Goal: Task Accomplishment & Management: Use online tool/utility

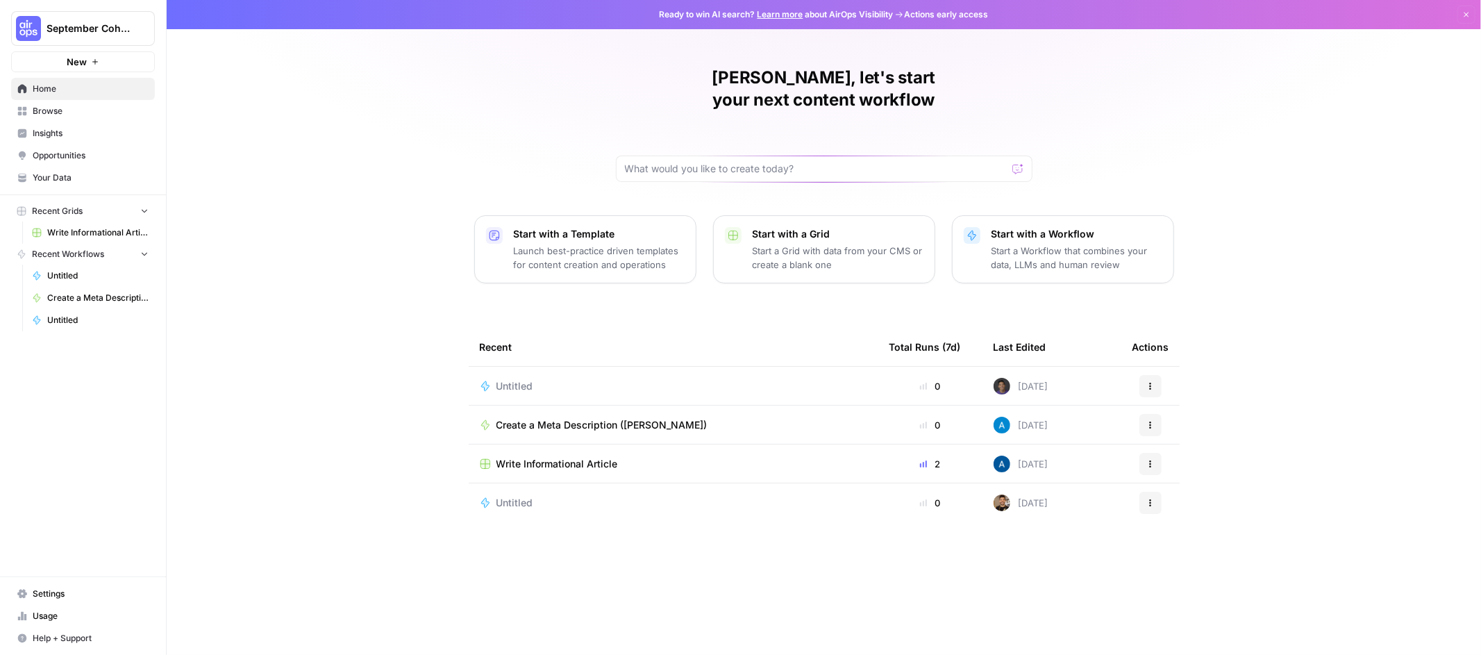
click at [126, 27] on span "September Cohort" at bounding box center [89, 29] width 84 height 14
click at [333, 88] on div "Kiryako, let's start your next content workflow Start with a Template Launch be…" at bounding box center [824, 327] width 1314 height 655
click at [380, 55] on div "Kiryako, let's start your next content workflow Start with a Template Launch be…" at bounding box center [824, 327] width 1314 height 655
click at [104, 133] on span "Insights" at bounding box center [91, 133] width 116 height 12
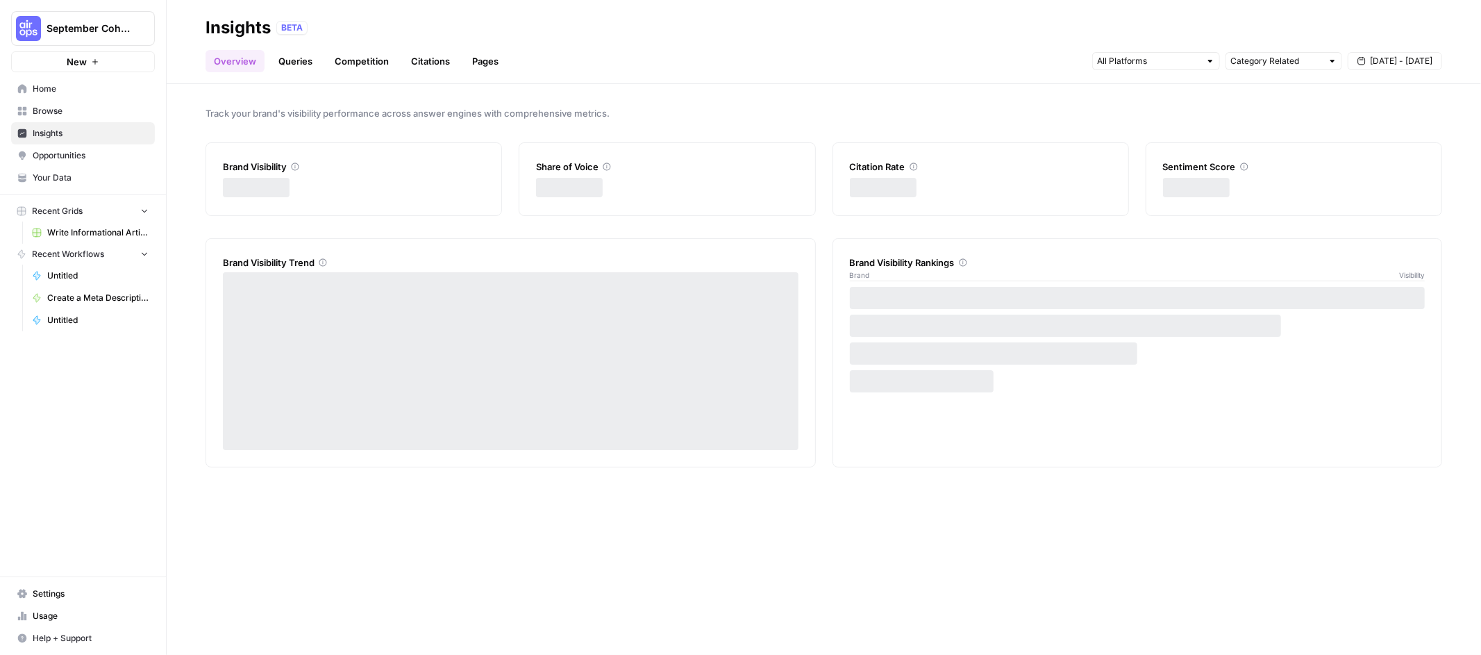
click at [97, 112] on span "Browse" at bounding box center [91, 111] width 116 height 12
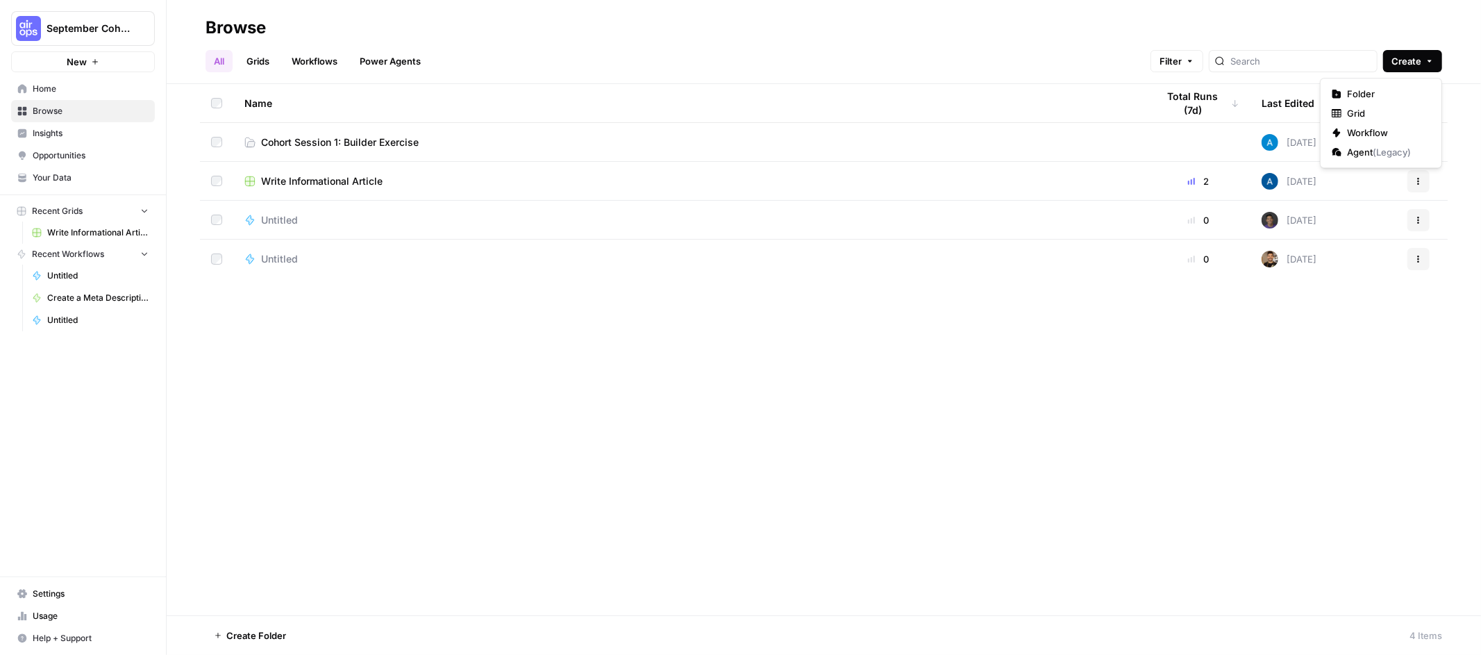
click at [1411, 69] on button "Create" at bounding box center [1412, 61] width 59 height 22
click at [1389, 131] on span "Workflow" at bounding box center [1386, 133] width 78 height 14
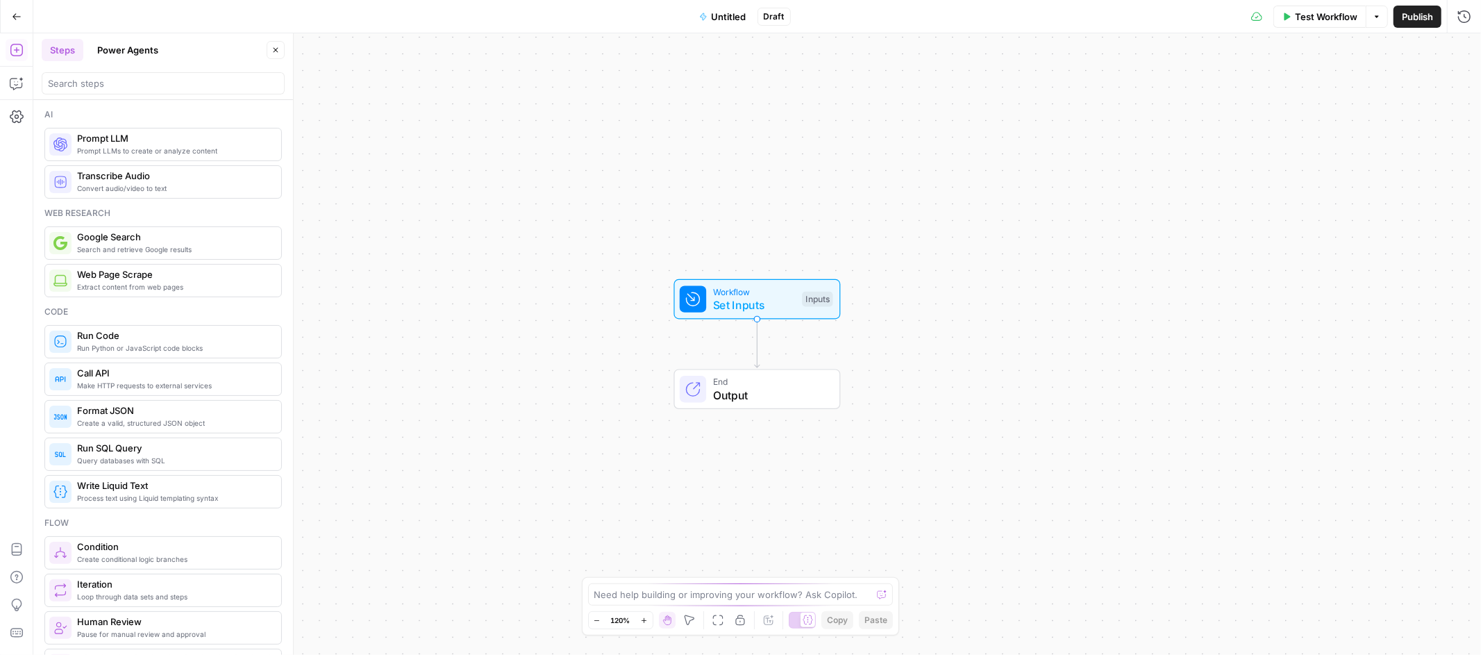
click at [724, 20] on span "Untitled" at bounding box center [729, 17] width 35 height 14
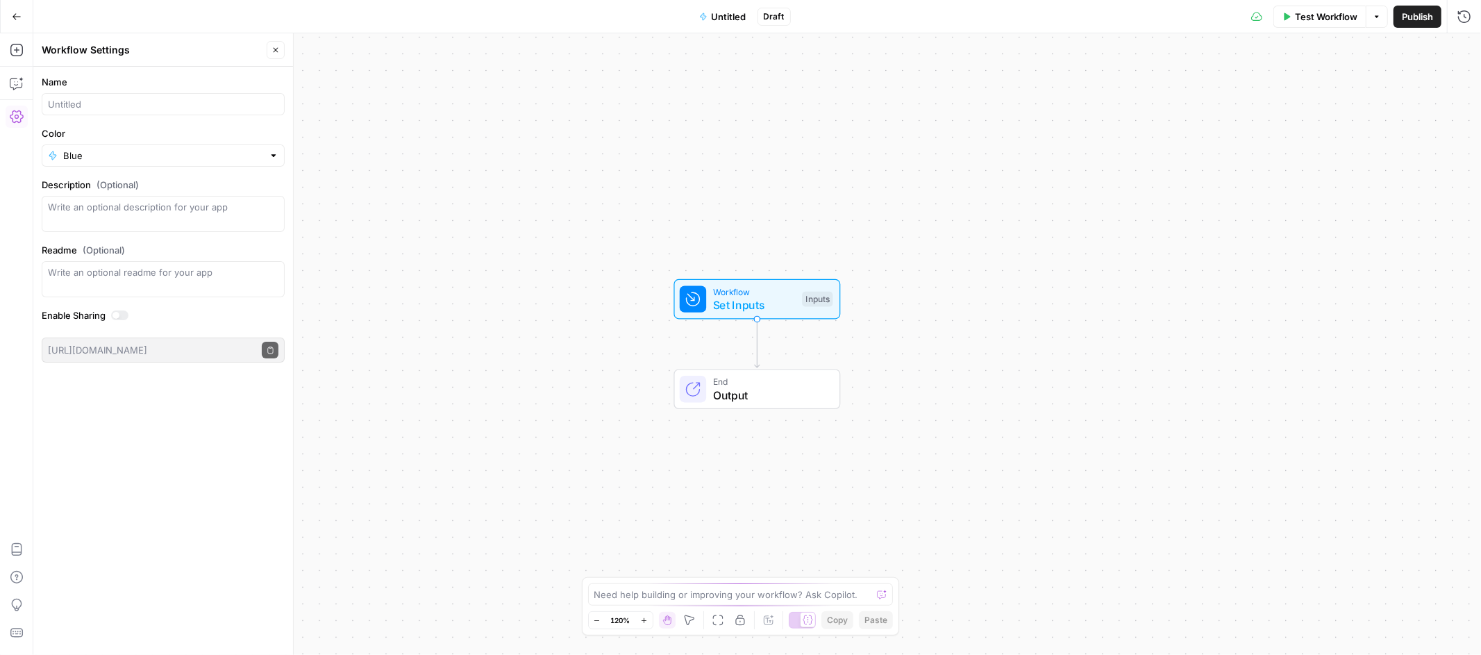
click at [724, 14] on span "Untitled" at bounding box center [729, 17] width 35 height 14
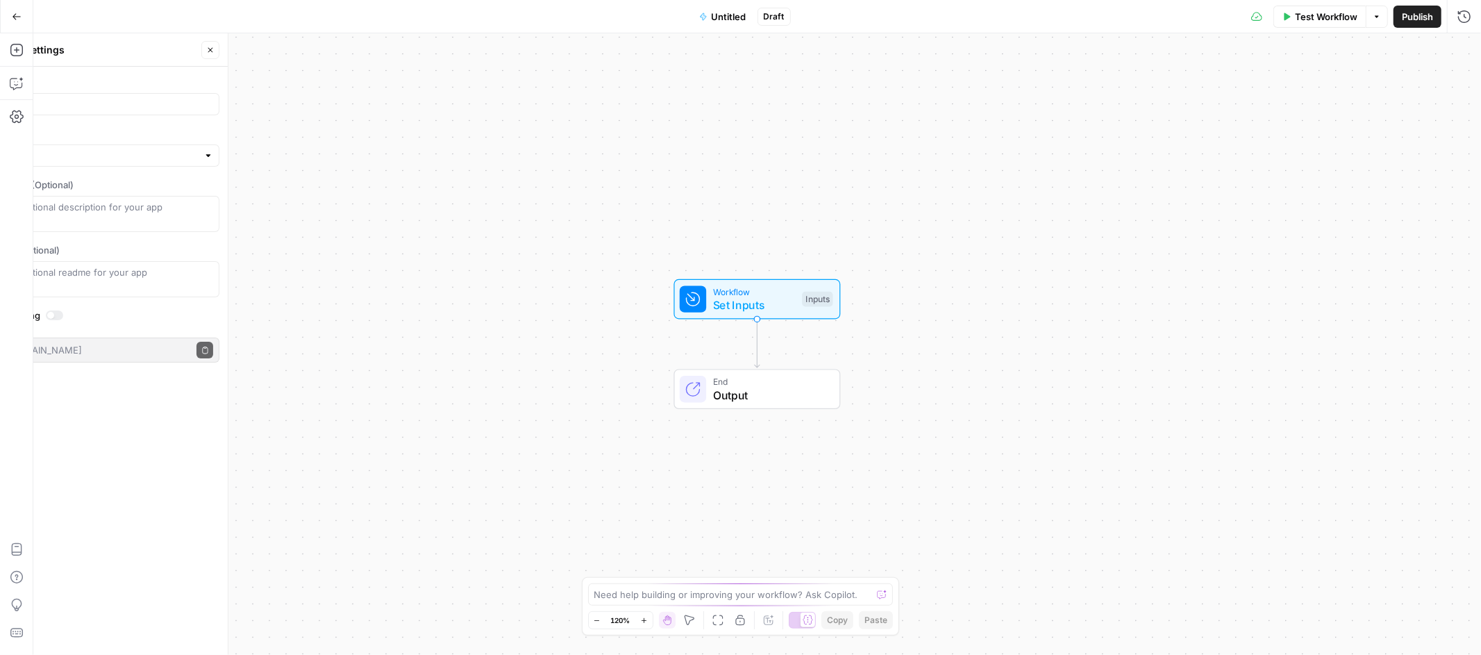
click at [724, 14] on span "Untitled" at bounding box center [729, 17] width 35 height 14
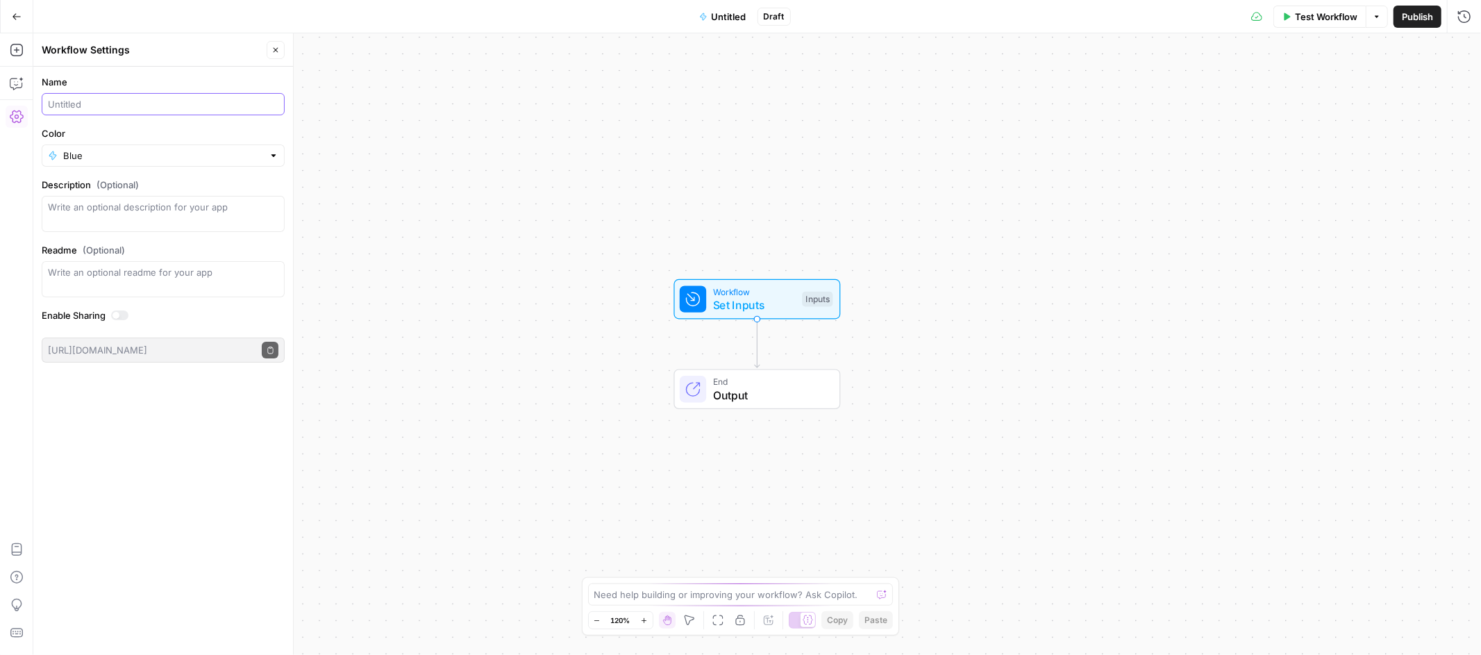
click at [75, 106] on input "Name" at bounding box center [163, 104] width 230 height 14
type input "KO's Workflow"
click at [613, 103] on div "Workflow Set Inputs Inputs End Output" at bounding box center [757, 343] width 1448 height 621
click at [216, 148] on div "Blue" at bounding box center [163, 155] width 243 height 22
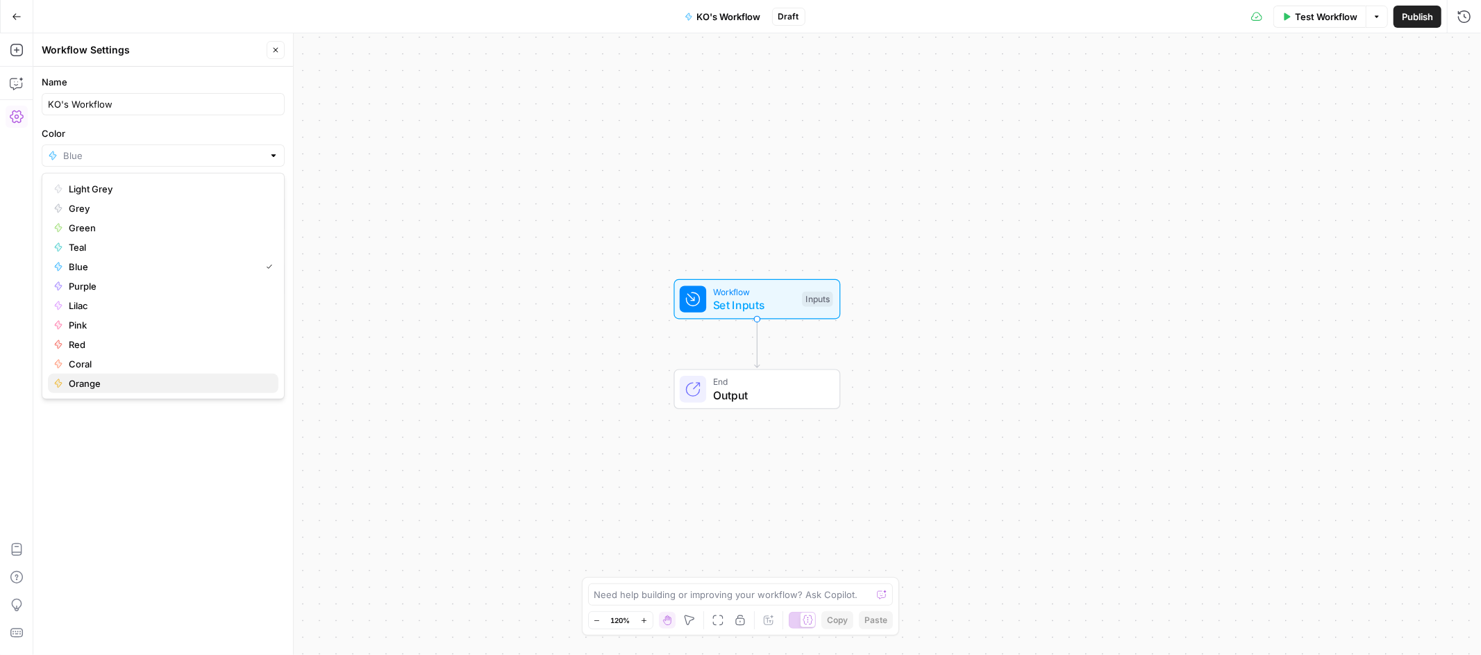
click at [106, 376] on button "Orange" at bounding box center [163, 383] width 230 height 19
type input "Orange"
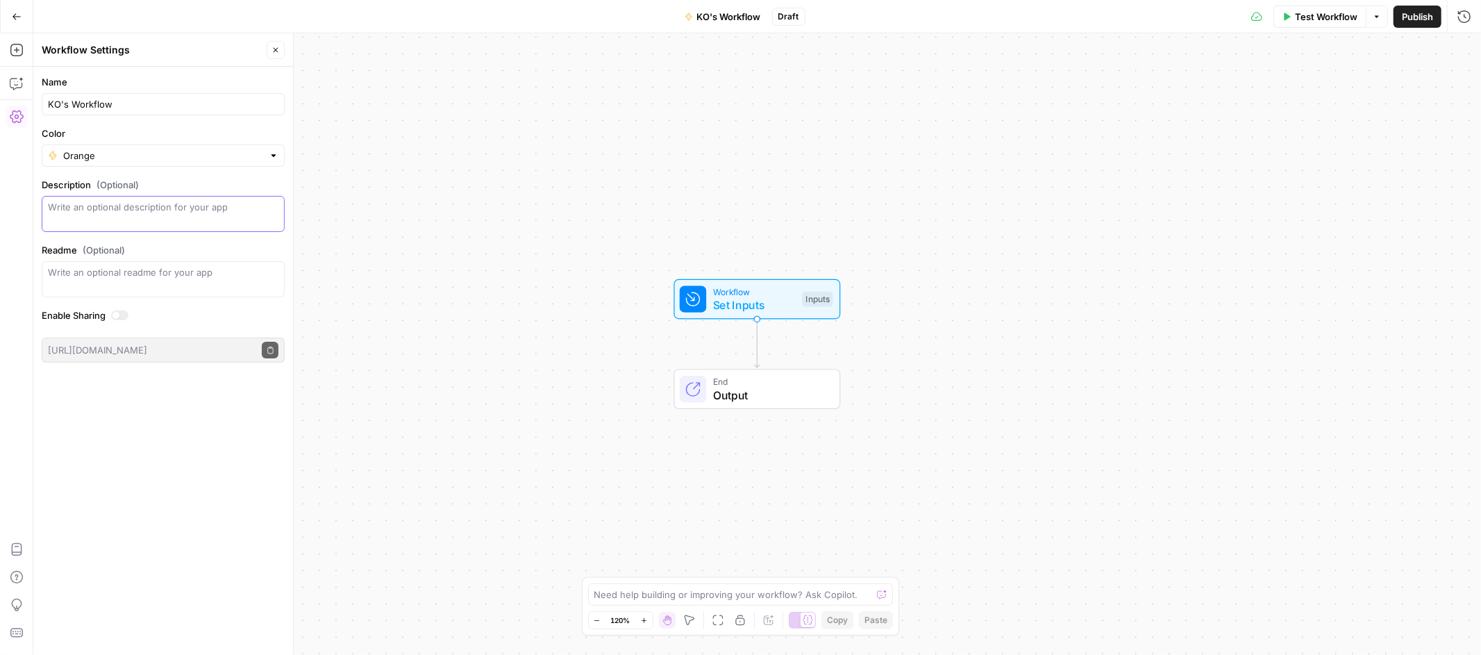
click at [110, 211] on textarea "Description (Optional)" at bounding box center [163, 214] width 230 height 28
type textarea "K.O.'s Workflow"
click at [147, 277] on textarea "Readme (Optional)" at bounding box center [163, 272] width 230 height 14
type textarea "[PERSON_NAME]"
click at [561, 244] on div "Workflow Set Inputs Inputs End Output" at bounding box center [757, 343] width 1448 height 621
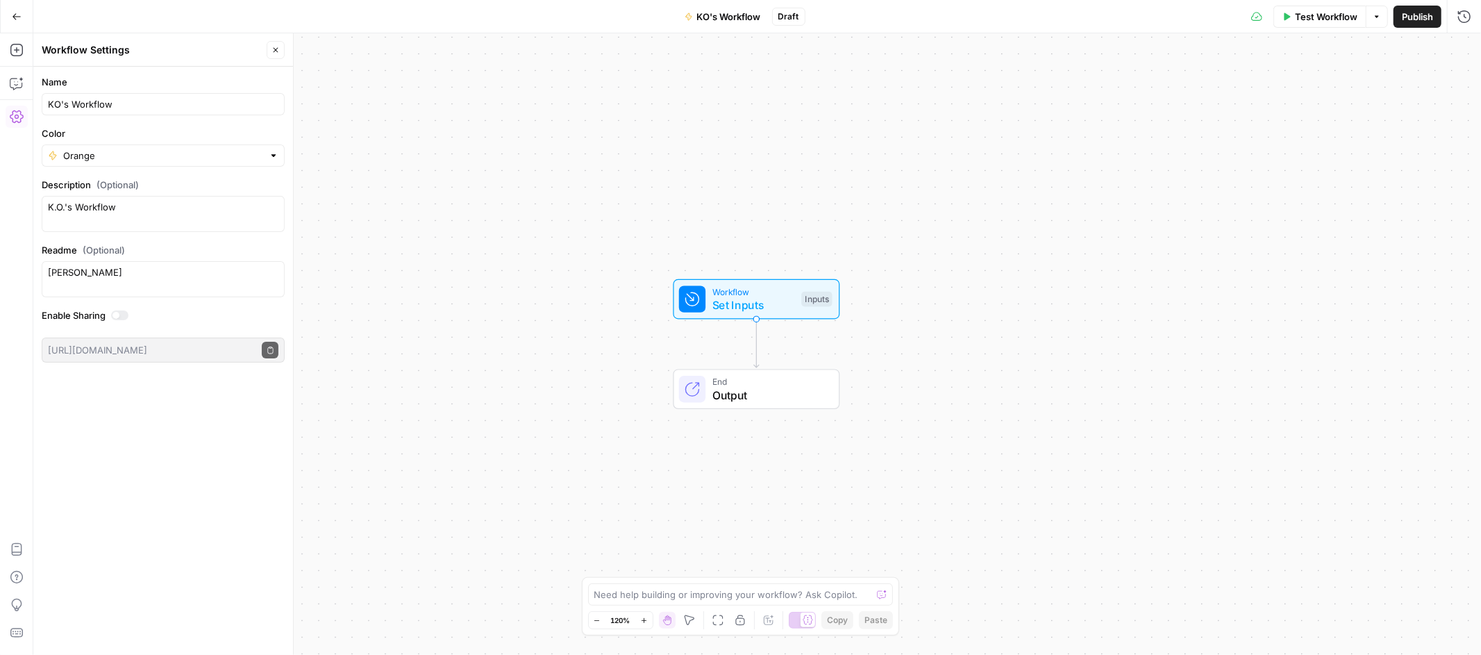
click at [539, 458] on div "Workflow Set Inputs Inputs End Output" at bounding box center [757, 343] width 1448 height 621
click at [277, 55] on button "Close" at bounding box center [276, 50] width 18 height 18
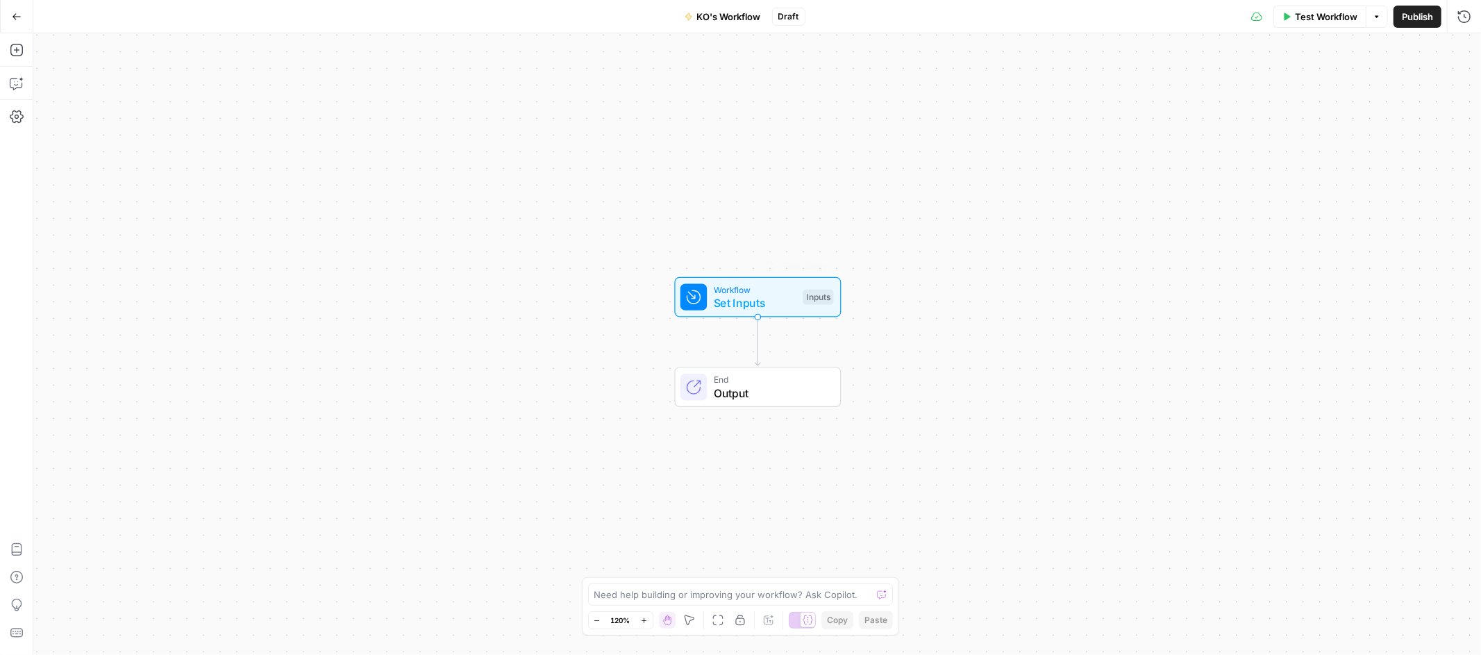
click at [776, 307] on span "Set Inputs" at bounding box center [755, 302] width 83 height 17
click at [1355, 93] on icon "button" at bounding box center [1353, 94] width 8 height 8
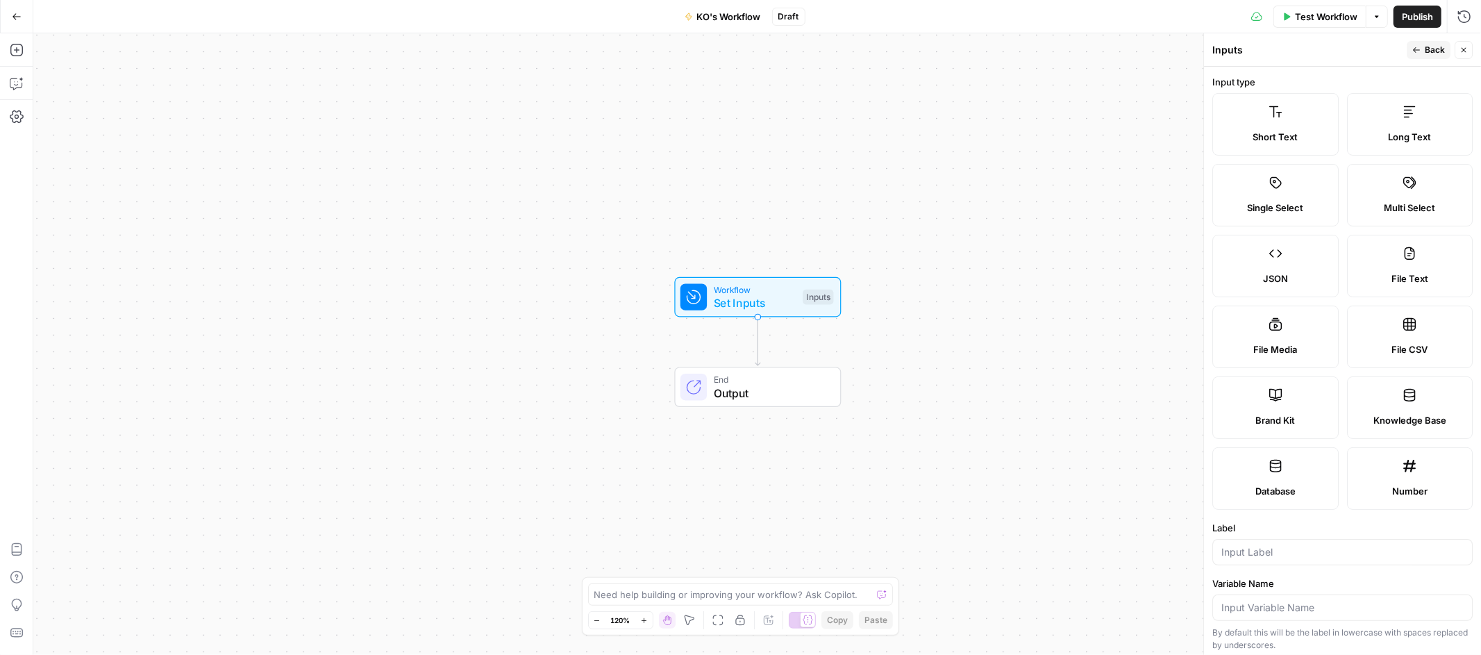
click at [1434, 51] on span "Back" at bounding box center [1435, 50] width 20 height 12
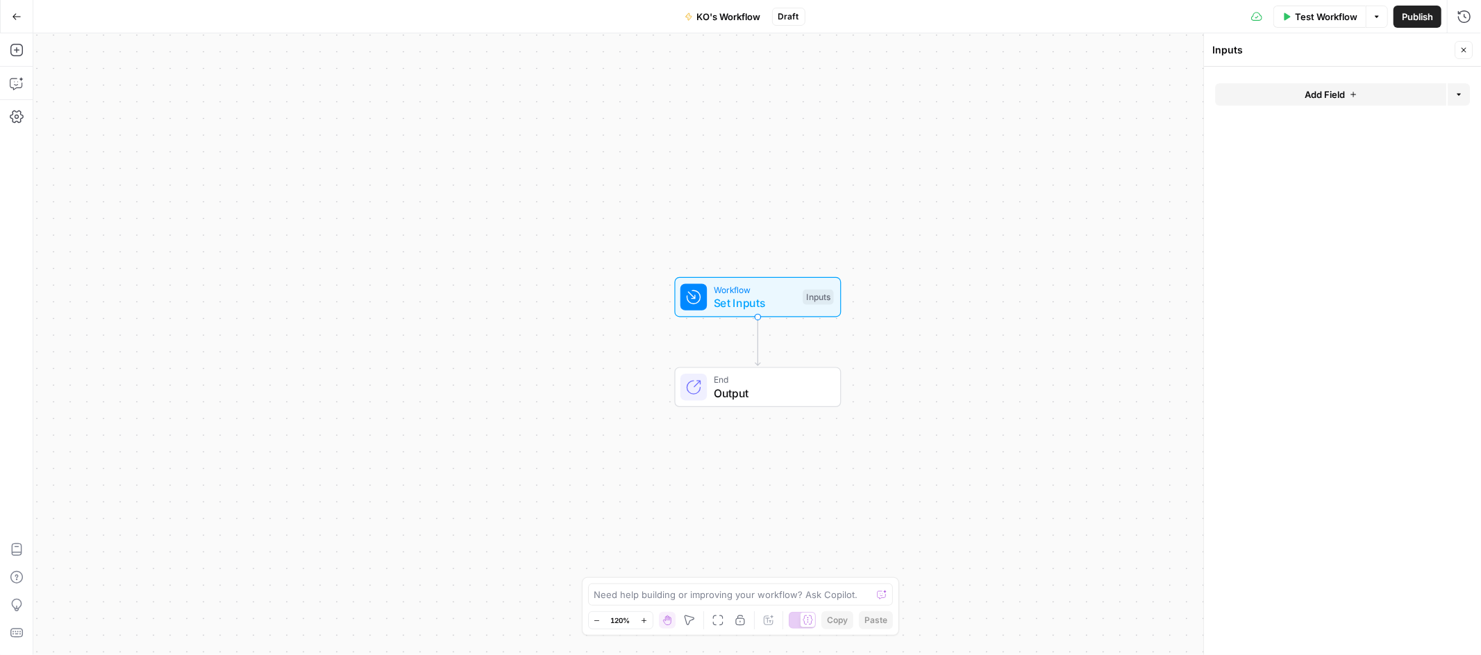
click at [1360, 93] on button "Add Field" at bounding box center [1330, 94] width 231 height 22
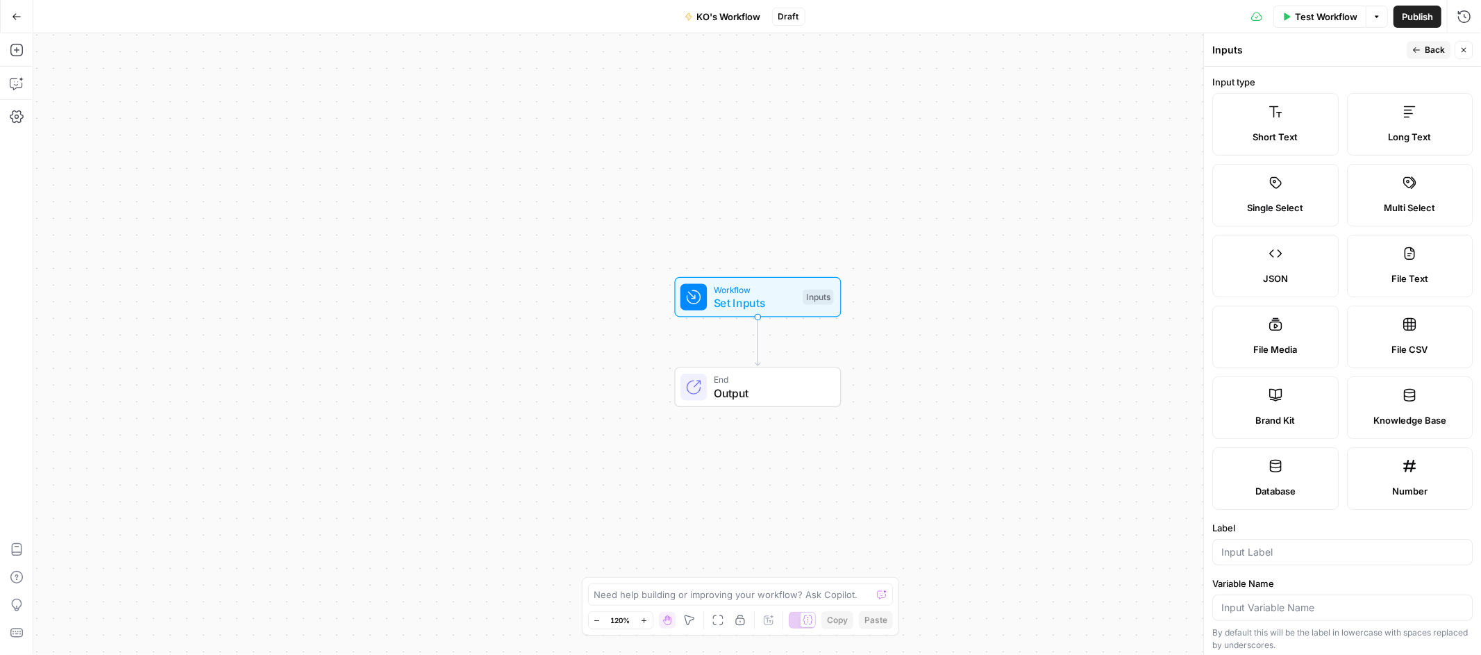
click at [1266, 133] on span "Short Text" at bounding box center [1275, 137] width 45 height 14
click at [1280, 555] on input "Label" at bounding box center [1342, 552] width 242 height 14
type input "U"
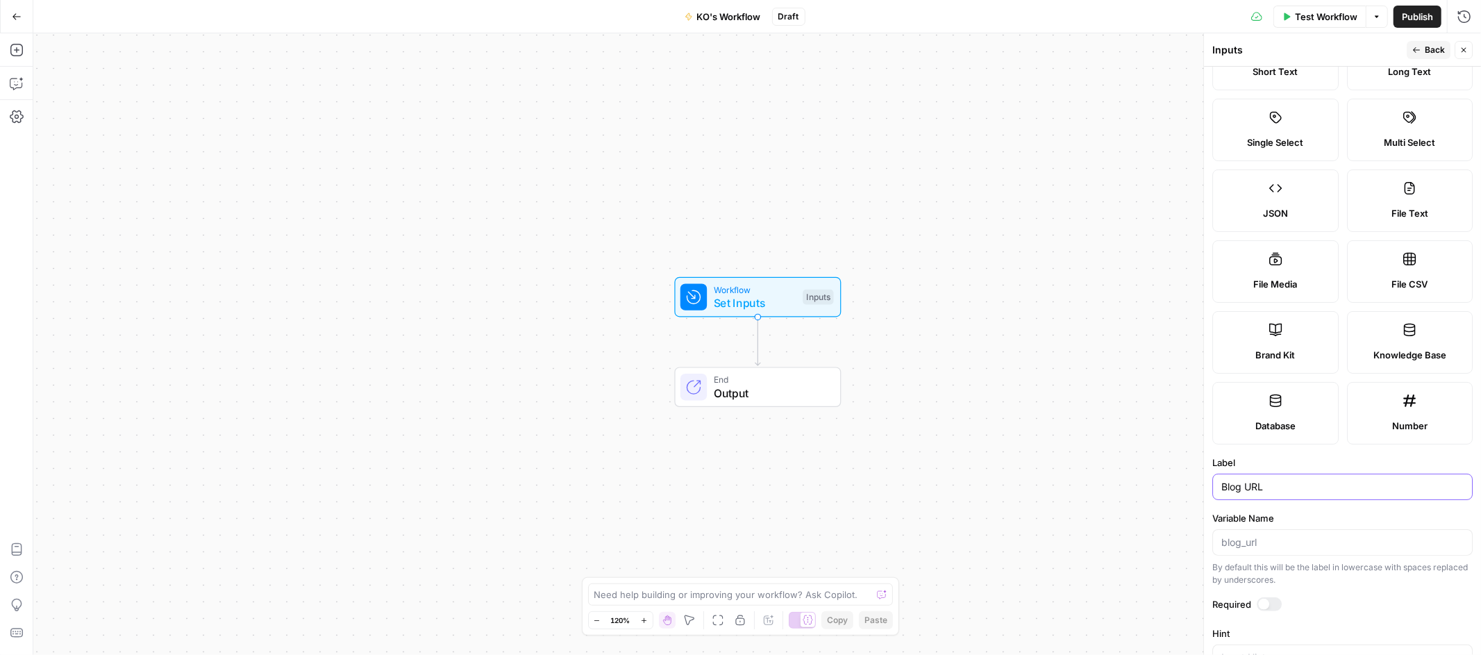
scroll to position [66, 0]
type input "Blog URL"
click at [1161, 564] on div "Workflow Set Inputs Inputs End Output" at bounding box center [757, 343] width 1448 height 621
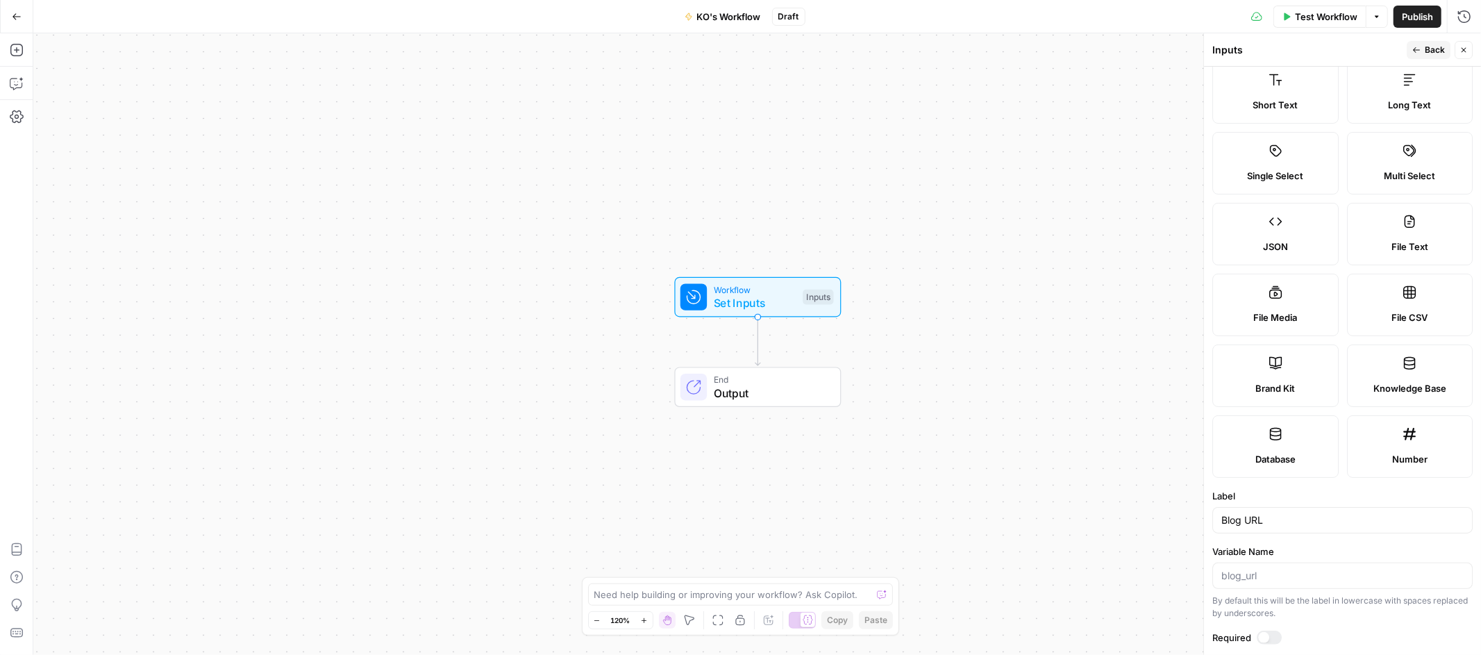
scroll to position [0, 0]
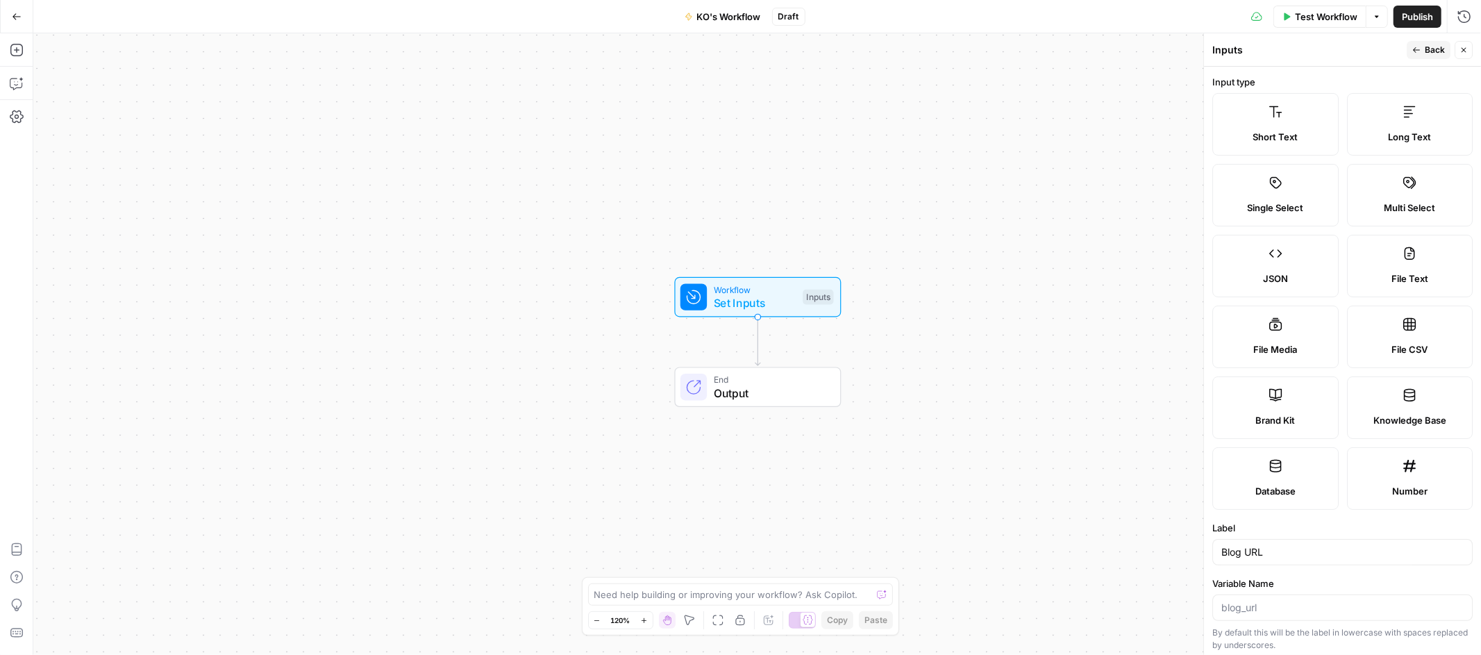
click at [1427, 51] on span "Back" at bounding box center [1435, 50] width 20 height 12
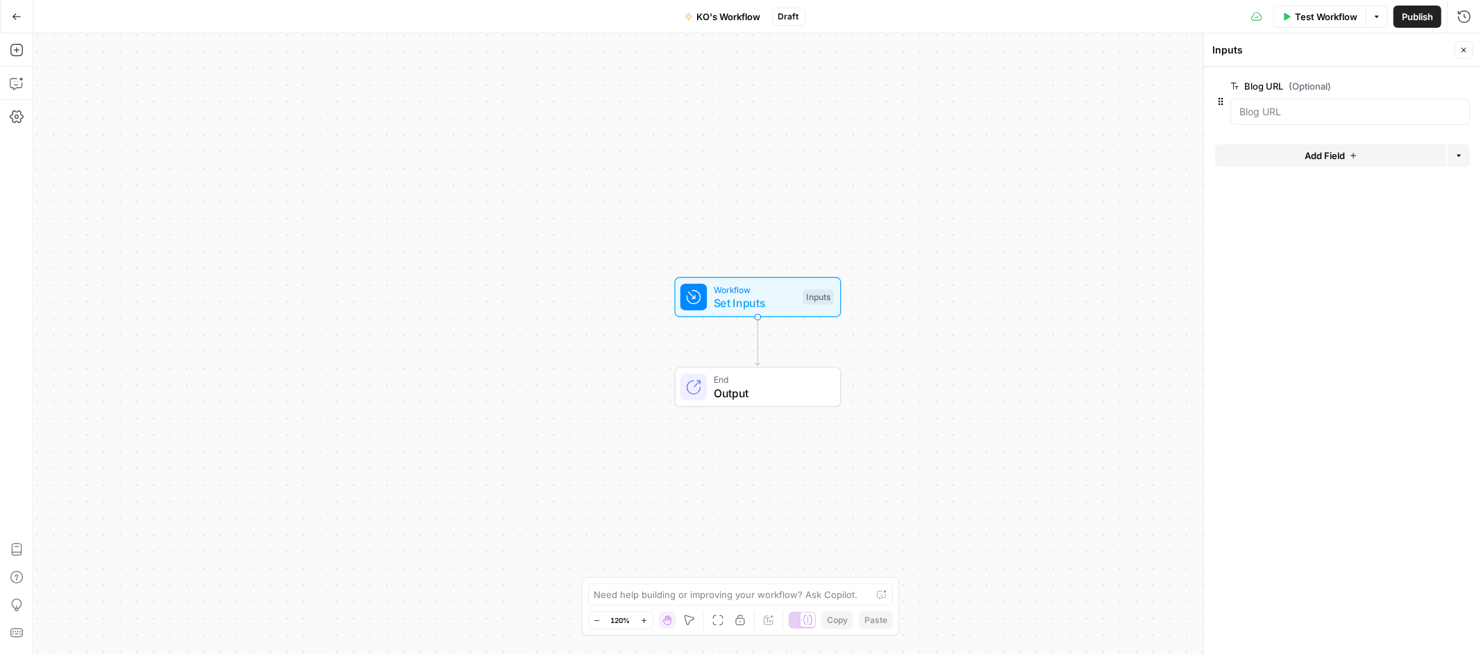
click at [1461, 47] on icon "button" at bounding box center [1463, 50] width 8 height 8
click at [1337, 15] on span "Test Workflow" at bounding box center [1326, 17] width 62 height 14
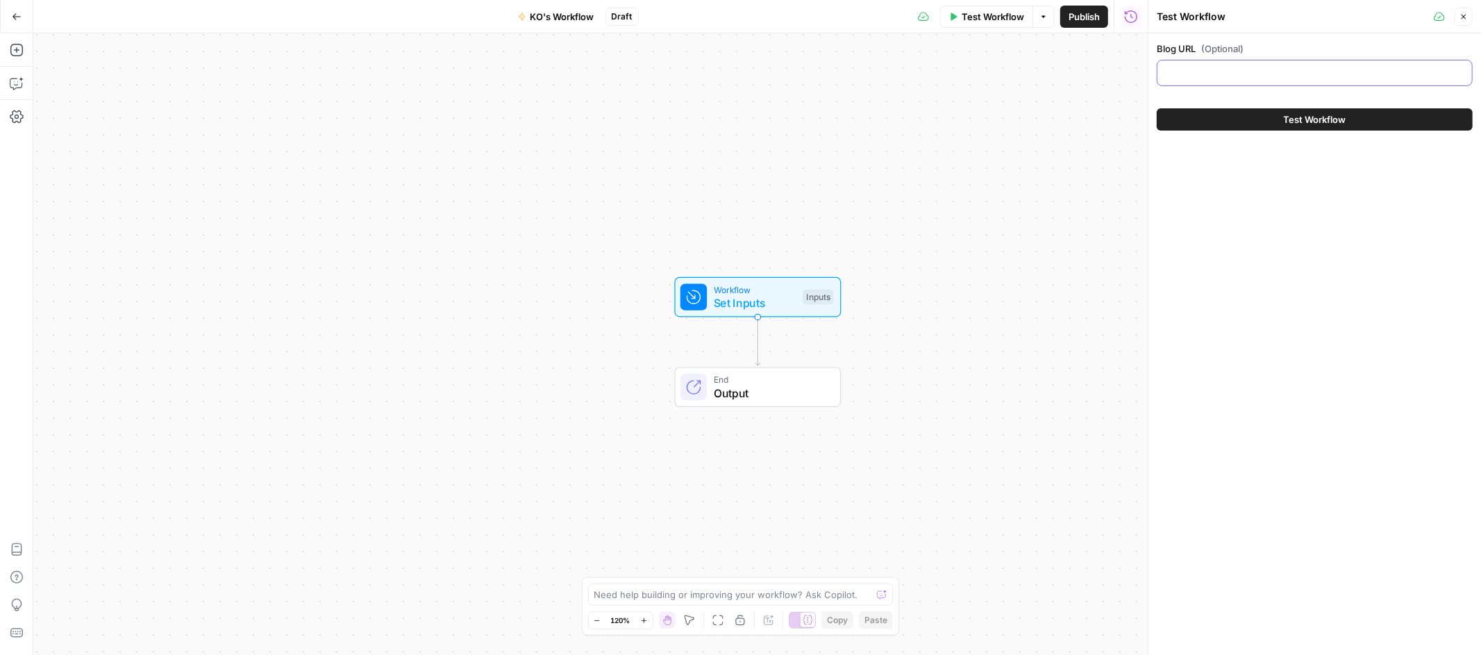
click at [1245, 73] on input "Blog URL (Optional)" at bounding box center [1315, 73] width 298 height 14
paste input "[URL][DOMAIN_NAME]"
type input "[URL][DOMAIN_NAME]"
click at [1269, 119] on button "Test Workflow" at bounding box center [1315, 119] width 316 height 22
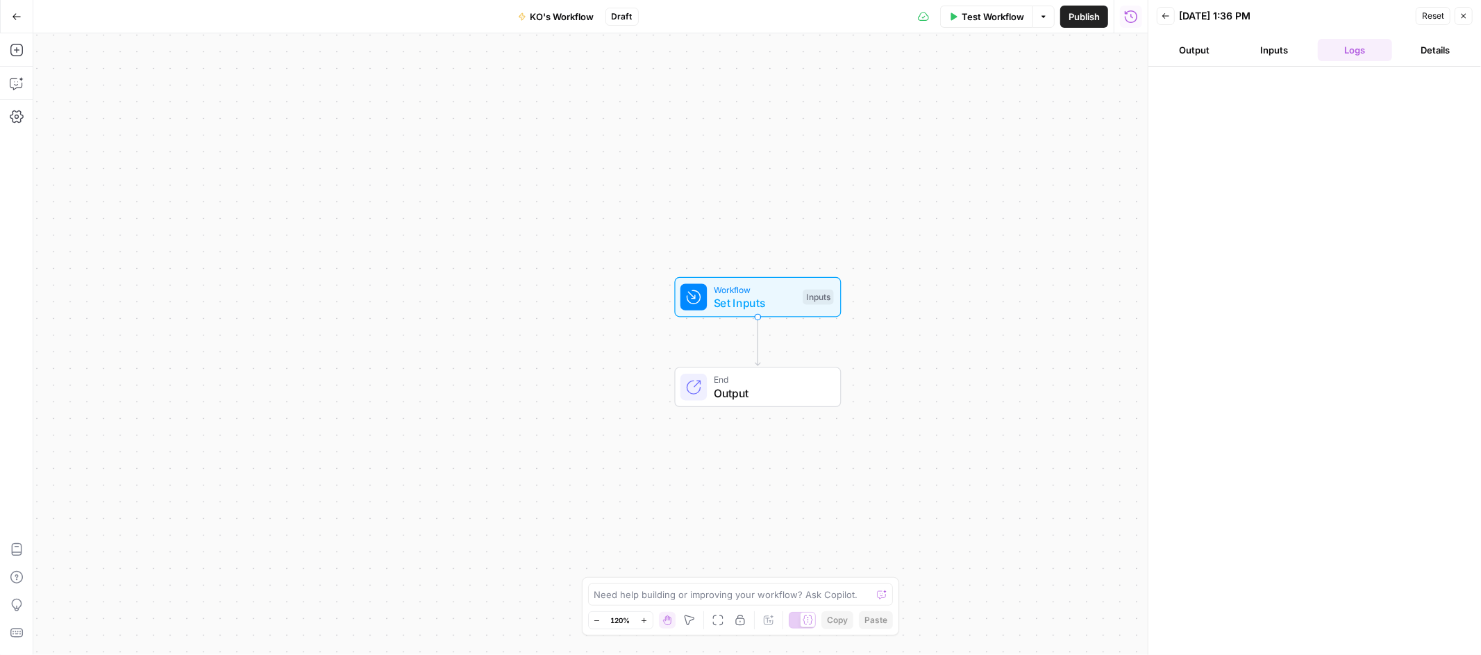
click at [1202, 50] on button "Output" at bounding box center [1194, 50] width 75 height 22
click at [1276, 56] on button "Inputs" at bounding box center [1274, 50] width 75 height 22
click at [1354, 50] on button "Logs" at bounding box center [1355, 50] width 75 height 22
click at [1193, 40] on button "Output" at bounding box center [1194, 50] width 75 height 22
click at [1168, 18] on icon "button" at bounding box center [1165, 16] width 8 height 8
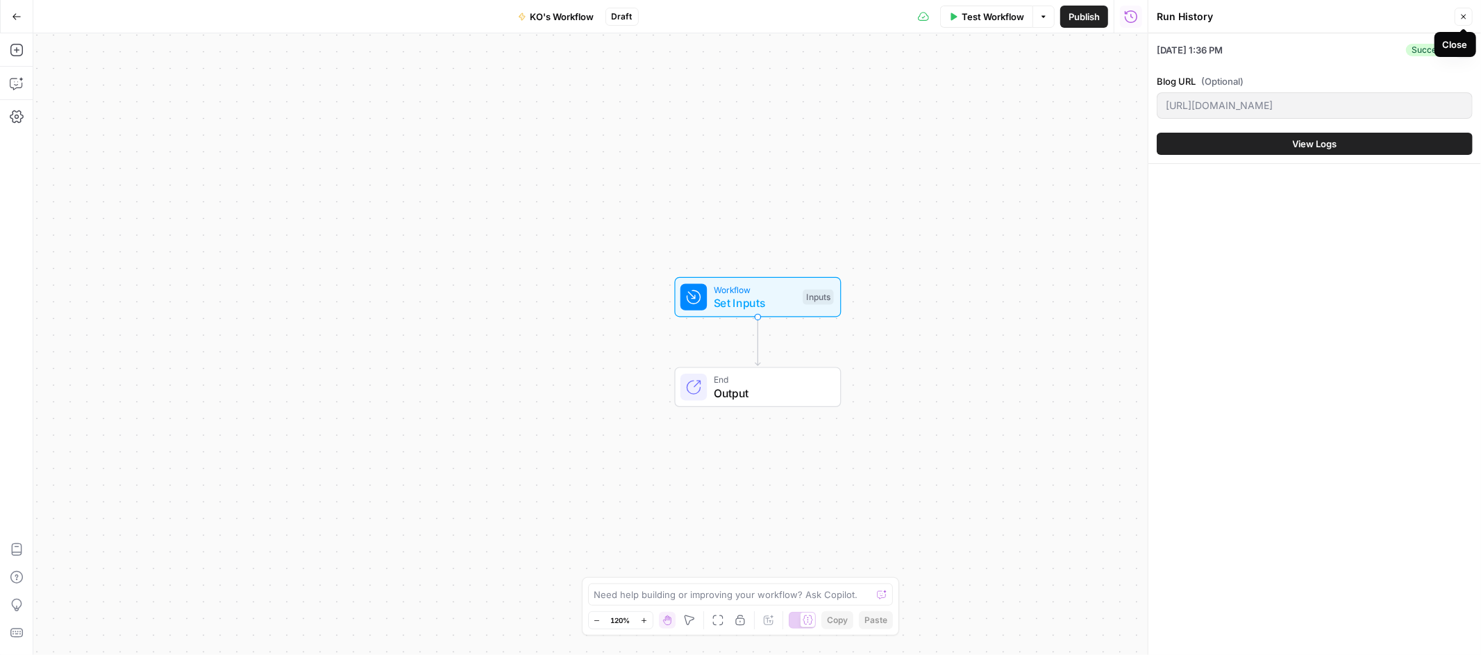
click at [1464, 13] on icon "button" at bounding box center [1463, 16] width 8 height 8
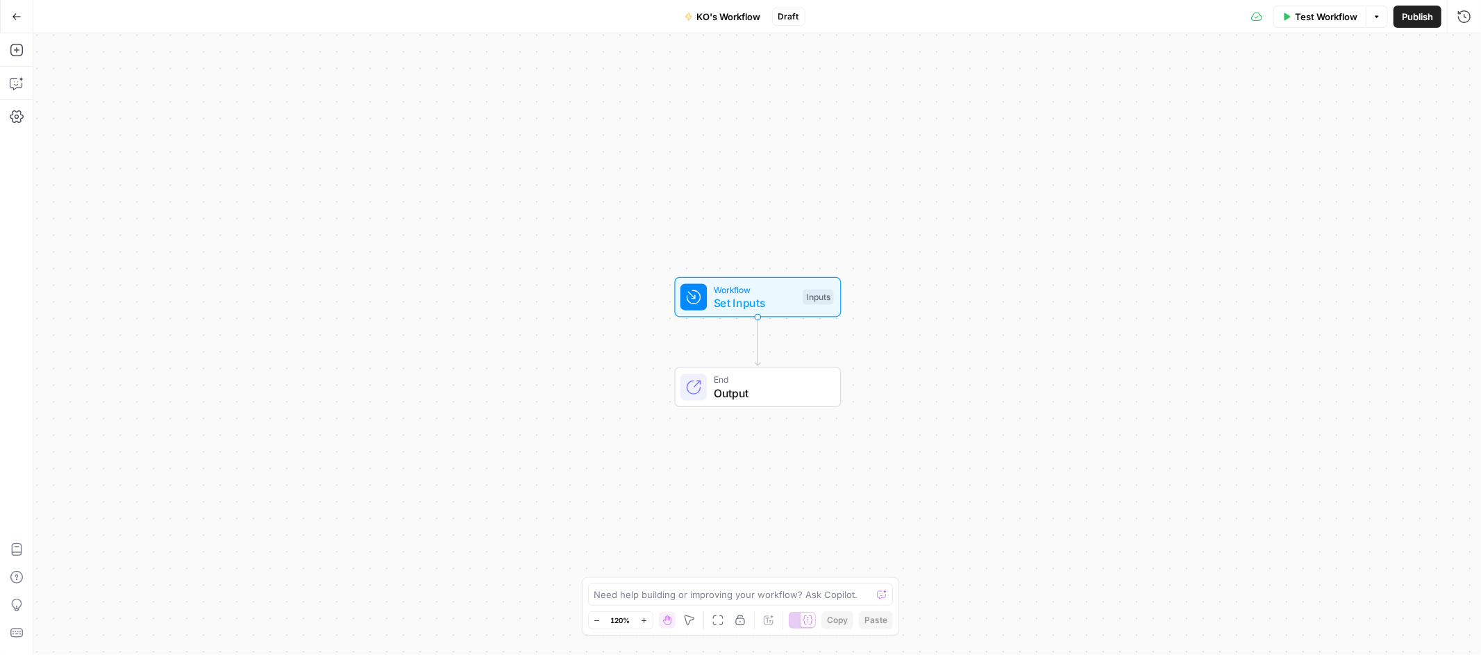
click at [1325, 13] on span "Test Workflow" at bounding box center [1326, 17] width 62 height 14
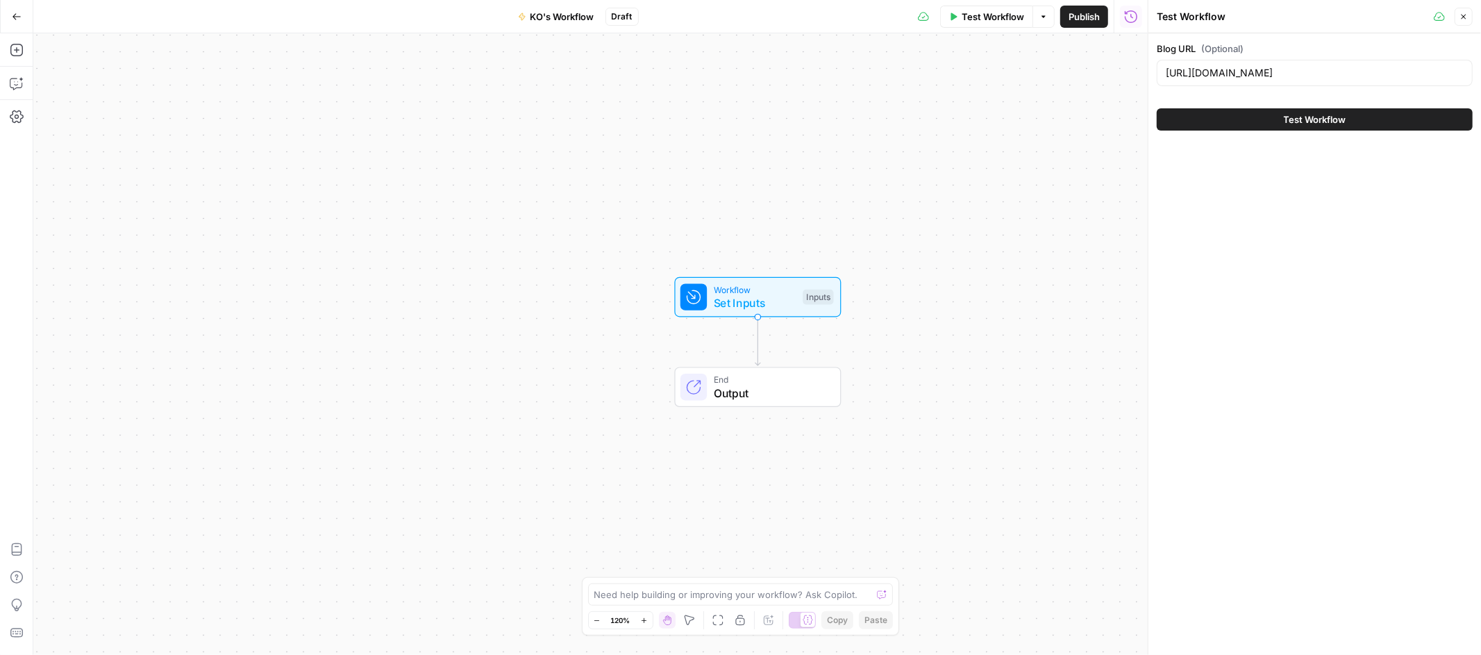
click at [1409, 117] on button "Test Workflow" at bounding box center [1315, 119] width 316 height 22
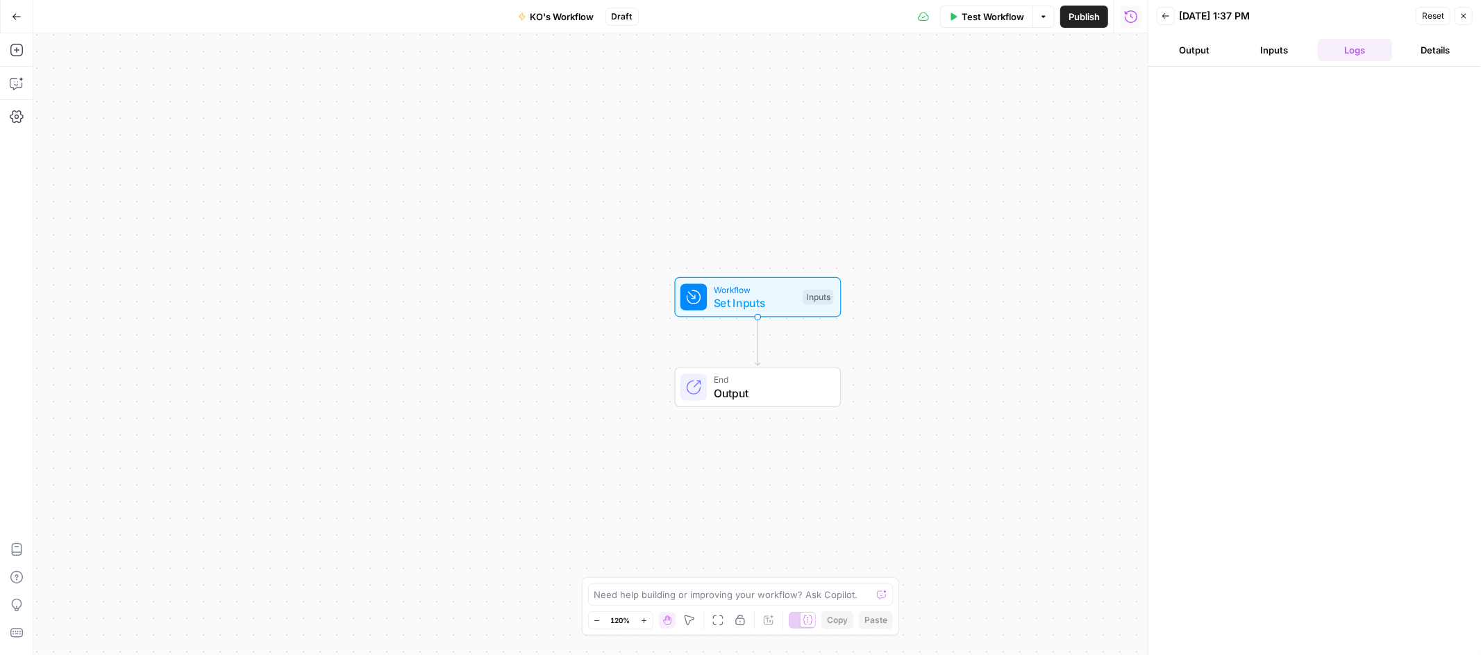
click at [1444, 50] on button "Details" at bounding box center [1435, 50] width 75 height 22
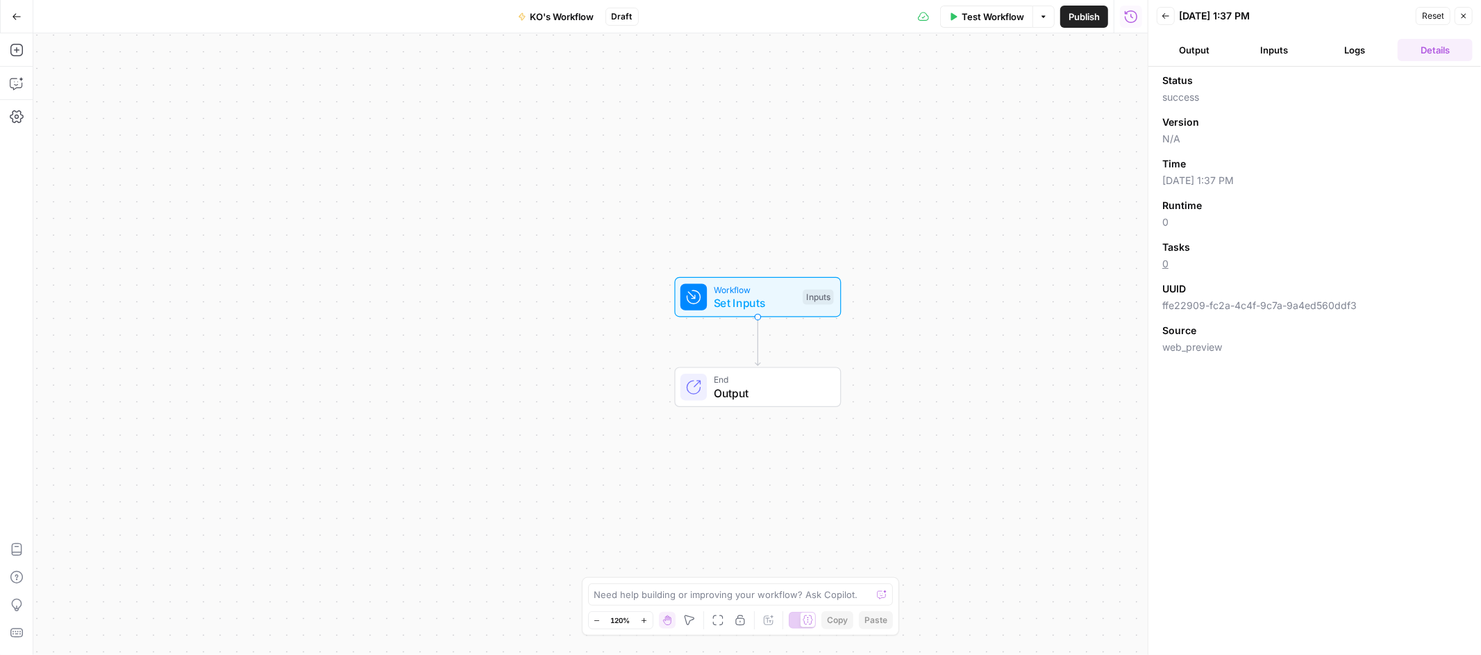
click at [1185, 51] on button "Output" at bounding box center [1194, 50] width 75 height 22
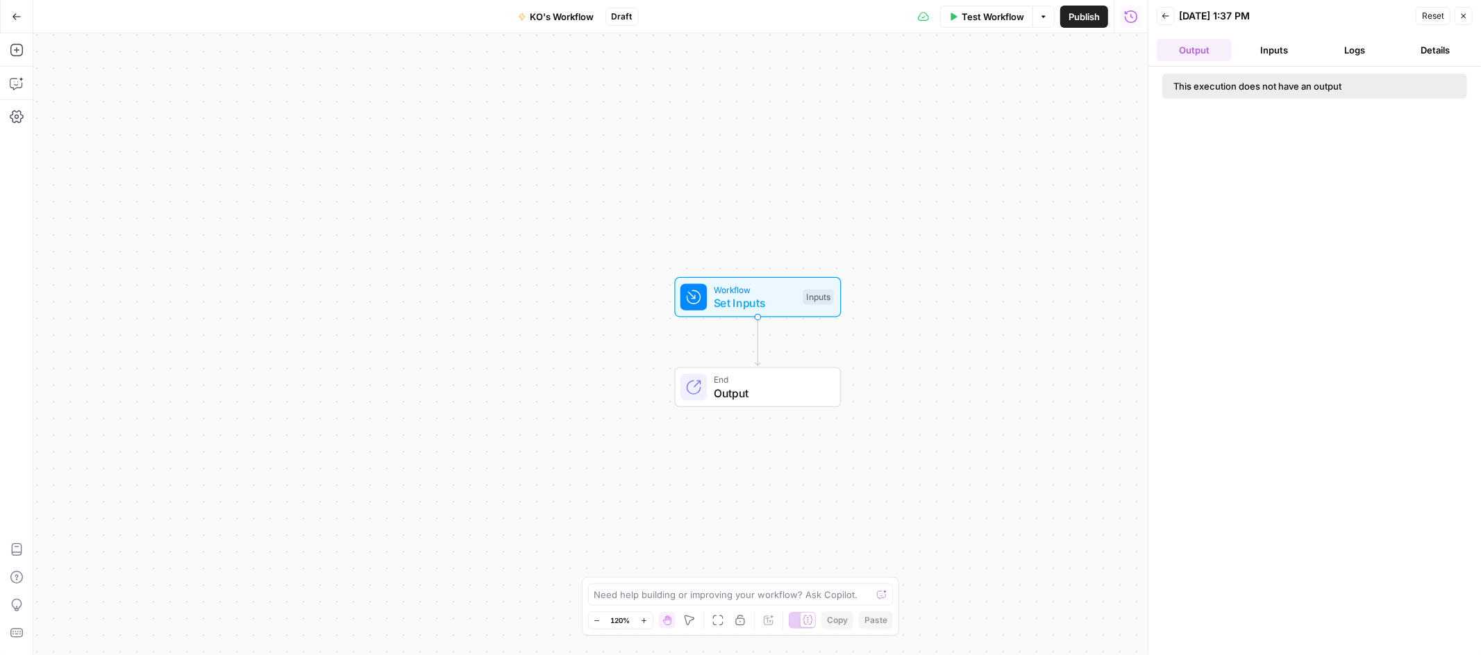
drag, startPoint x: 1273, startPoint y: 50, endPoint x: 1305, endPoint y: 51, distance: 31.9
click at [1273, 51] on button "Inputs" at bounding box center [1274, 50] width 75 height 22
click at [1407, 46] on button "Details" at bounding box center [1435, 50] width 75 height 22
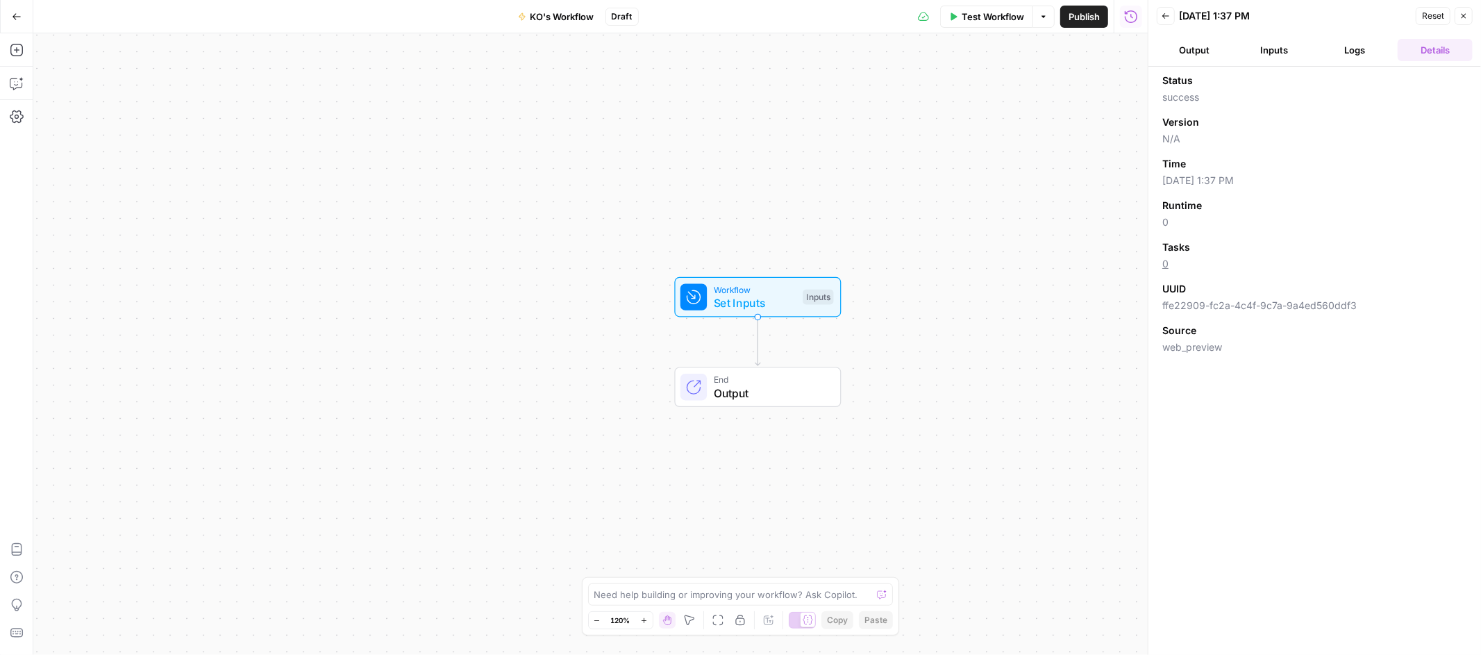
click at [1364, 49] on button "Logs" at bounding box center [1355, 50] width 75 height 22
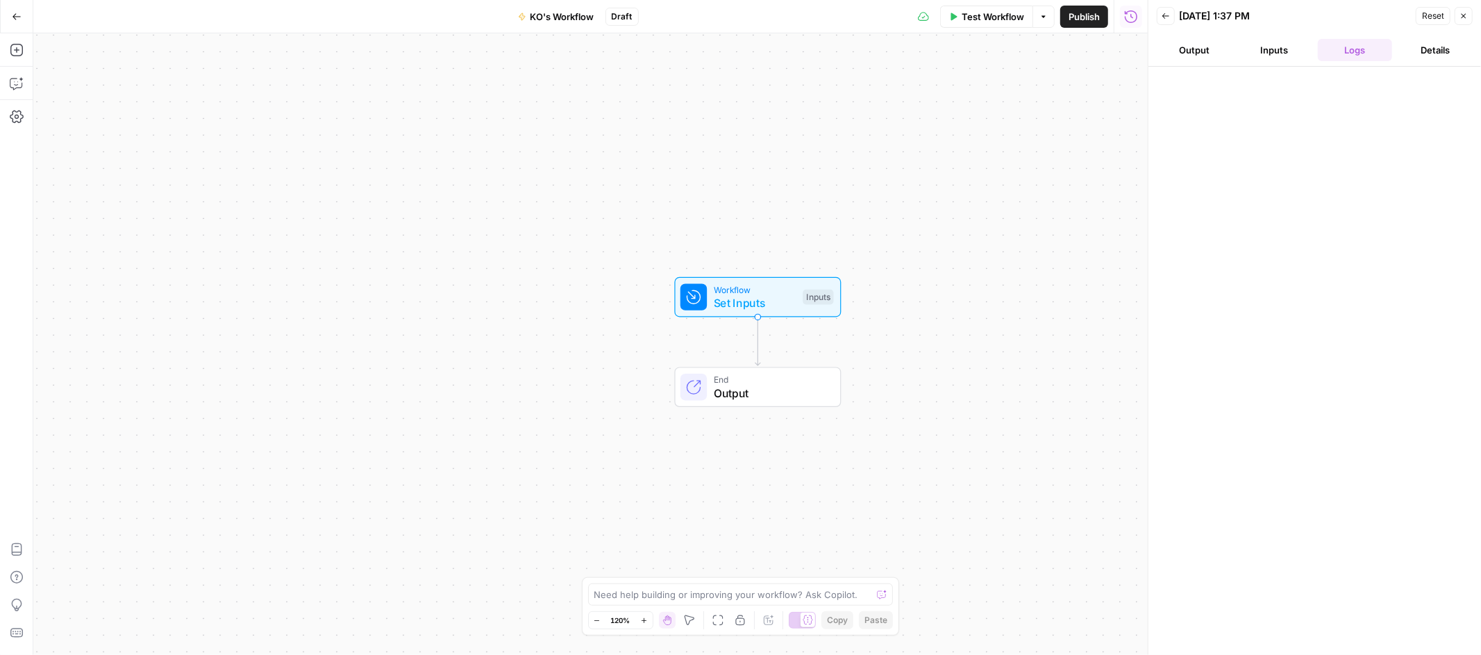
click at [1161, 17] on icon "button" at bounding box center [1165, 16] width 8 height 8
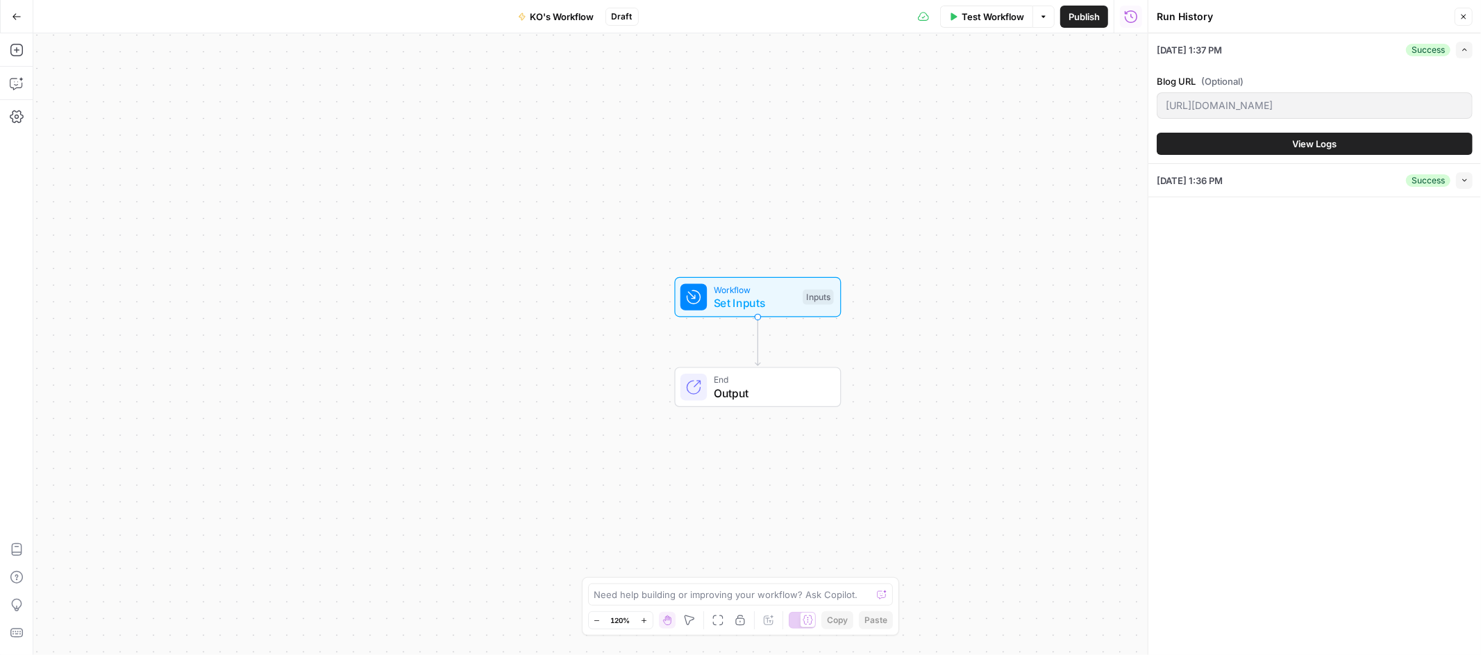
click at [1462, 51] on icon "button" at bounding box center [1465, 50] width 8 height 8
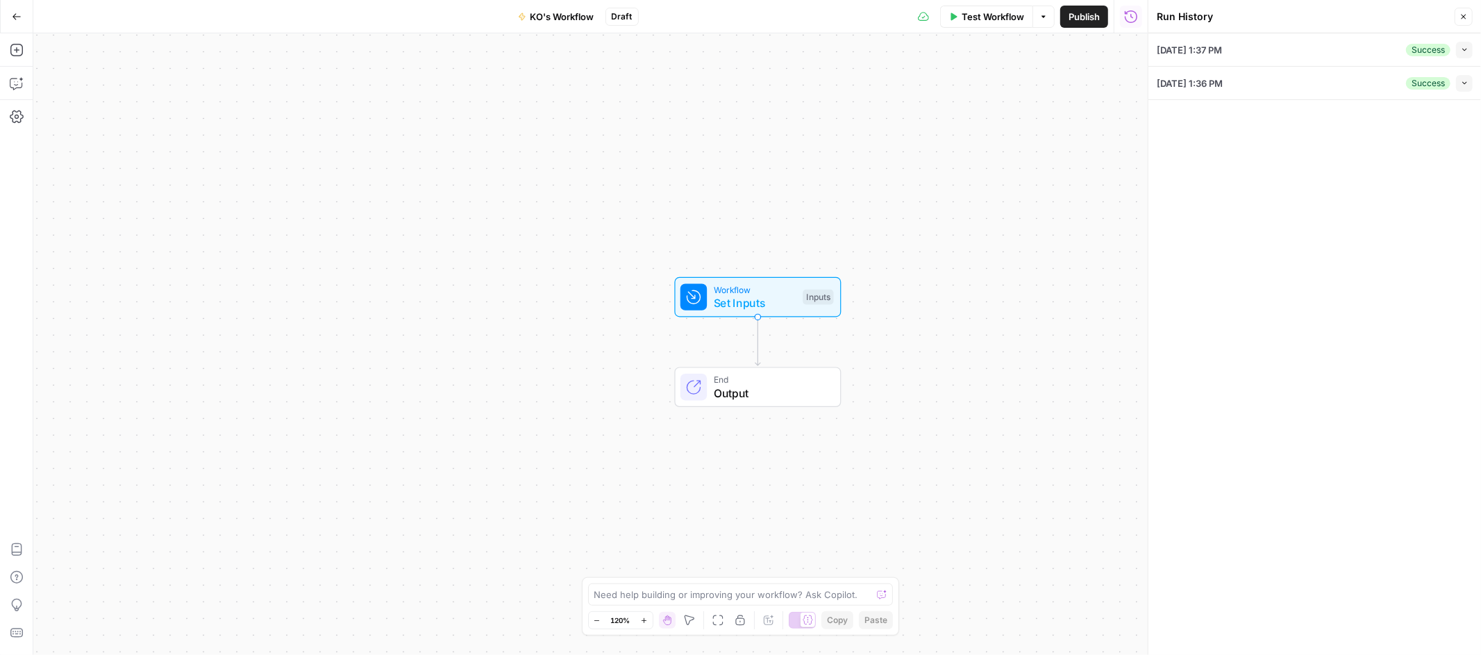
click at [1462, 51] on icon "button" at bounding box center [1465, 50] width 8 height 8
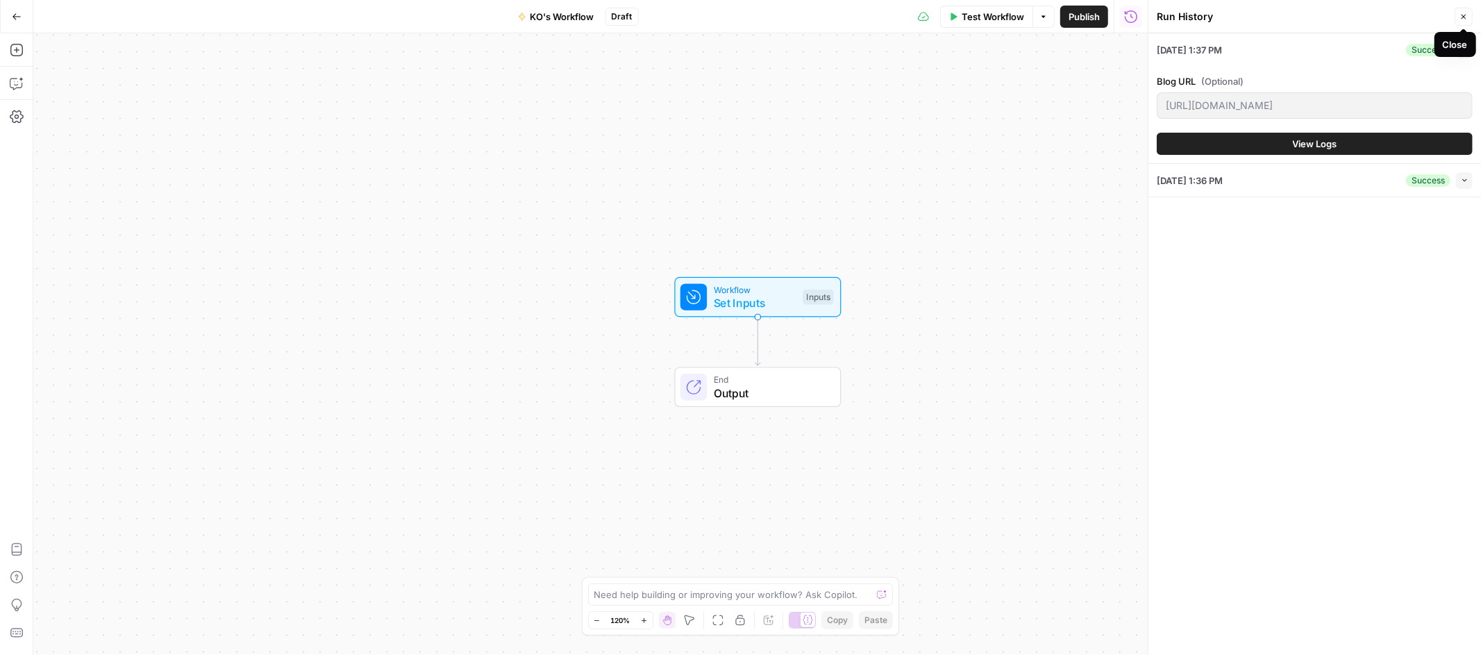
click at [1465, 22] on button "Close" at bounding box center [1463, 17] width 18 height 18
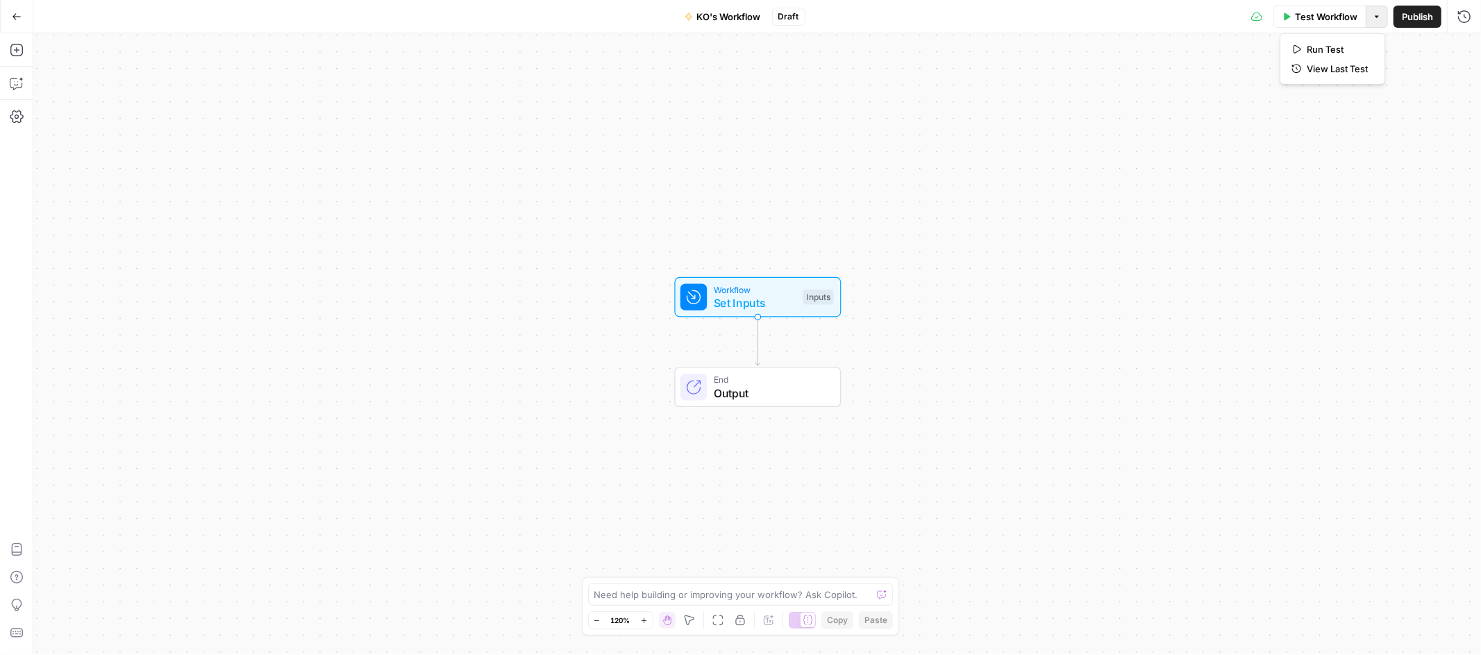
click at [1377, 10] on button "Options" at bounding box center [1377, 17] width 22 height 22
click at [1346, 18] on span "Test Workflow" at bounding box center [1326, 17] width 62 height 14
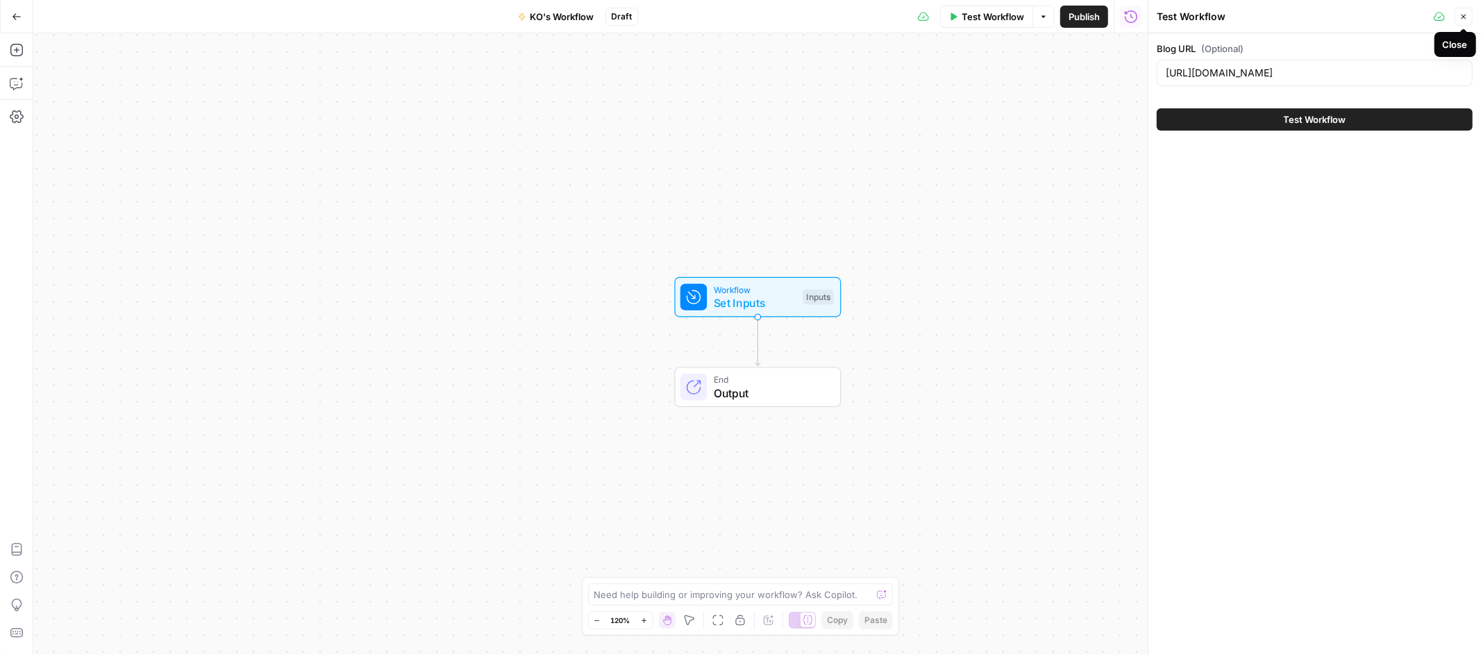
click at [1463, 19] on icon "button" at bounding box center [1463, 16] width 8 height 8
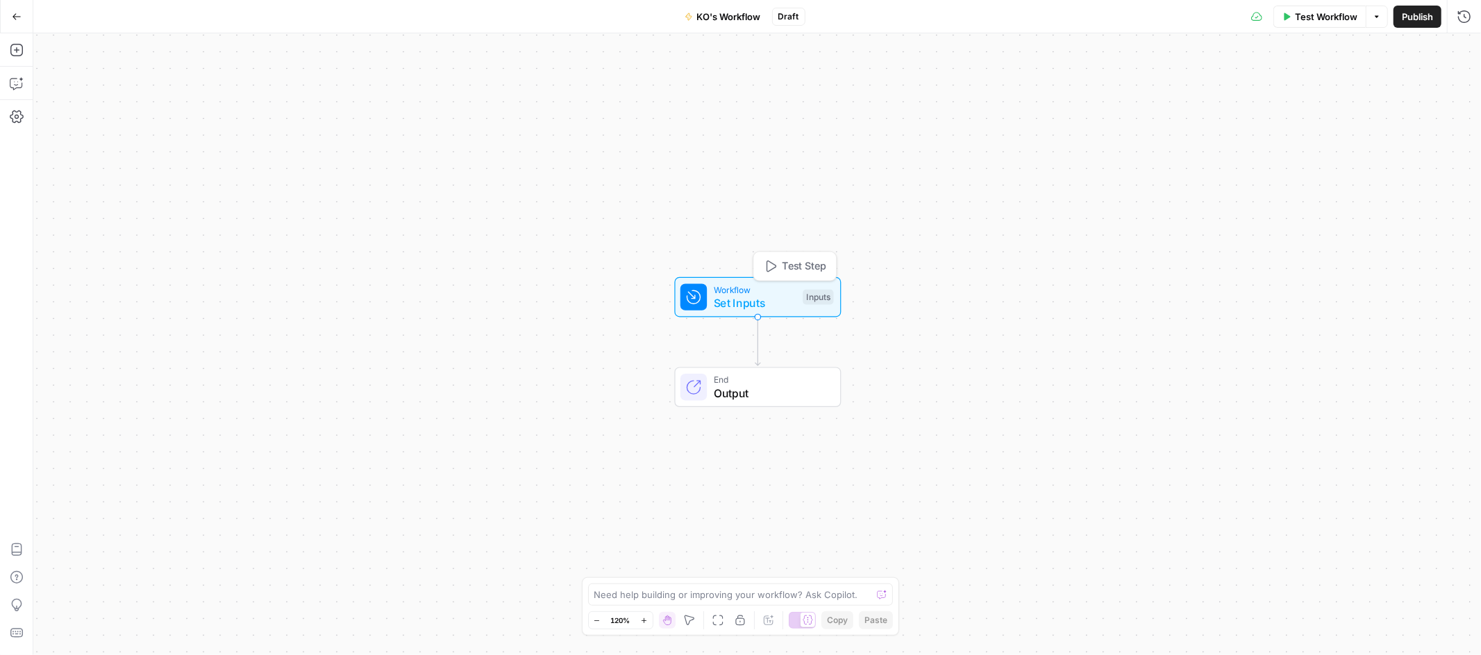
click at [759, 295] on span "Set Inputs" at bounding box center [755, 302] width 83 height 17
click at [418, 151] on div "Workflow Set Inputs Inputs End Output" at bounding box center [757, 343] width 1448 height 621
click at [903, 181] on div "Workflow Set Inputs Inputs End Output" at bounding box center [757, 343] width 1448 height 621
click at [31, 49] on div "Add Steps Copilot Settings AirOps Academy Help Give Feedback Shortcuts" at bounding box center [16, 343] width 33 height 621
click at [17, 56] on icon "button" at bounding box center [17, 50] width 14 height 14
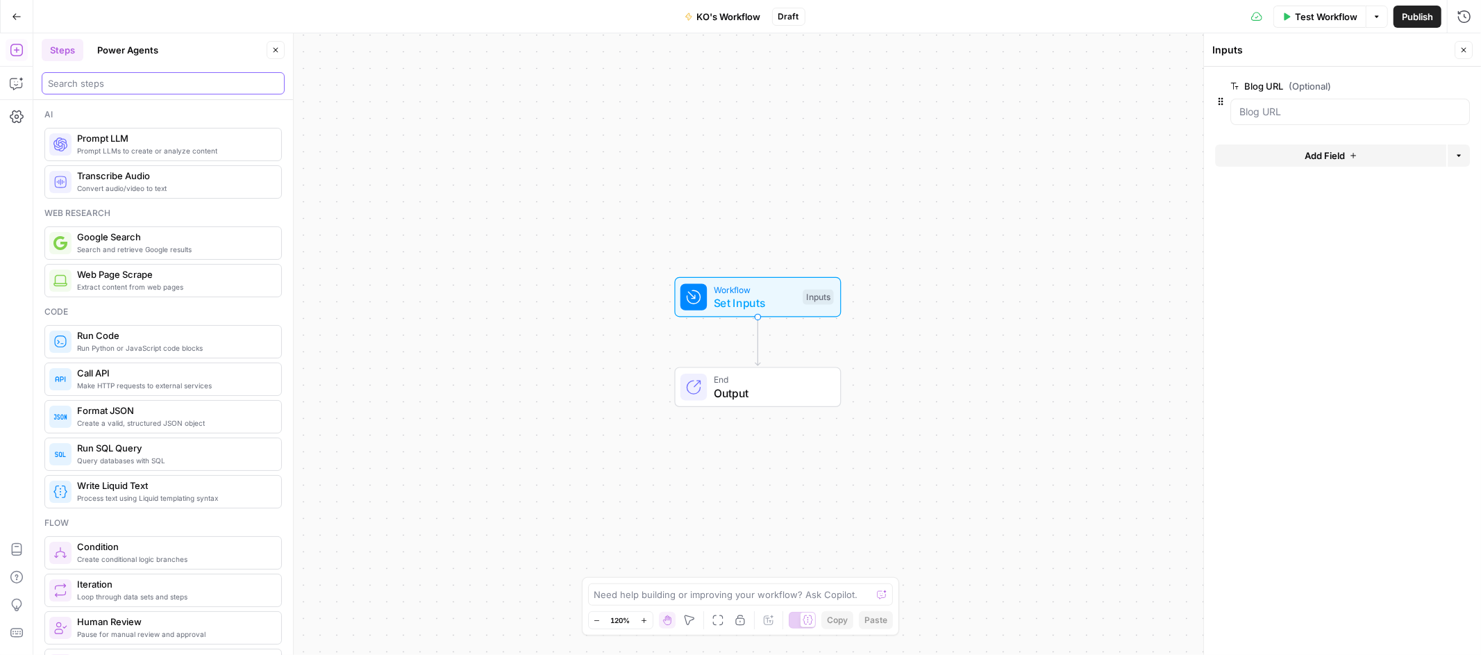
click at [126, 82] on input "search" at bounding box center [163, 83] width 230 height 14
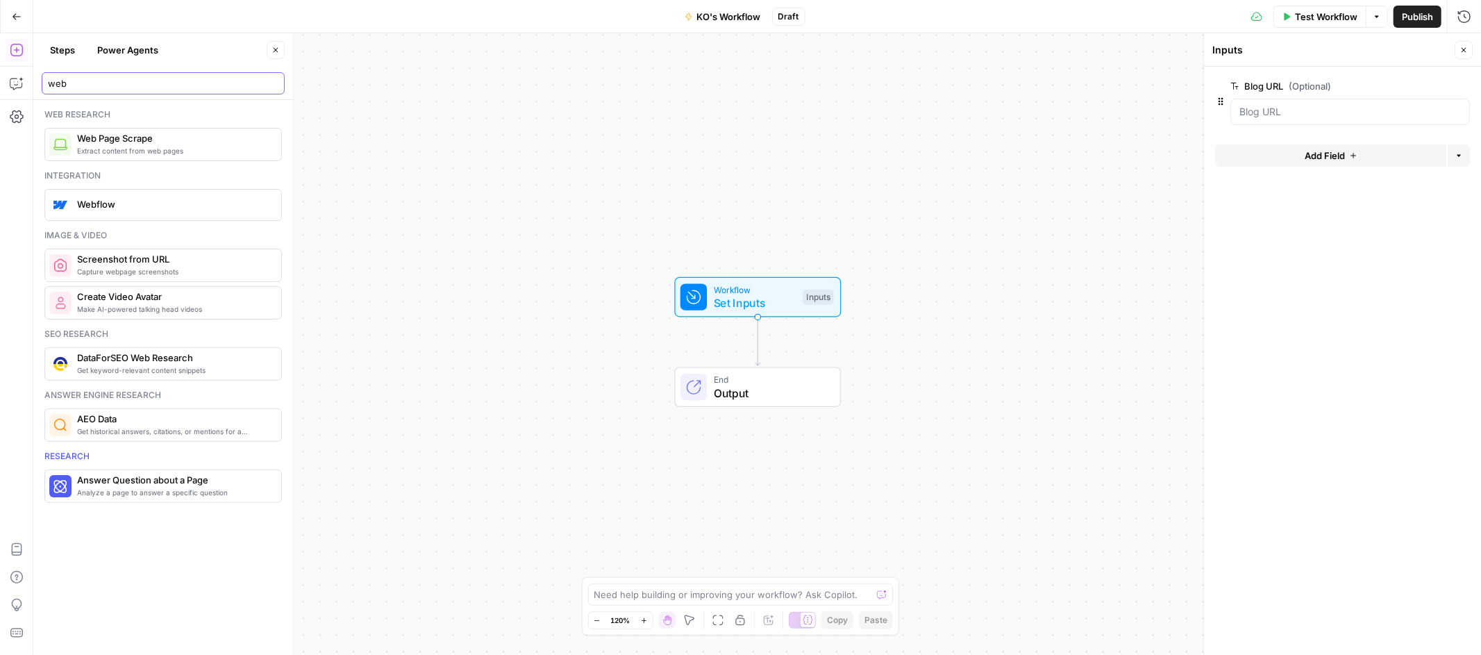
type input "web"
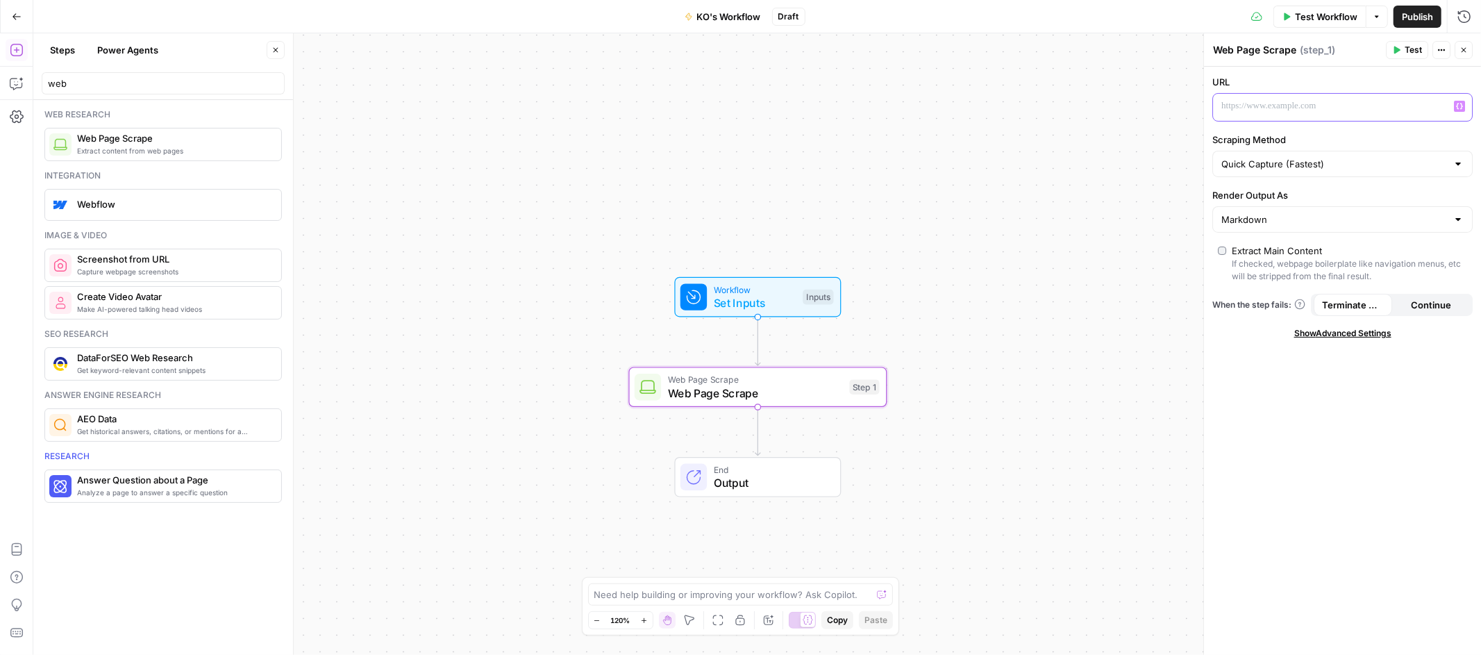
click at [1459, 107] on icon "button" at bounding box center [1459, 106] width 7 height 7
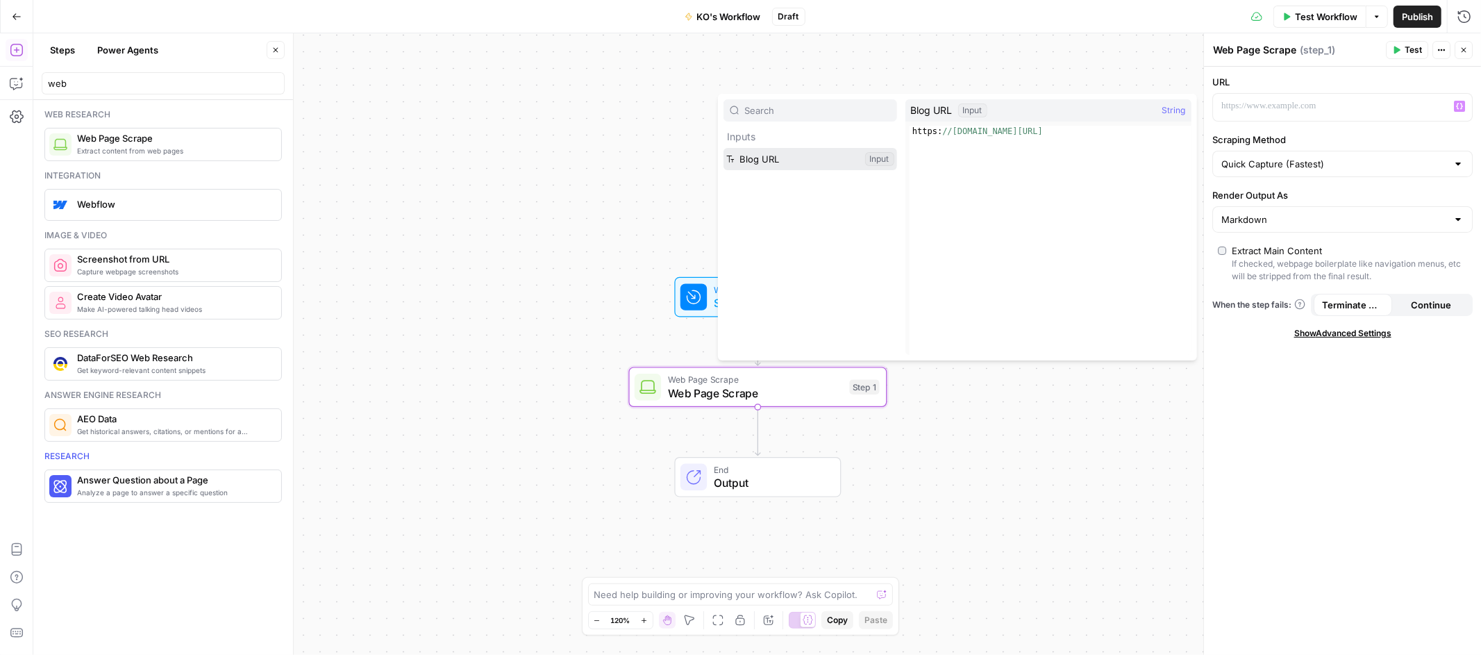
click at [855, 156] on button "Select variable Blog URL" at bounding box center [810, 159] width 174 height 22
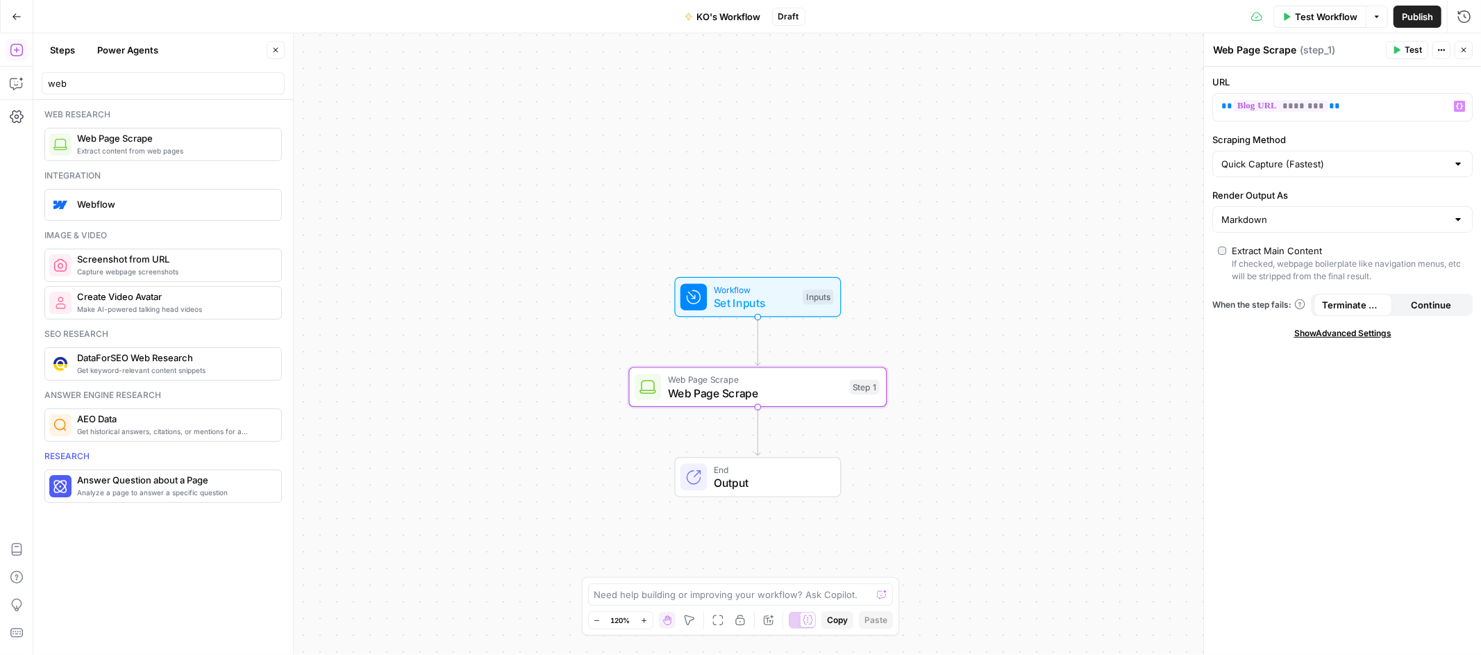
click at [1405, 49] on span "Test" at bounding box center [1412, 50] width 17 height 12
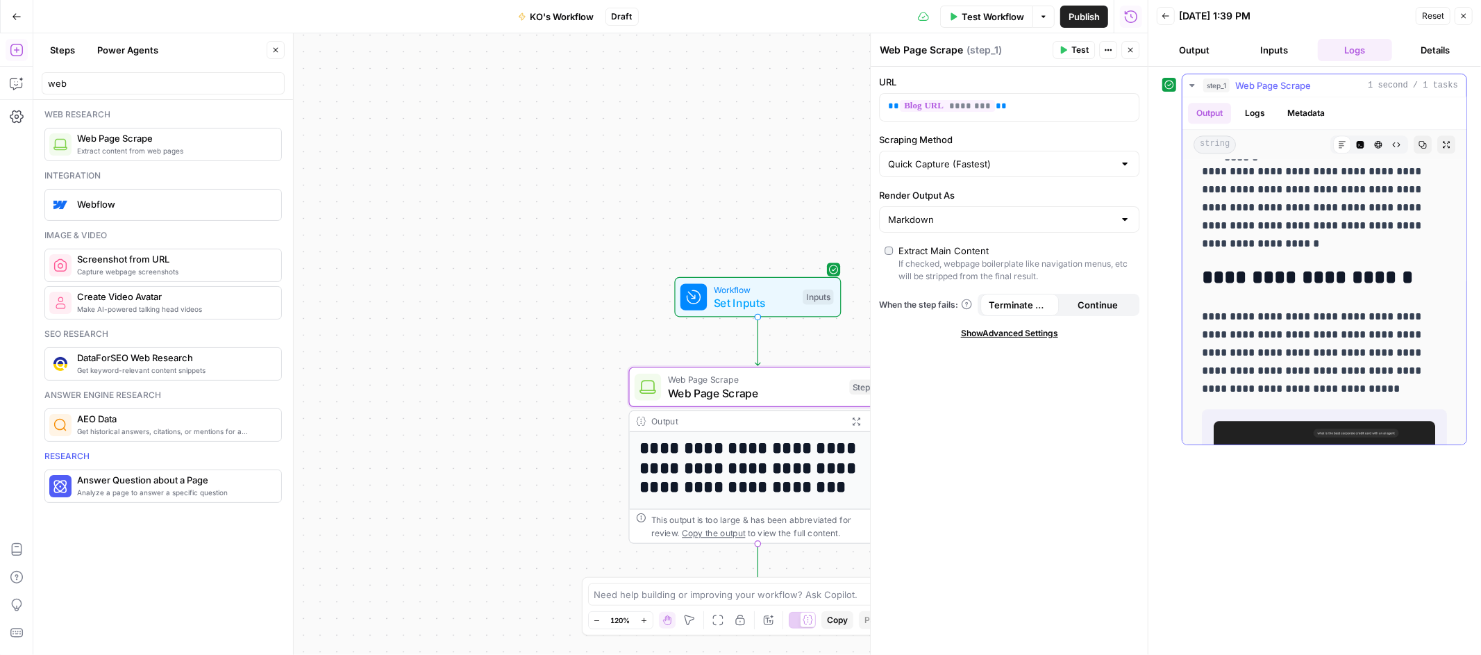
scroll to position [2396, 0]
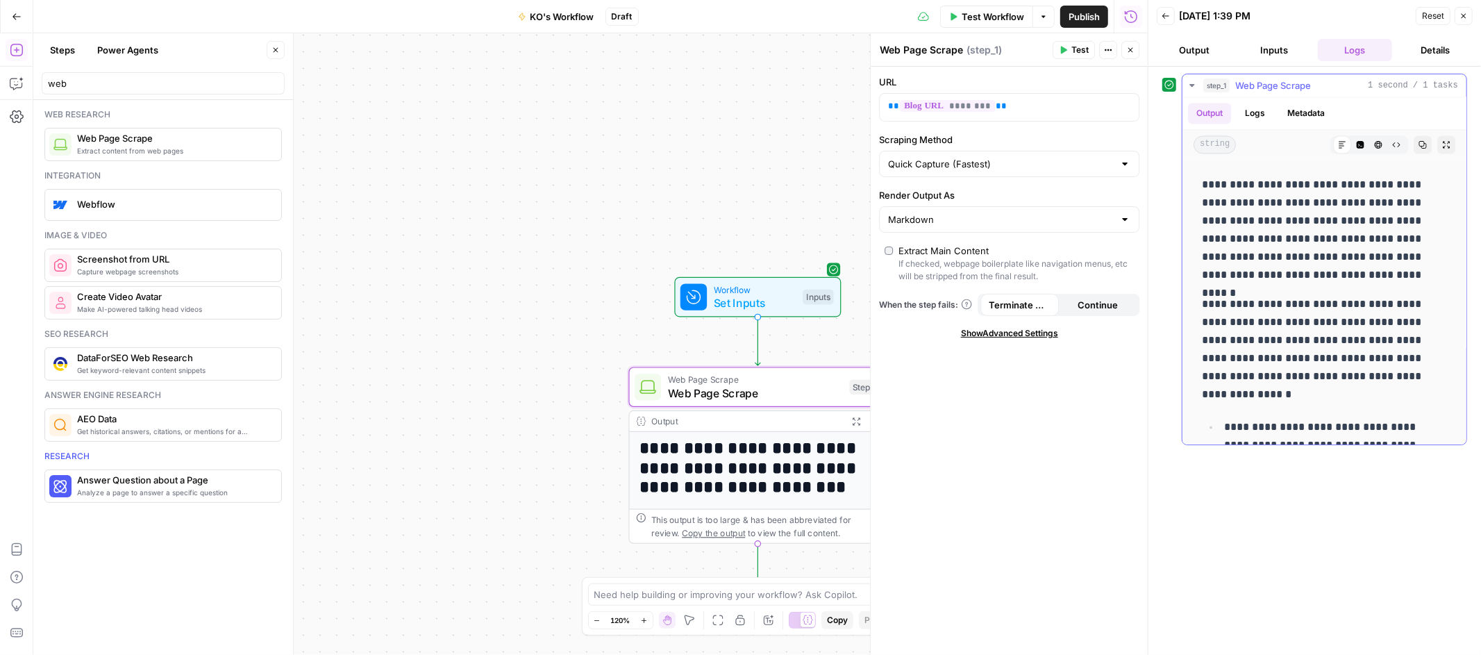
click at [1188, 83] on icon "button" at bounding box center [1191, 85] width 11 height 11
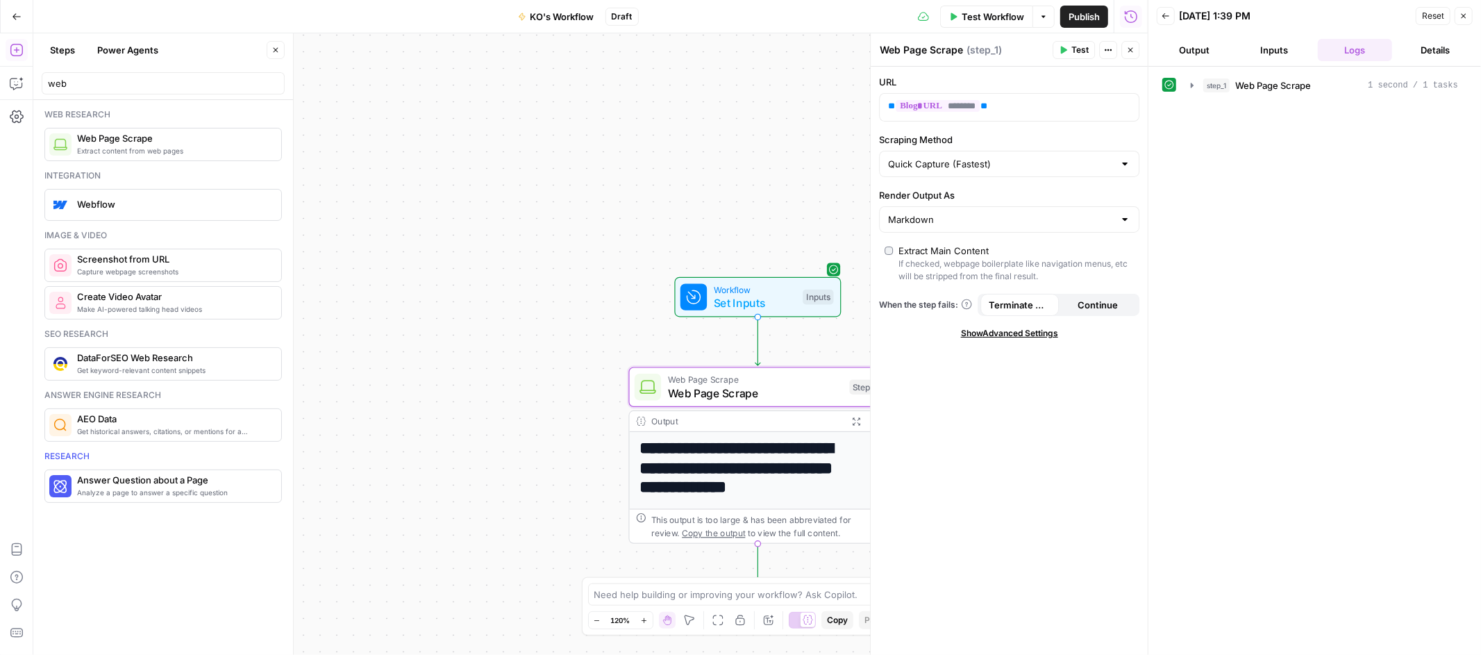
click at [1164, 17] on icon "button" at bounding box center [1165, 16] width 8 height 8
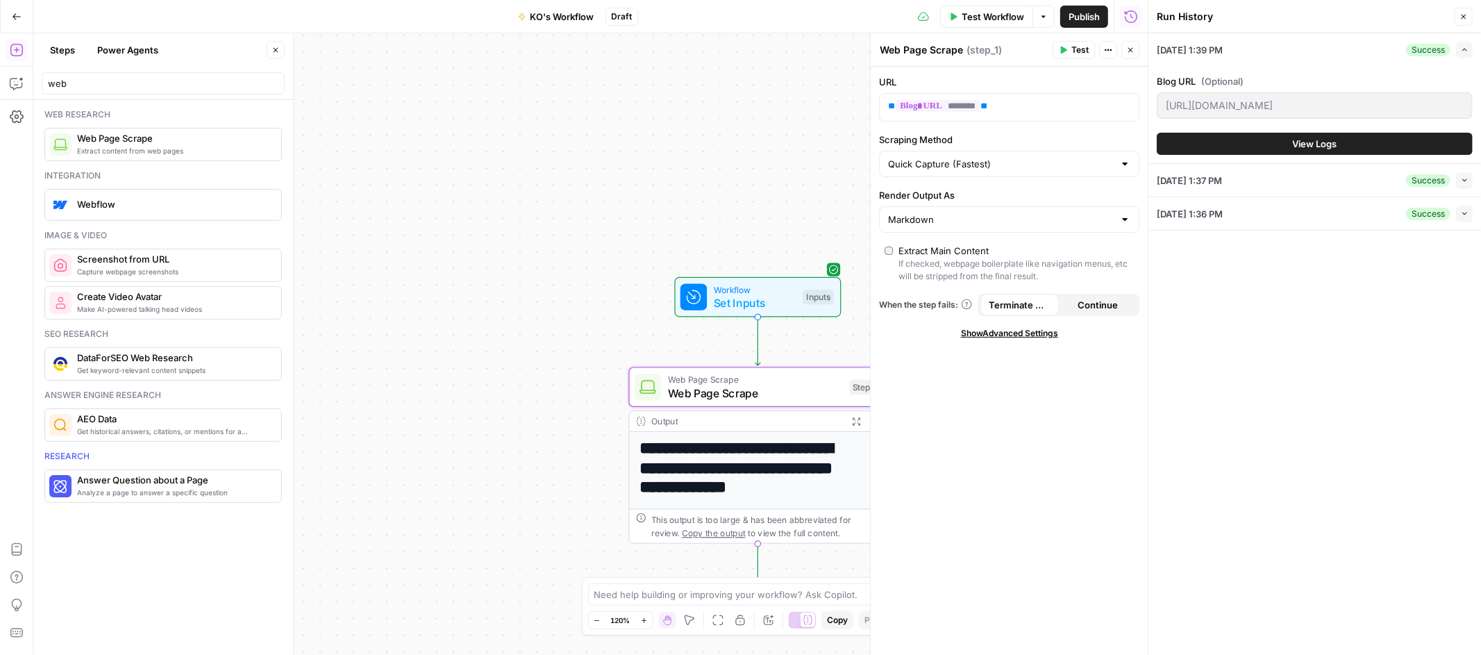
click at [1464, 48] on icon "button" at bounding box center [1465, 50] width 8 height 8
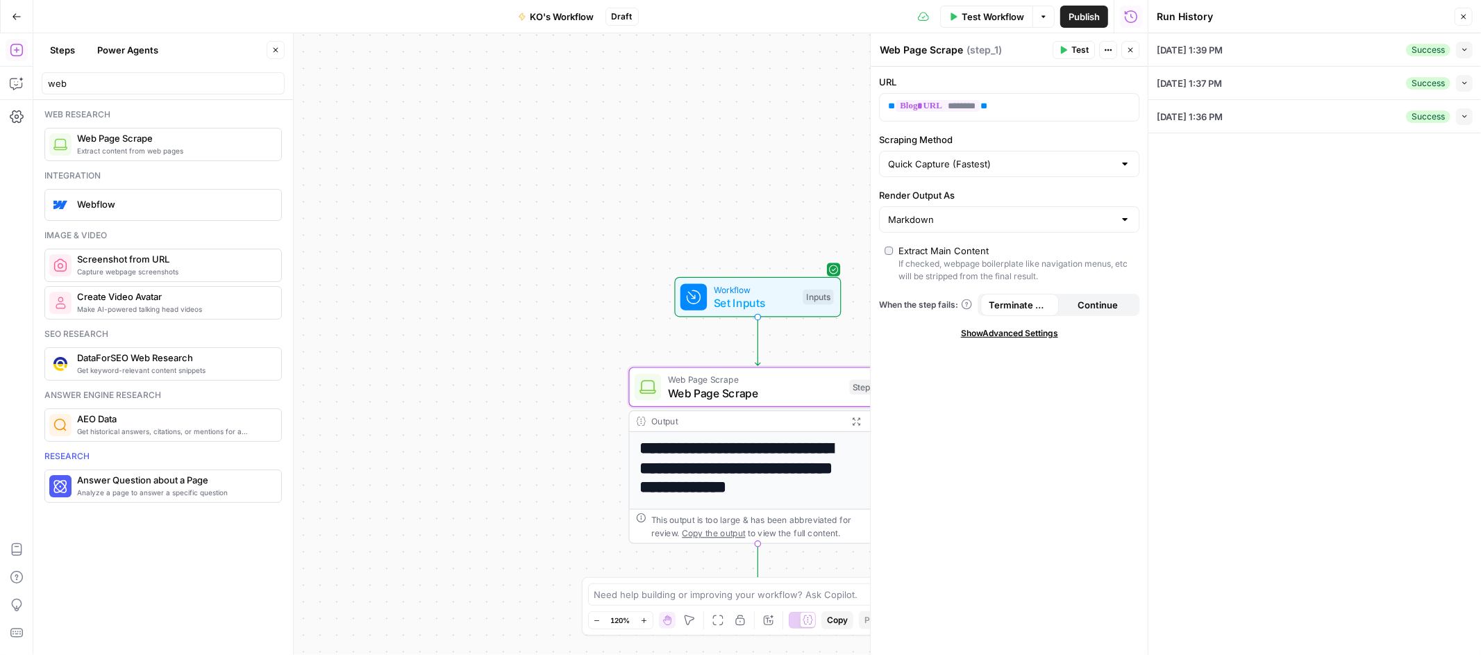
click at [1466, 18] on icon "button" at bounding box center [1463, 16] width 8 height 8
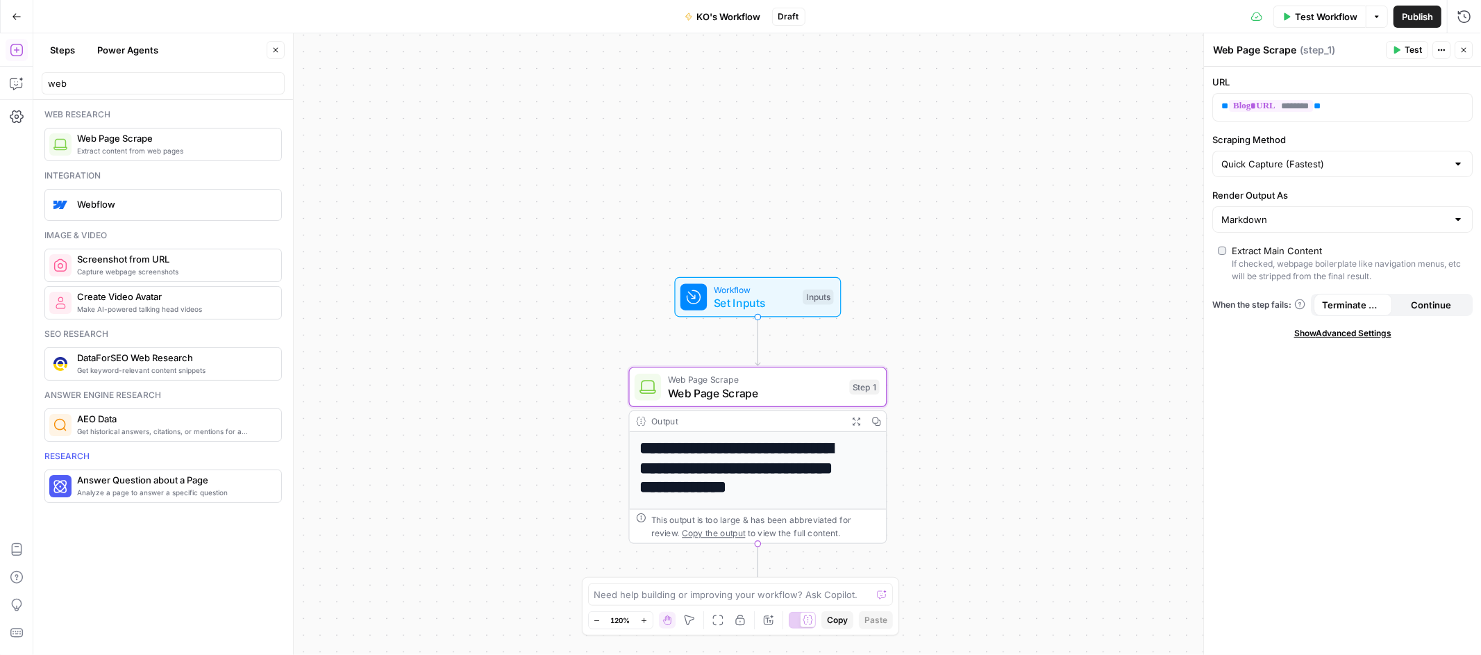
click at [1463, 49] on icon "button" at bounding box center [1463, 50] width 8 height 8
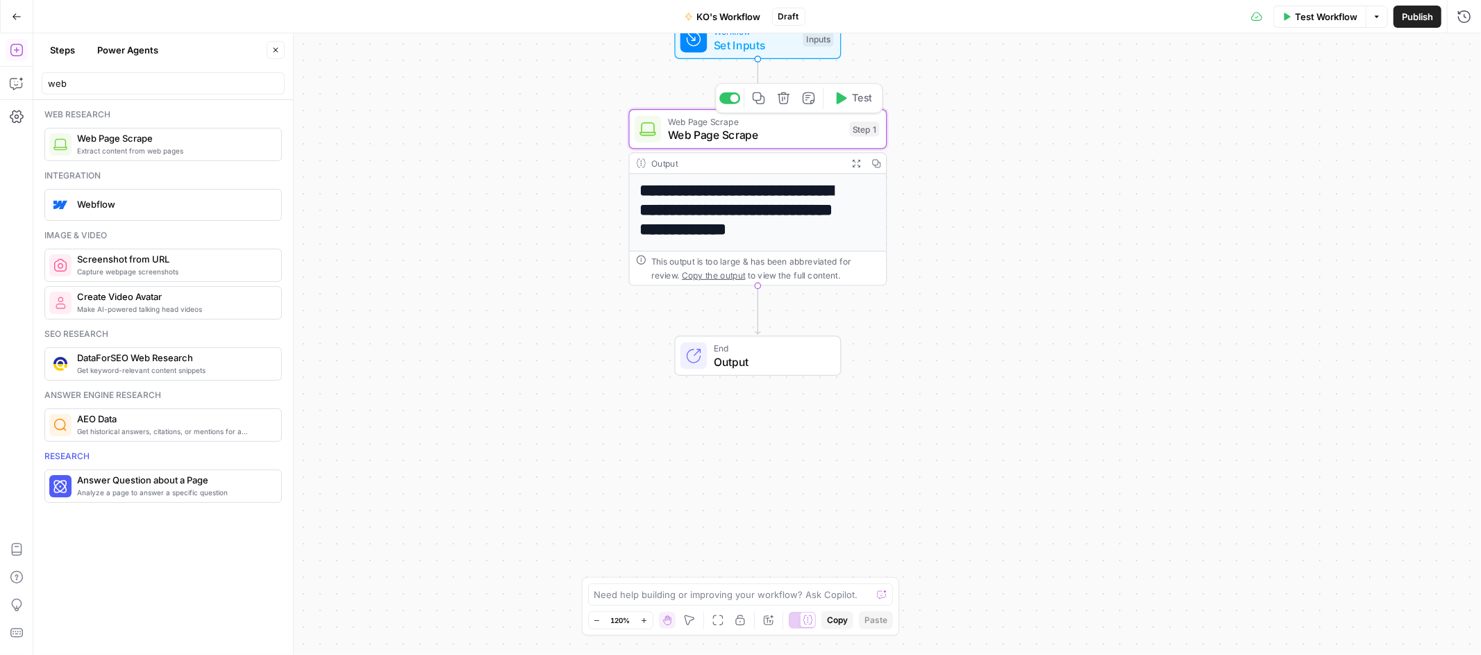
click at [783, 144] on div "Web Page Scrape Web Page Scrape Step 1 Copy step Delete step Add Note Test" at bounding box center [758, 129] width 258 height 40
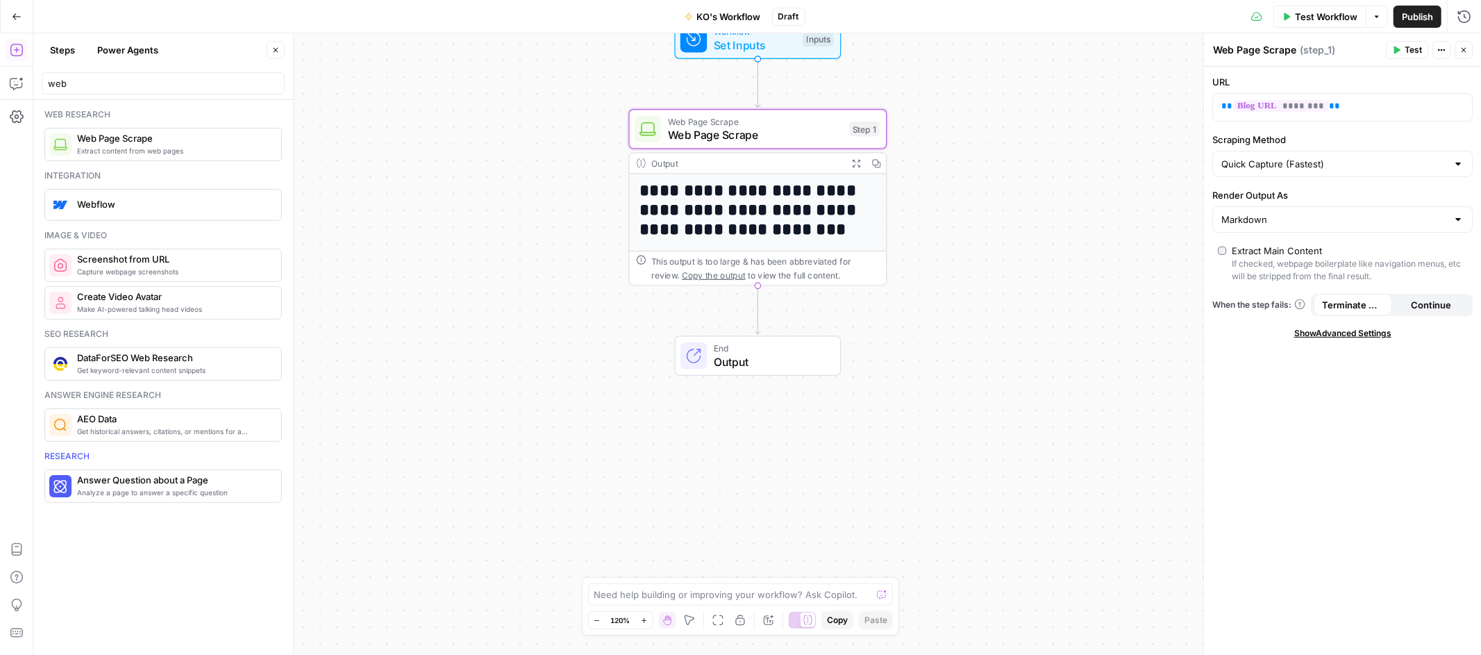
click at [815, 165] on div "Output" at bounding box center [746, 162] width 190 height 13
click at [764, 171] on div "Output Expand Output Copy" at bounding box center [758, 163] width 257 height 21
click at [1316, 337] on span "Show Advanced Settings" at bounding box center [1342, 333] width 97 height 12
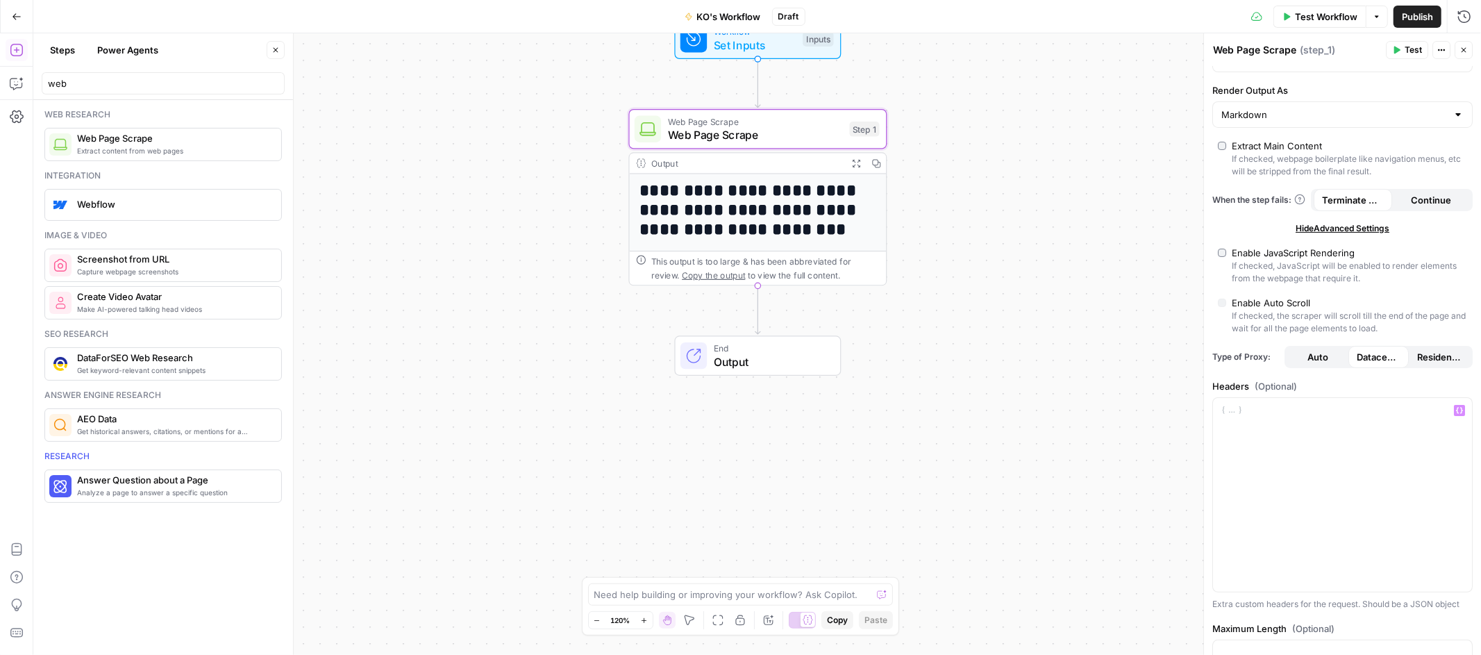
scroll to position [0, 0]
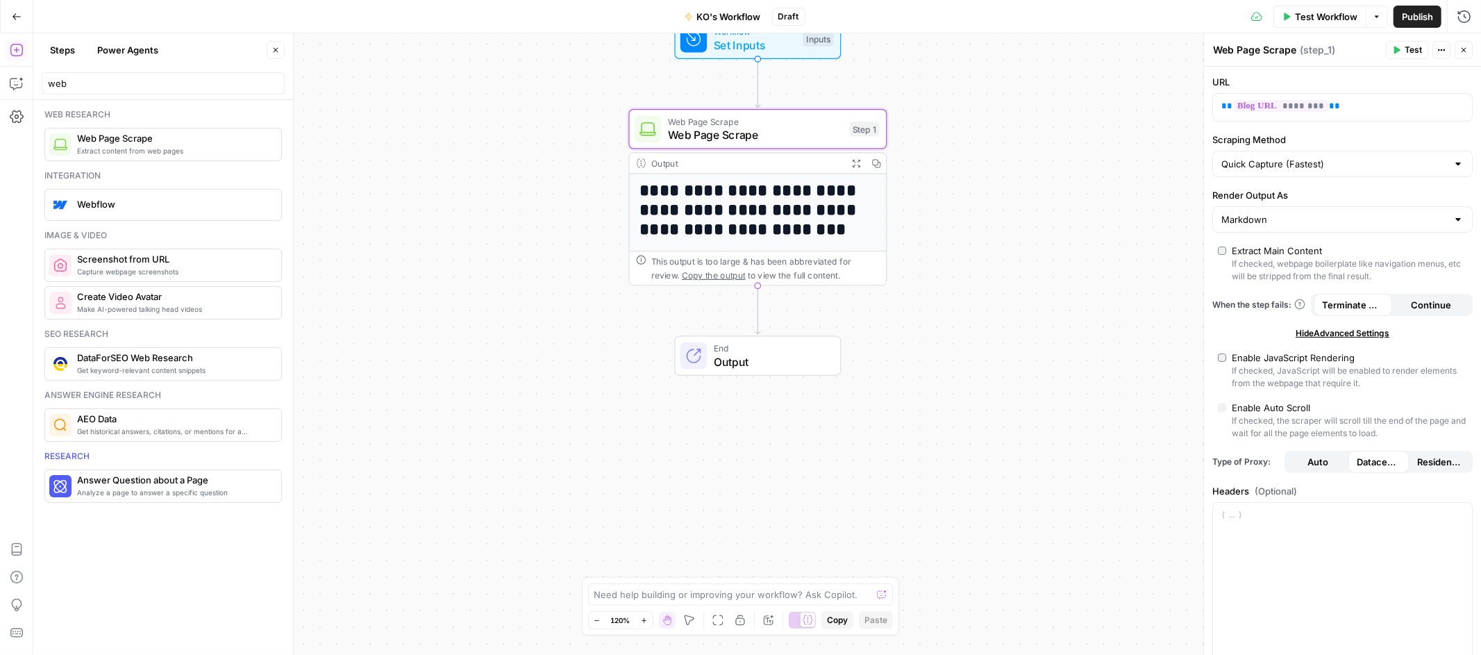
click at [699, 272] on span "Copy the output" at bounding box center [713, 275] width 63 height 10
click at [809, 177] on div "**********" at bounding box center [758, 621] width 257 height 895
click at [792, 201] on h1 "**********" at bounding box center [750, 210] width 223 height 59
click at [781, 162] on div "Output" at bounding box center [746, 162] width 190 height 13
click at [852, 162] on icon "button" at bounding box center [856, 162] width 9 height 9
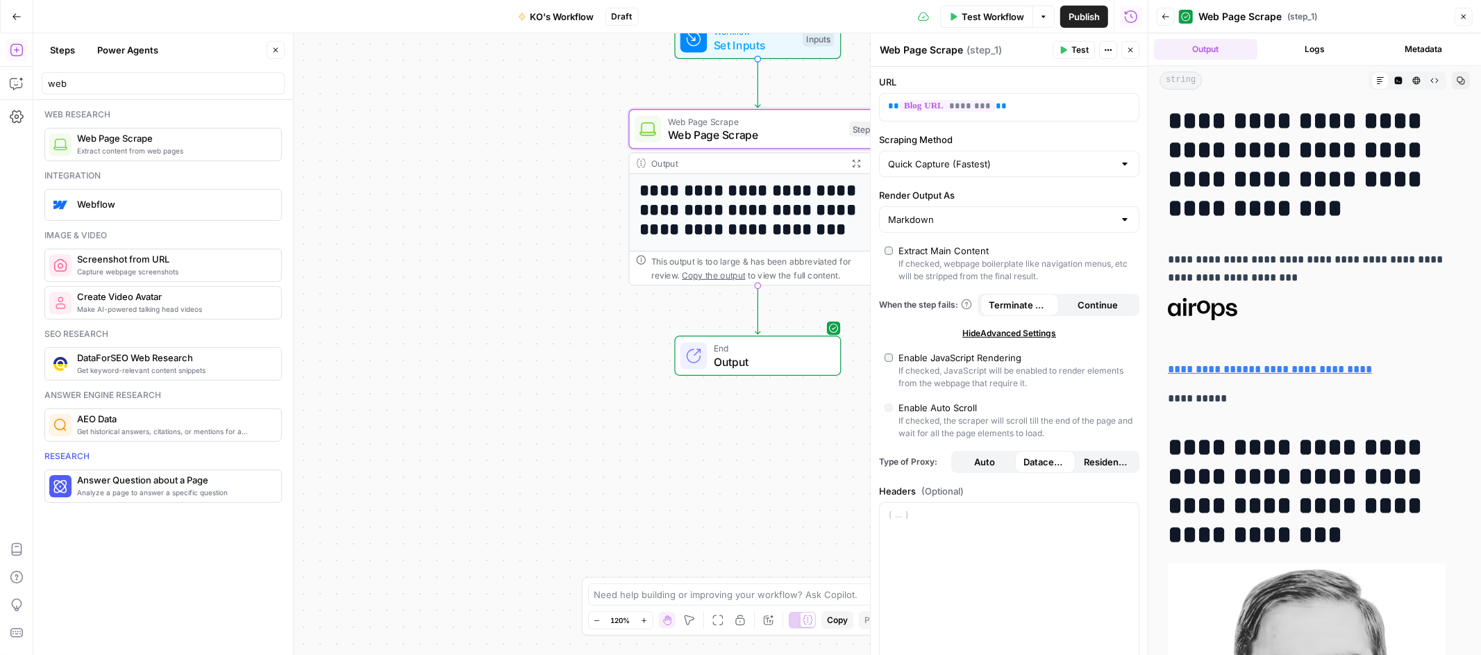
click at [1266, 47] on button "Logs" at bounding box center [1314, 49] width 103 height 21
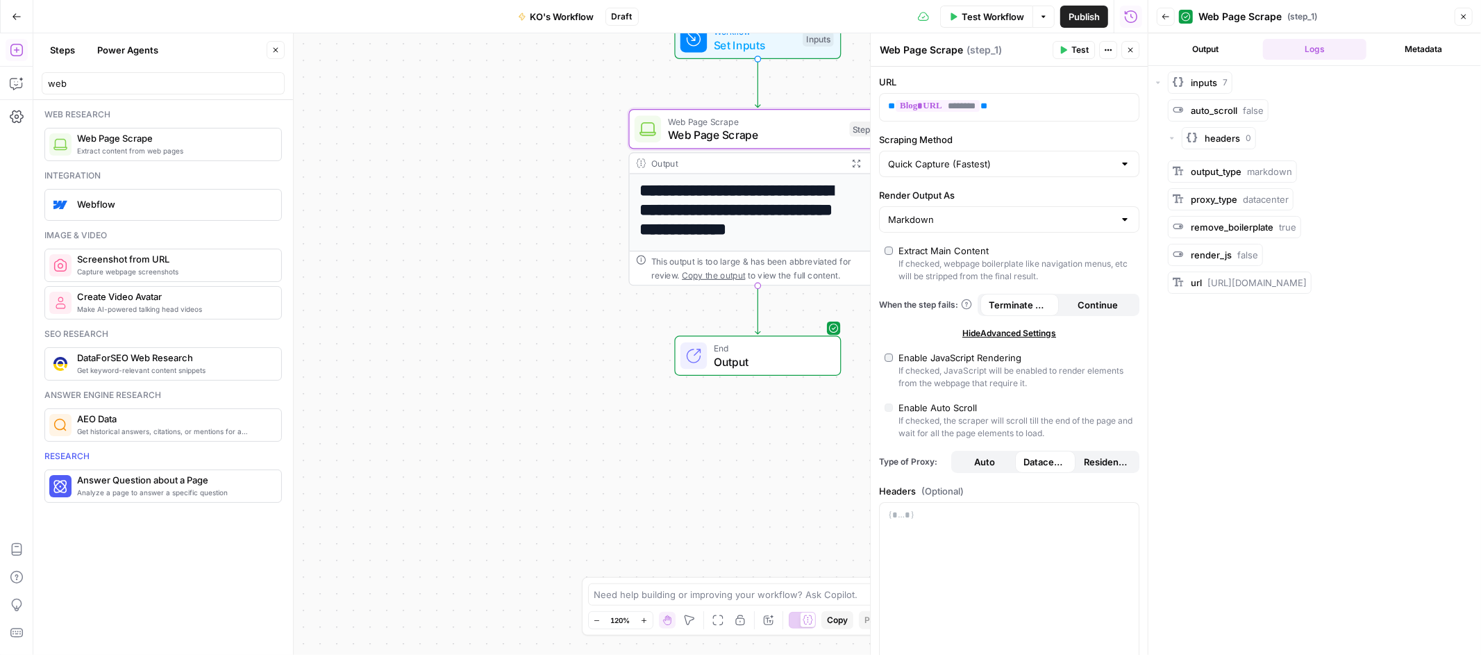
click at [1387, 44] on button "Metadata" at bounding box center [1423, 49] width 103 height 21
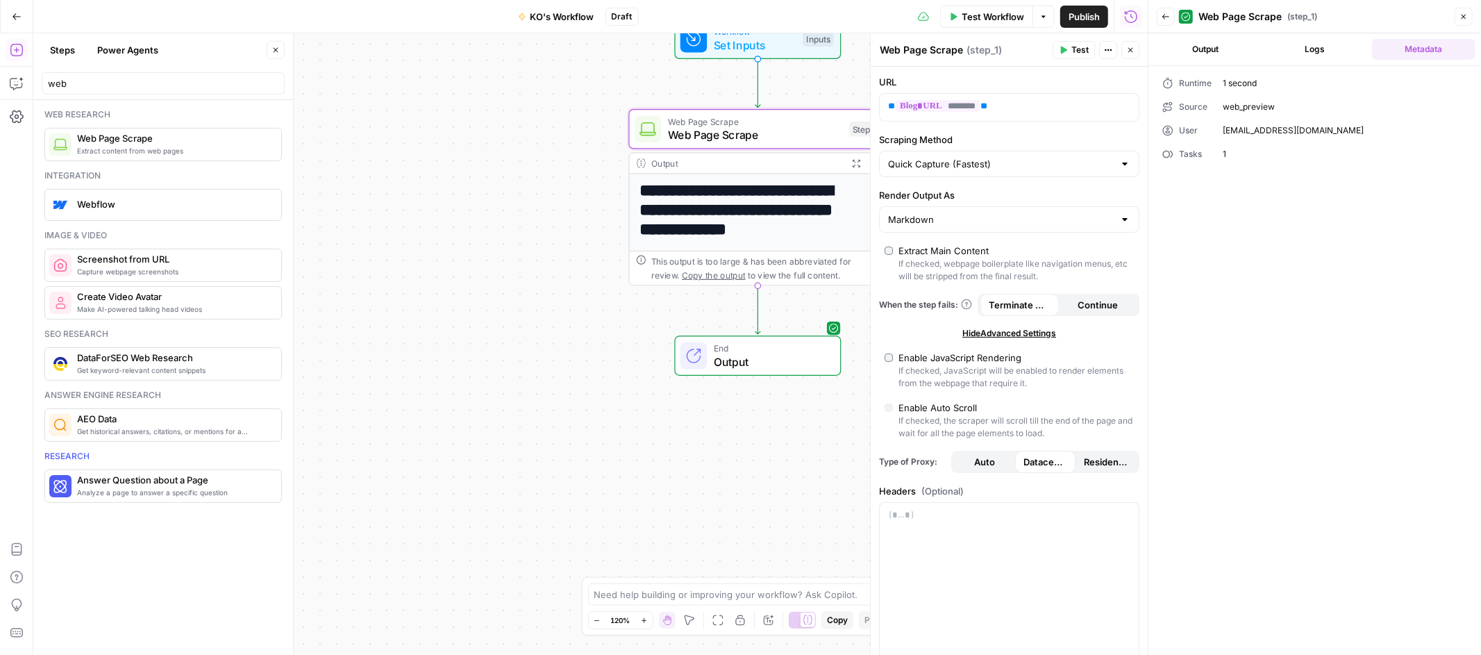
click at [1305, 52] on button "Logs" at bounding box center [1314, 49] width 103 height 21
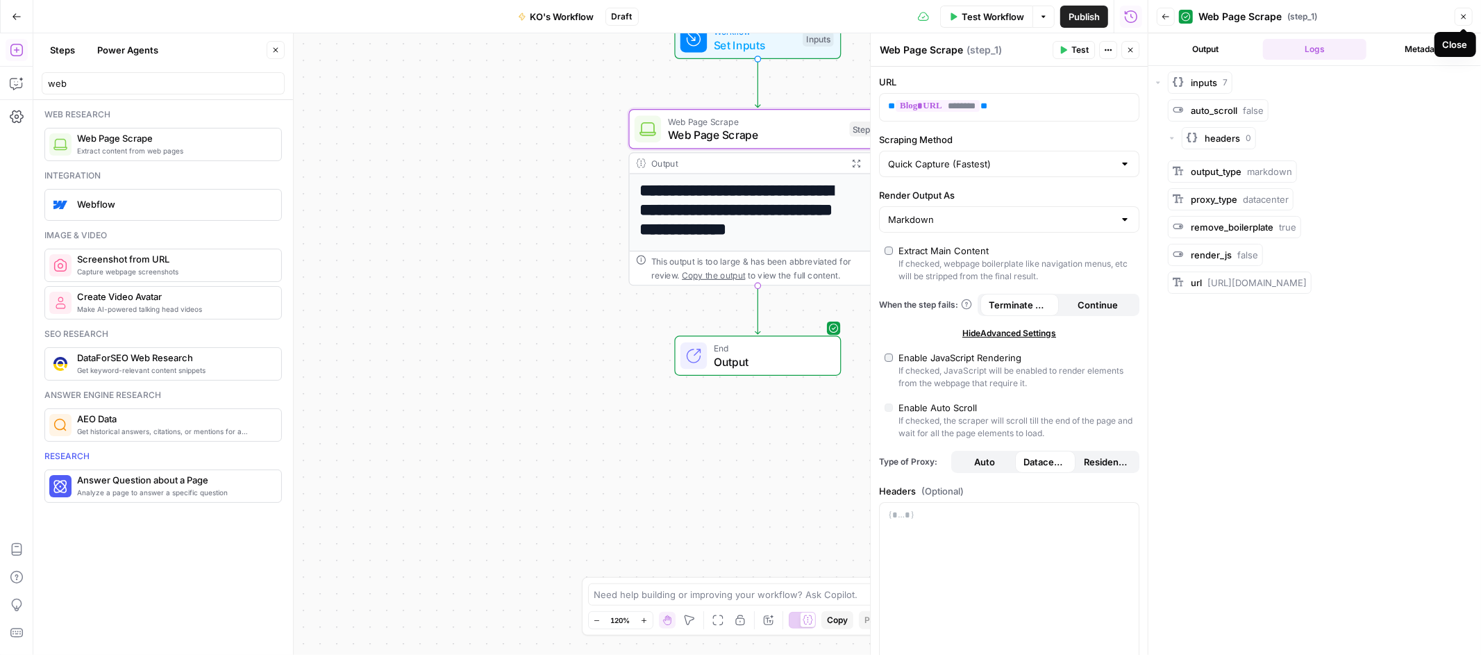
click at [1465, 18] on icon "button" at bounding box center [1463, 16] width 8 height 8
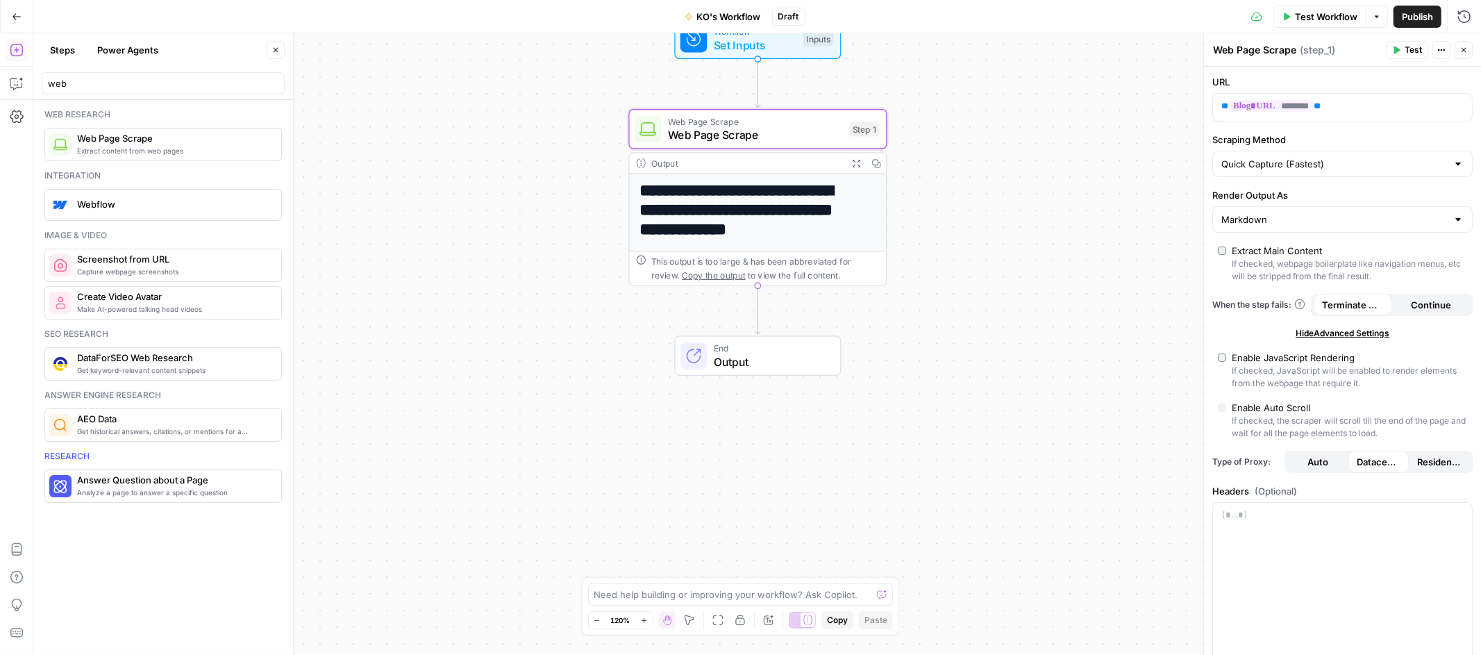
click at [1332, 453] on button "Auto" at bounding box center [1317, 462] width 61 height 22
type input "Custom"
click at [1361, 461] on span "Datacenter" at bounding box center [1379, 462] width 44 height 14
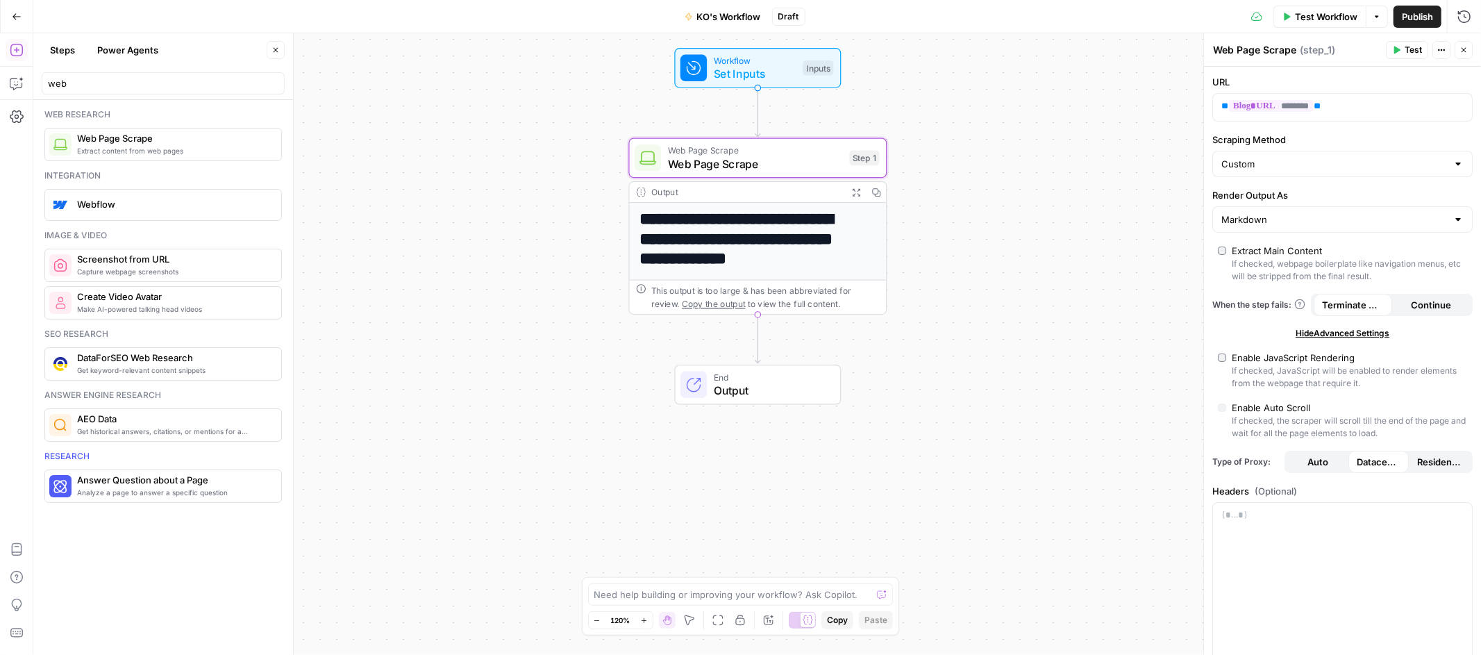
click at [787, 240] on h1 "**********" at bounding box center [750, 239] width 223 height 59
click at [1344, 226] on div "Markdown" at bounding box center [1342, 219] width 260 height 26
type input "Markdown"
click at [1261, 335] on div "Hide Advanced Settings" at bounding box center [1342, 333] width 260 height 12
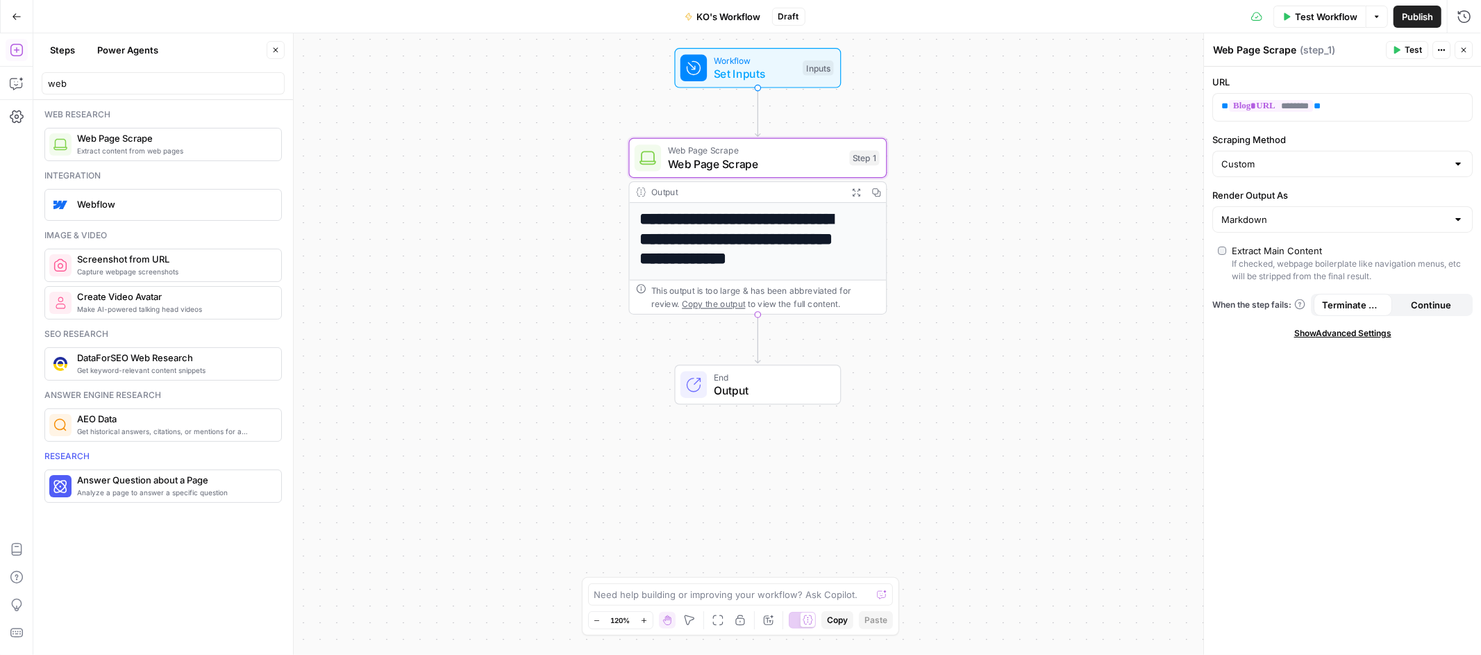
click at [1359, 335] on span "Show Advanced Settings" at bounding box center [1342, 333] width 97 height 12
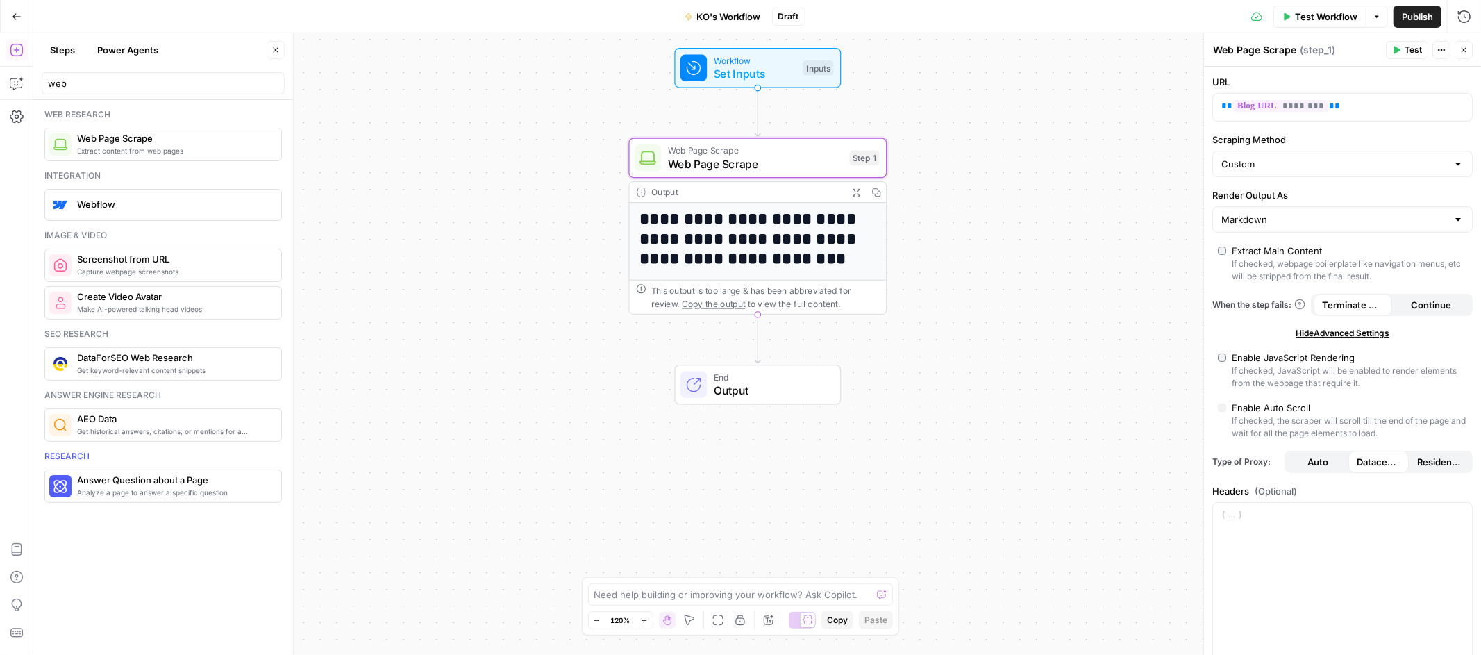
click at [1409, 51] on span "Test" at bounding box center [1412, 50] width 17 height 12
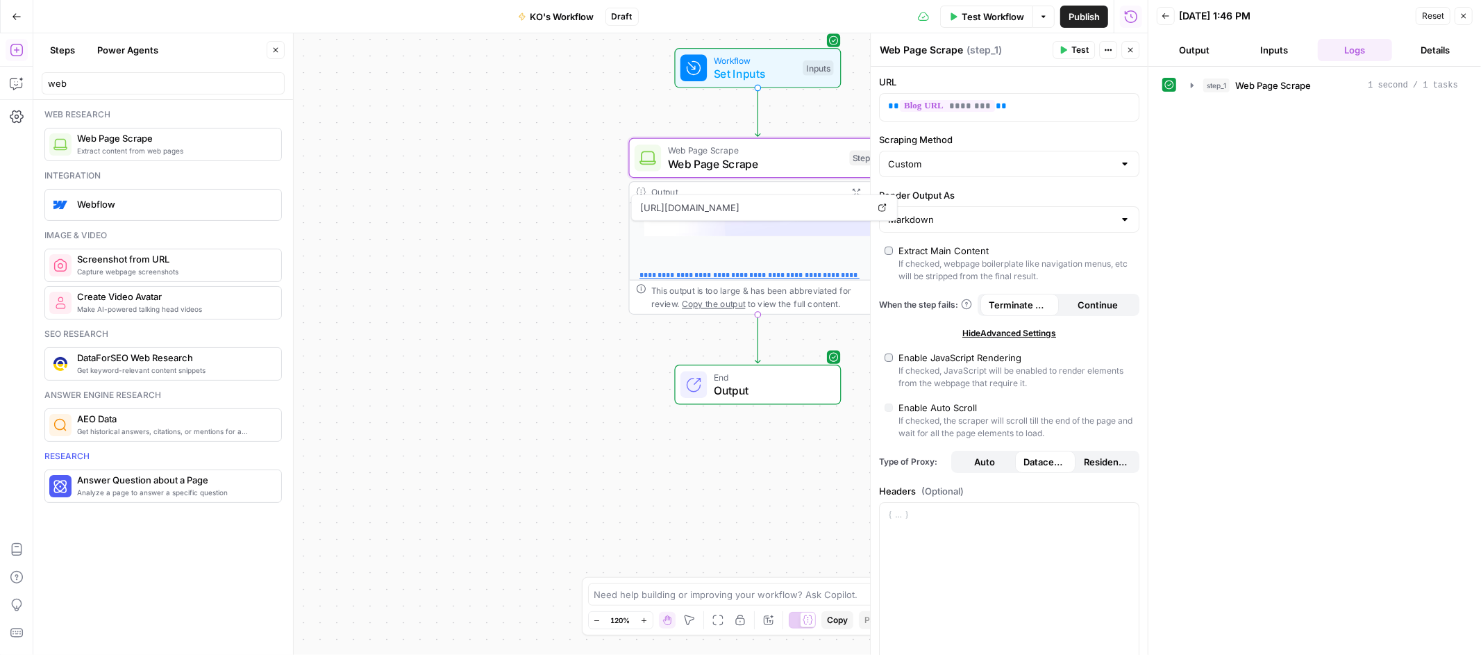
scroll to position [215, 0]
click at [1193, 89] on icon "button" at bounding box center [1191, 85] width 11 height 11
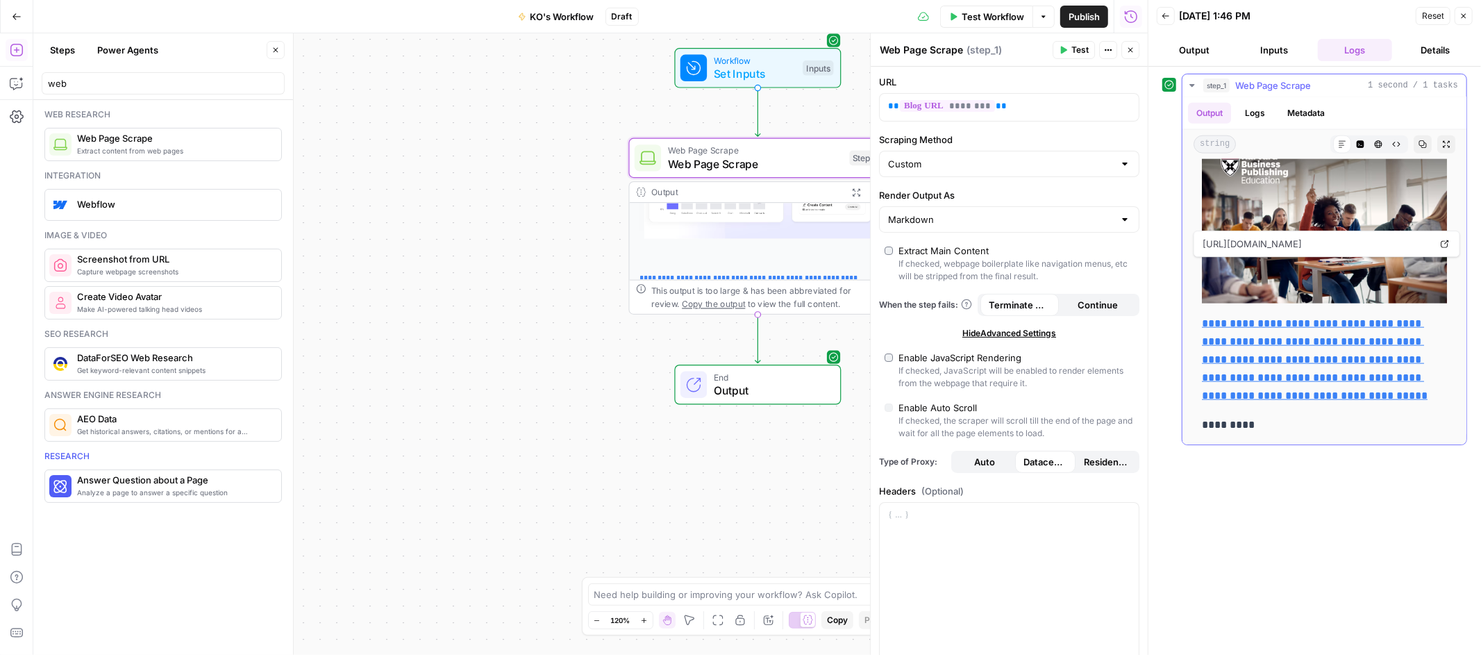
scroll to position [772, 0]
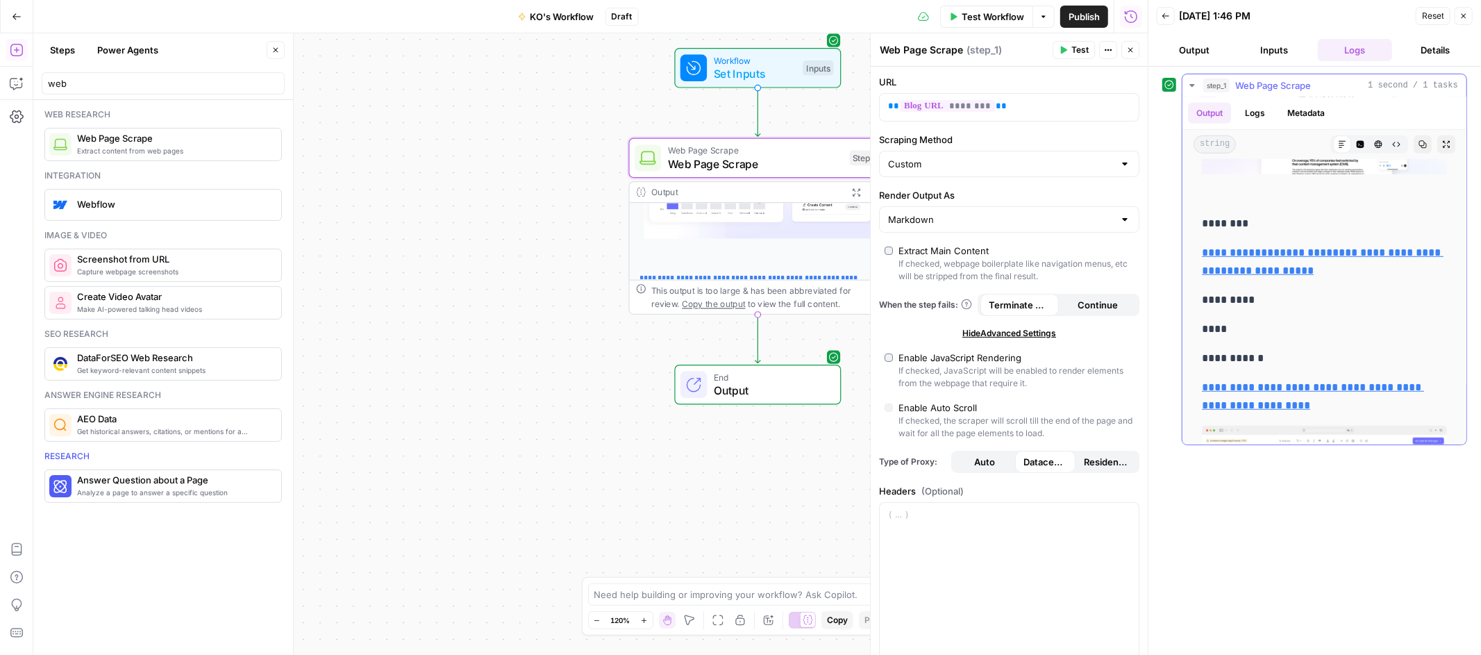
click at [1191, 85] on icon "button" at bounding box center [1191, 85] width 5 height 3
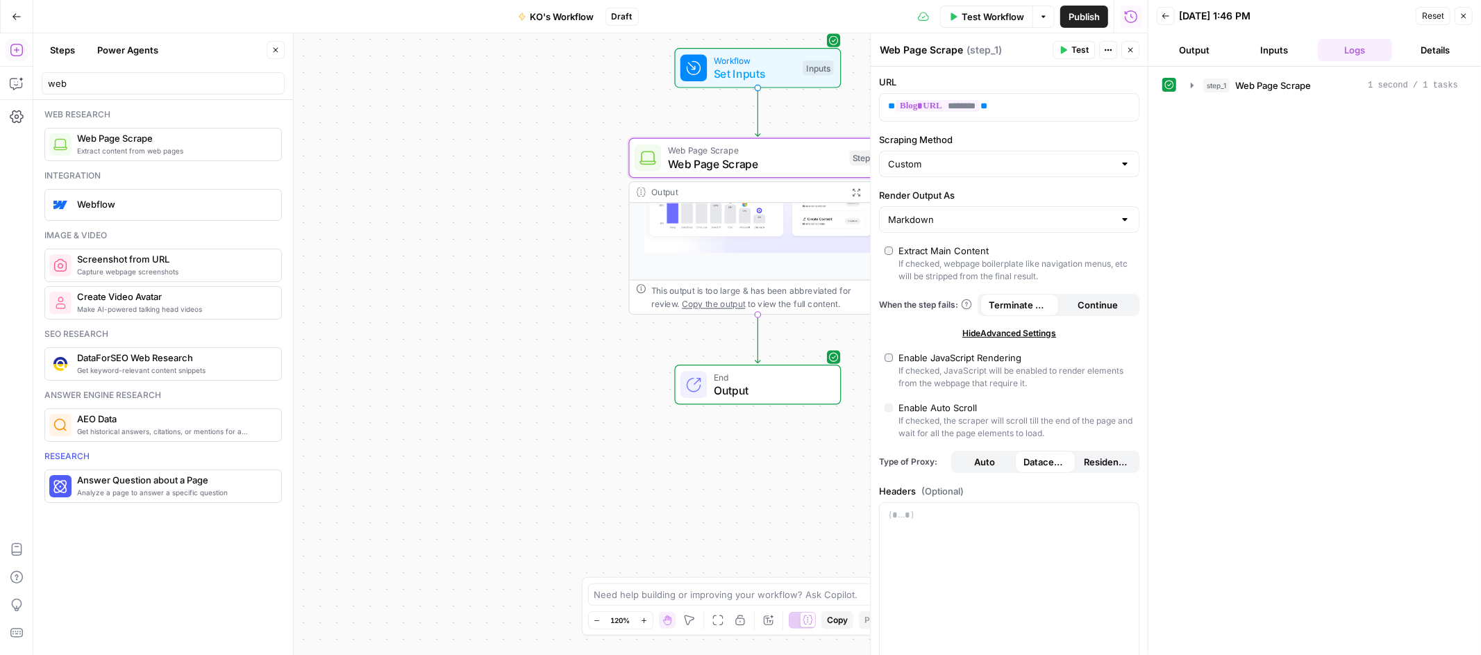
click at [1177, 49] on button "Output" at bounding box center [1194, 50] width 75 height 22
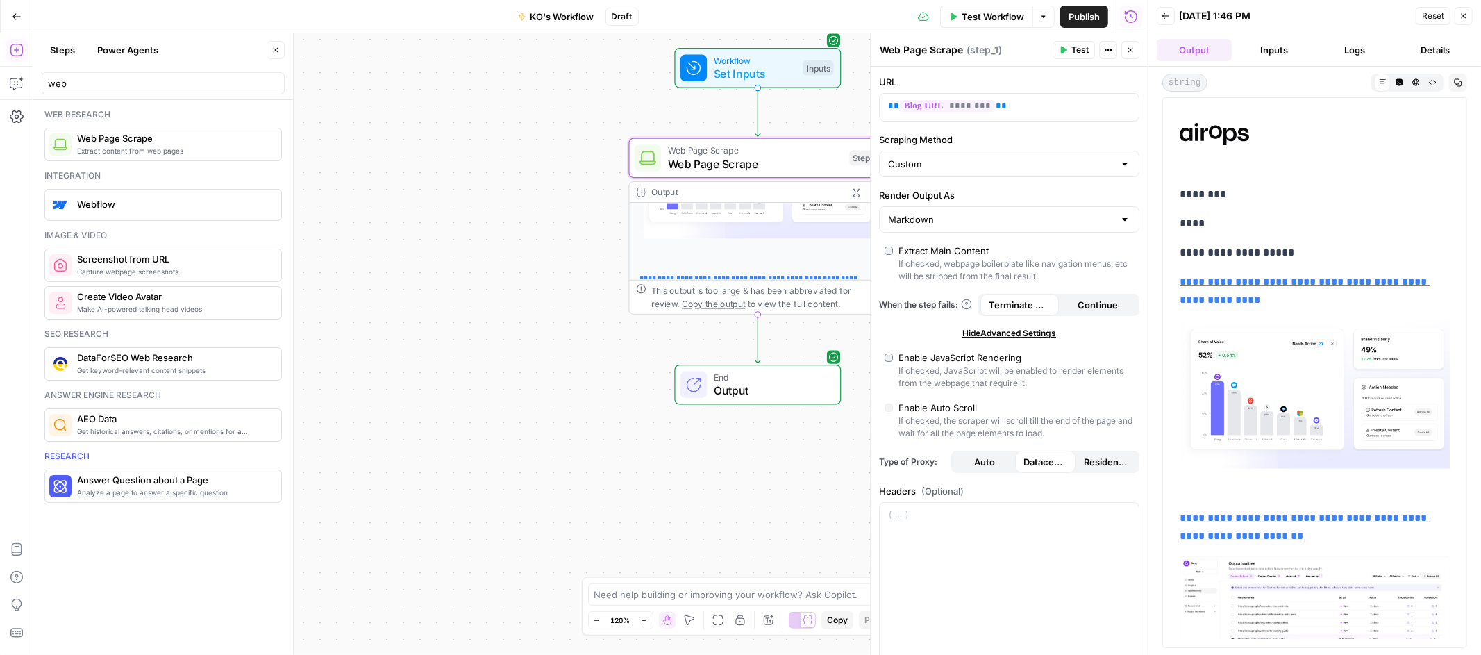
click at [1473, 13] on header "Back [DATE] 1:46 PM Reset Close Output Inputs Logs Details" at bounding box center [1314, 33] width 333 height 67
click at [1468, 19] on button "Close" at bounding box center [1463, 16] width 18 height 18
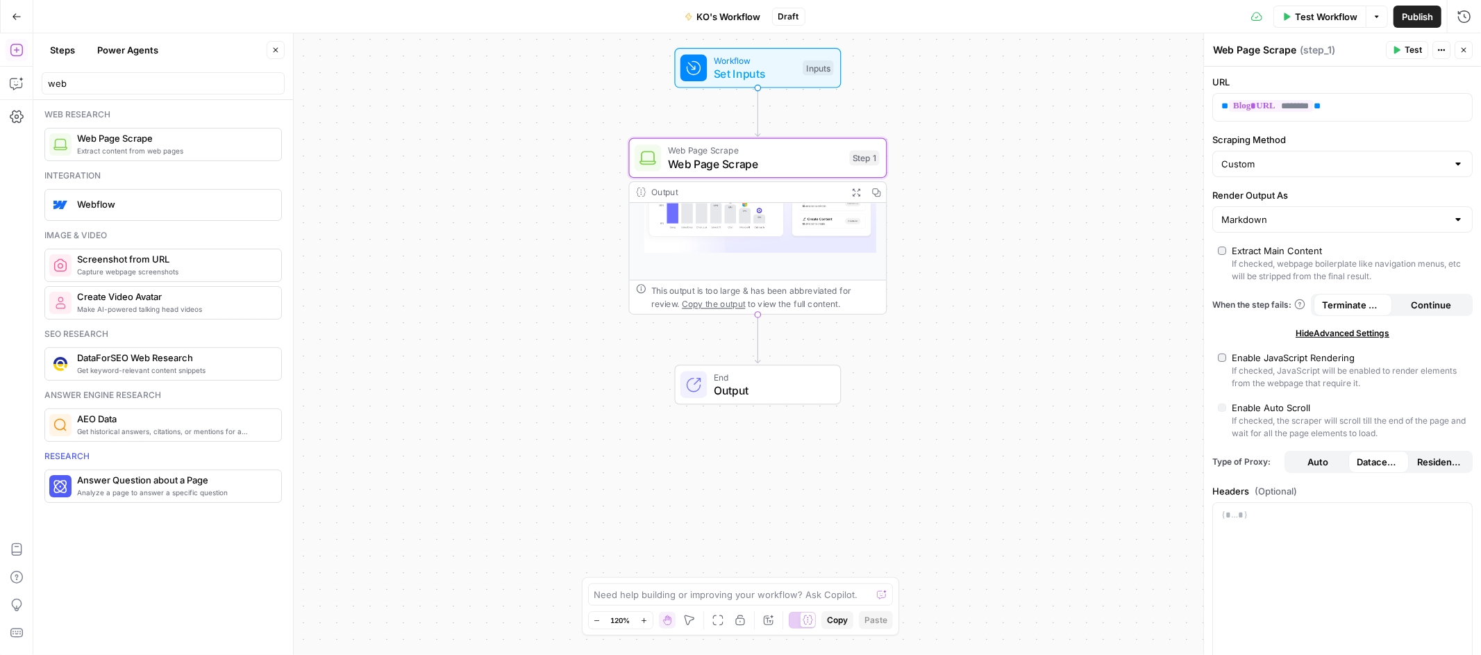
click at [1393, 46] on icon "button" at bounding box center [1396, 50] width 8 height 8
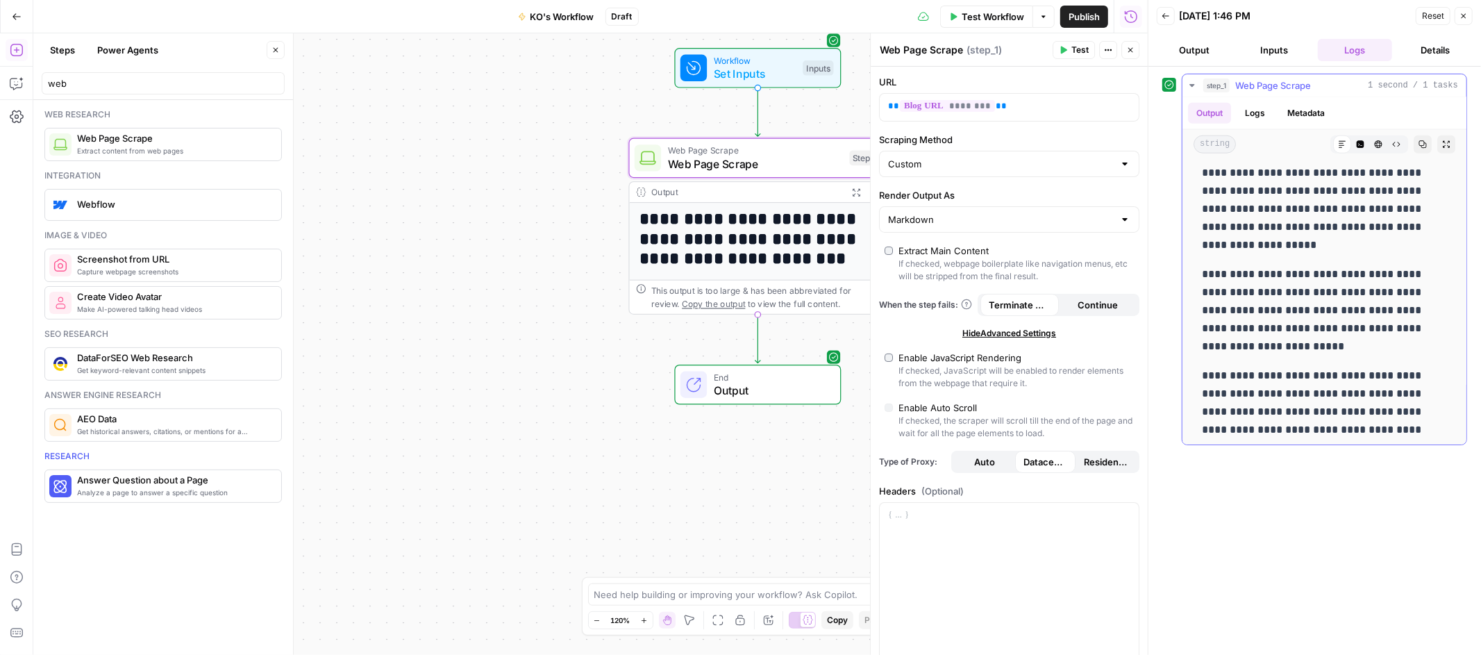
scroll to position [2176, 0]
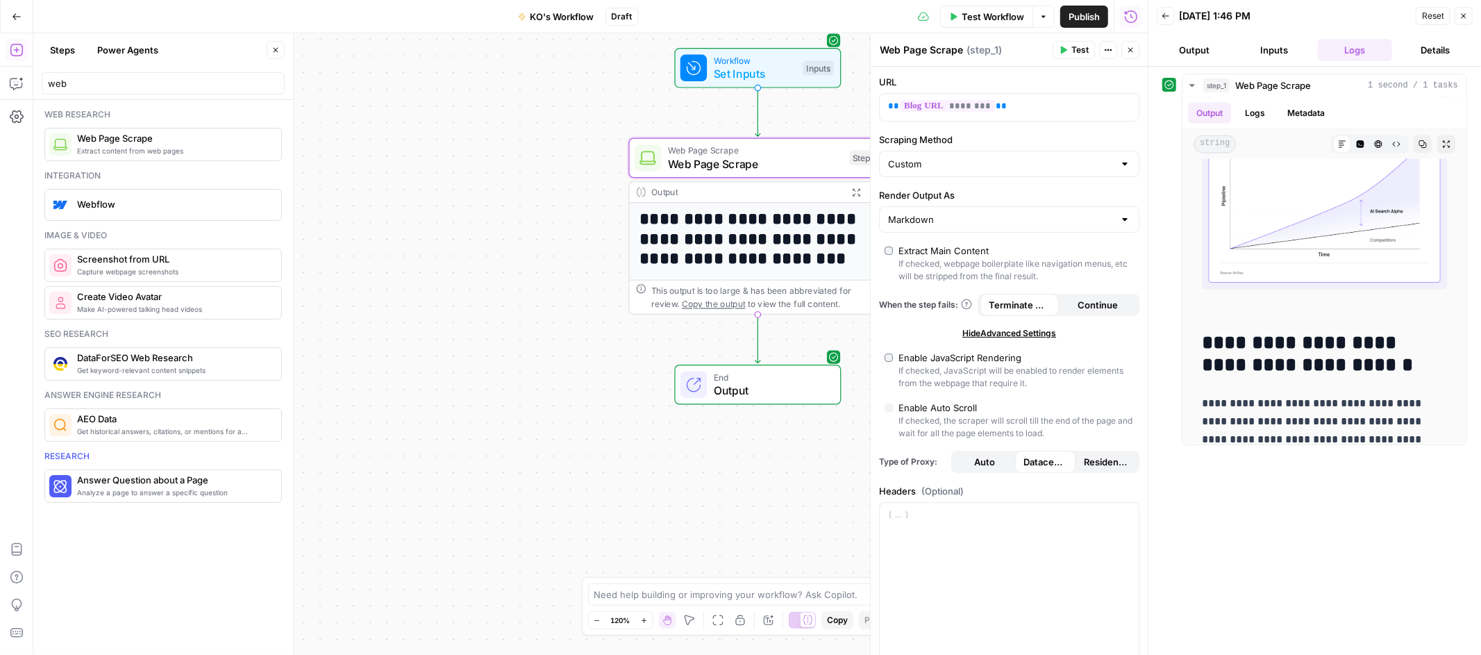
click at [1257, 45] on button "Inputs" at bounding box center [1274, 50] width 75 height 22
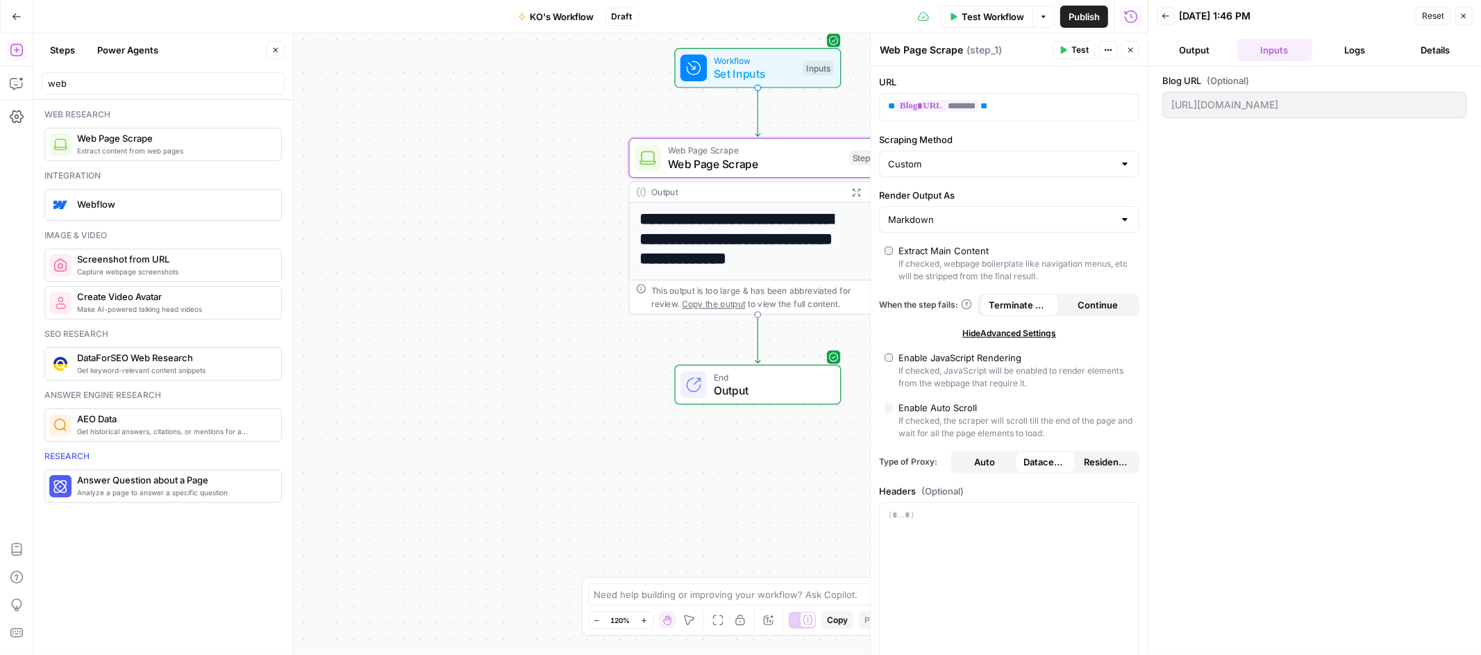
click at [1213, 47] on button "Output" at bounding box center [1194, 50] width 75 height 22
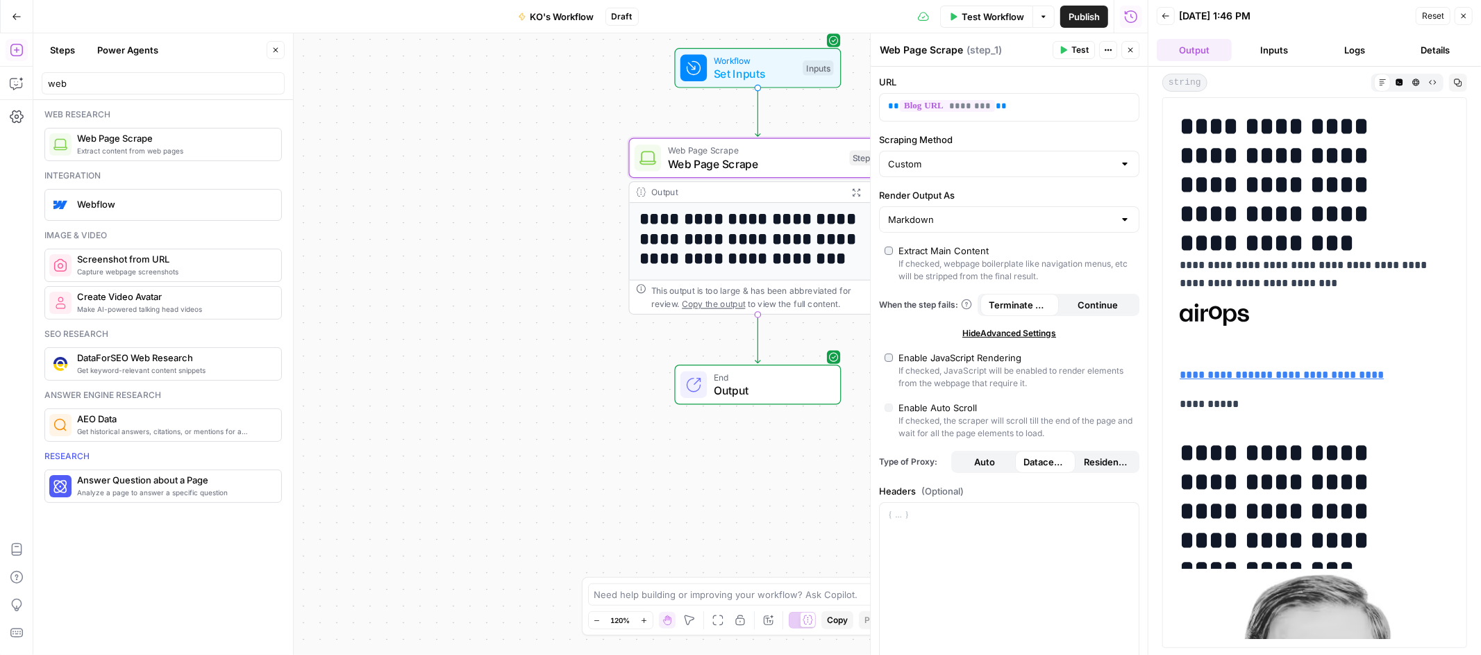
click at [1451, 46] on button "Details" at bounding box center [1435, 50] width 75 height 22
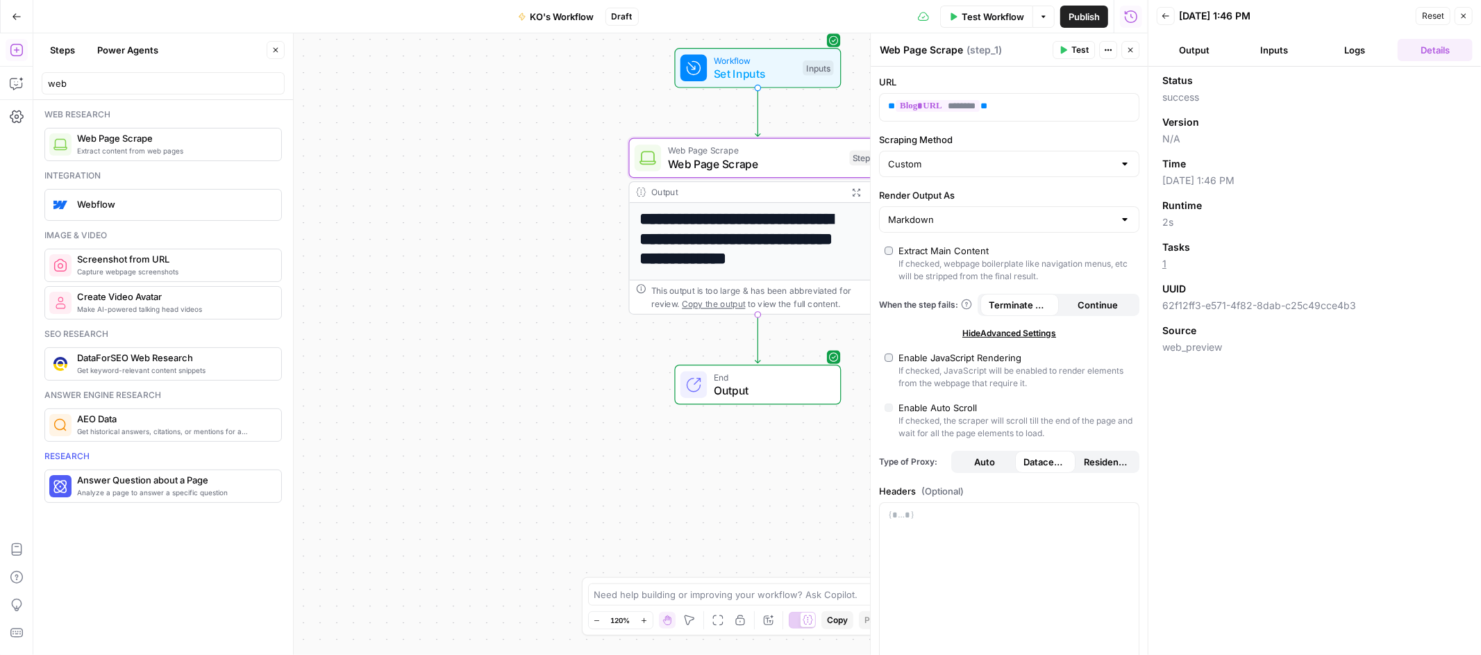
click at [1467, 17] on icon "button" at bounding box center [1463, 16] width 8 height 8
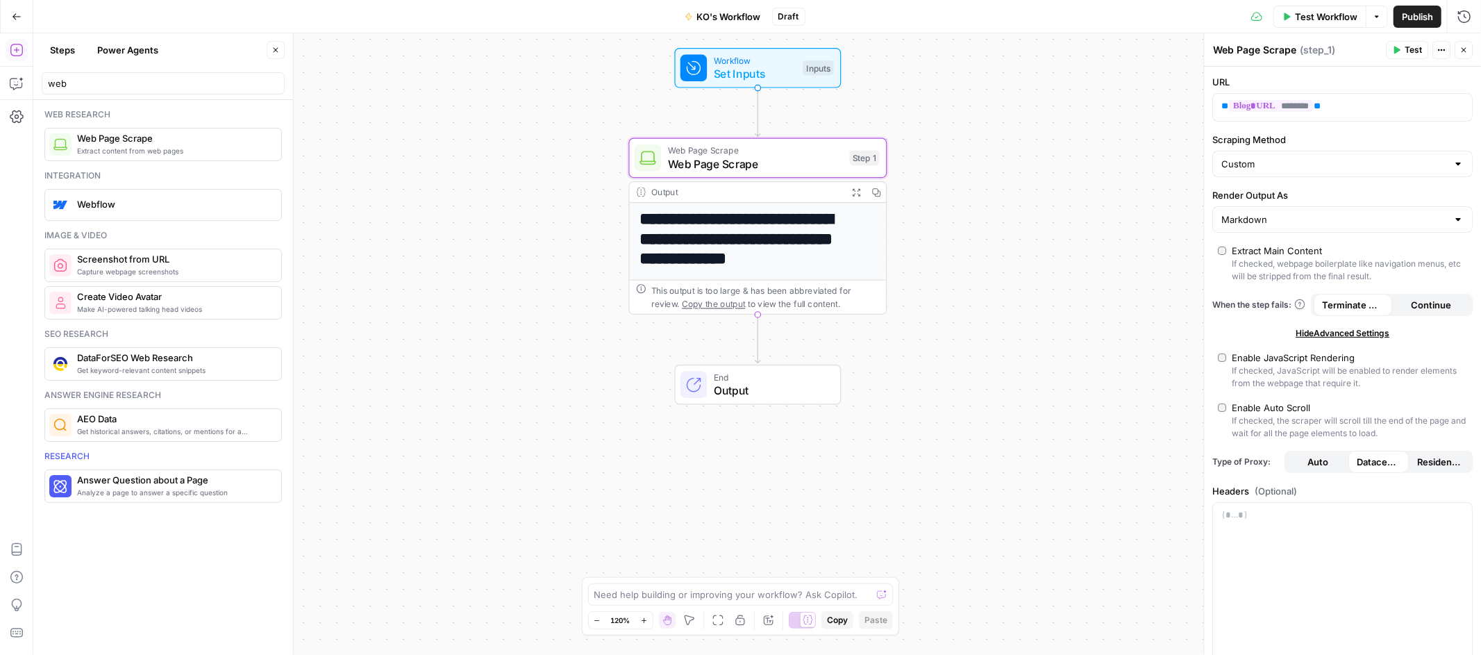
click at [1405, 44] on span "Test" at bounding box center [1412, 50] width 17 height 12
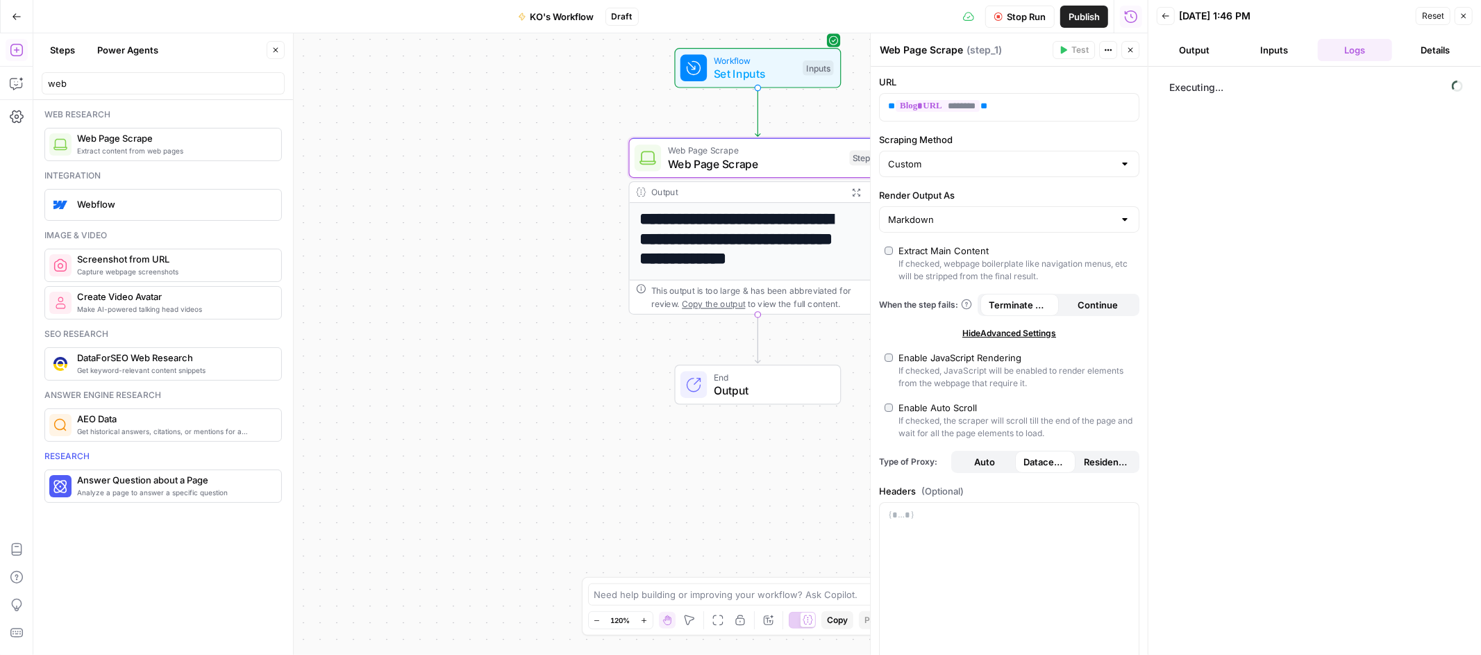
click at [1202, 56] on button "Output" at bounding box center [1194, 50] width 75 height 22
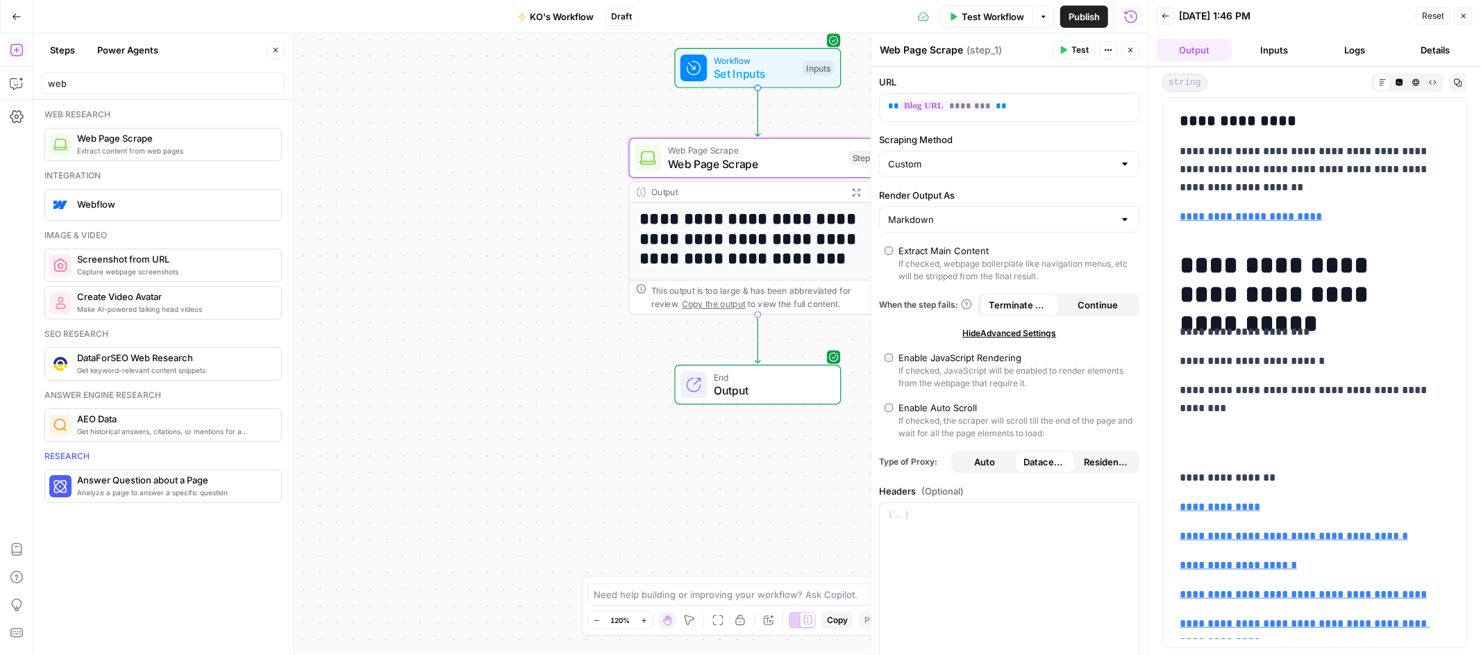
scroll to position [5726, 0]
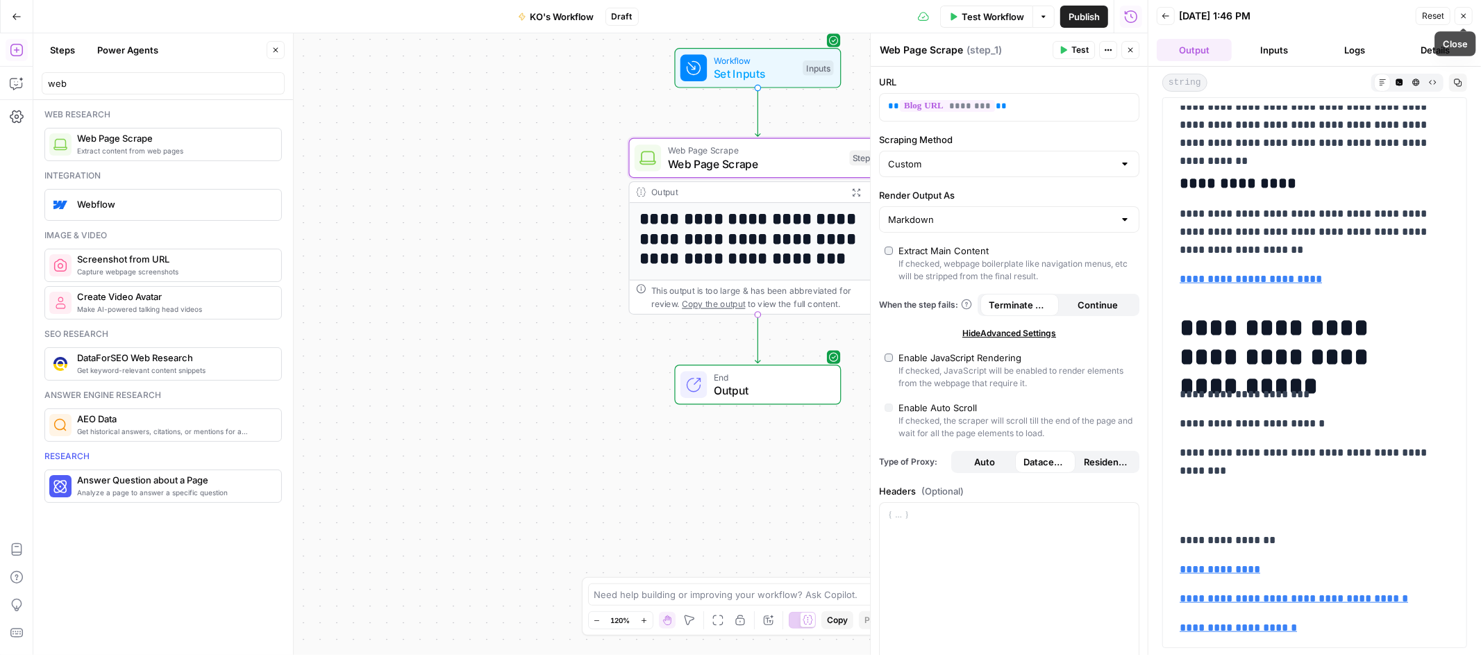
click at [1469, 15] on button "Close" at bounding box center [1463, 16] width 18 height 18
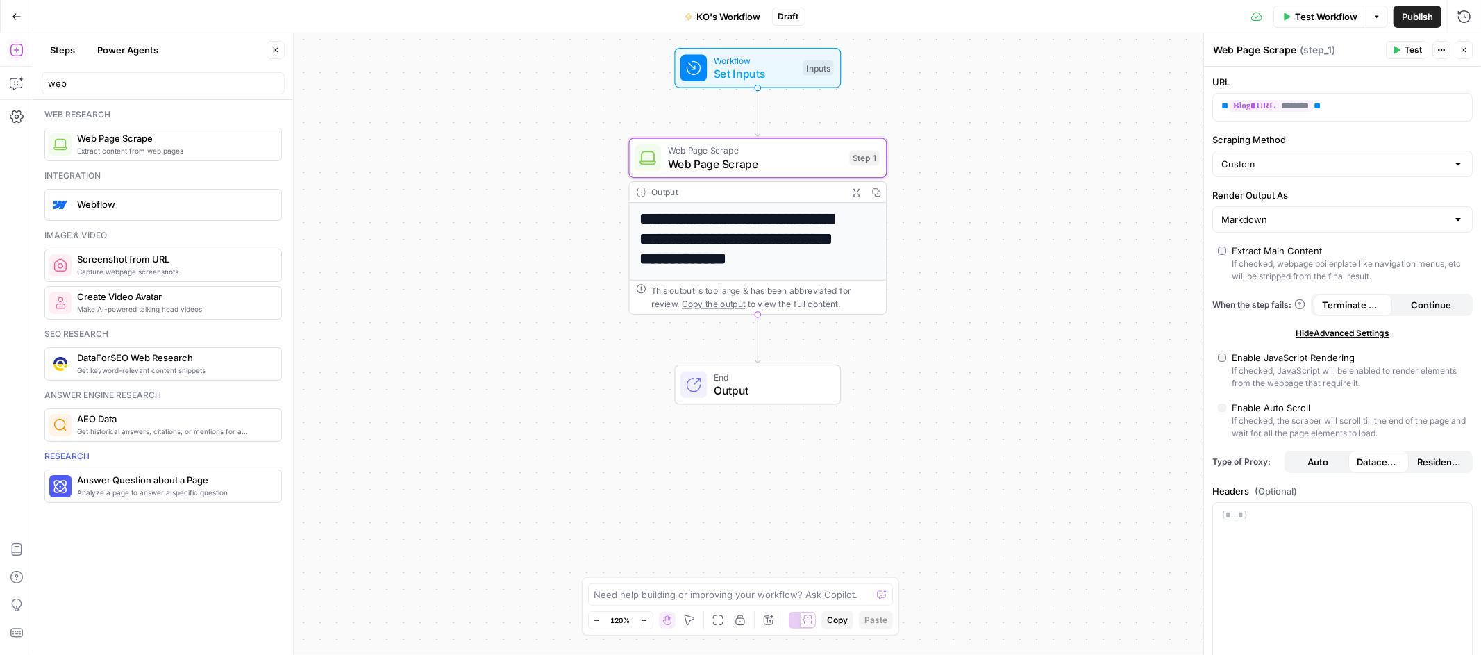
click at [1400, 44] on button "Test" at bounding box center [1407, 50] width 42 height 18
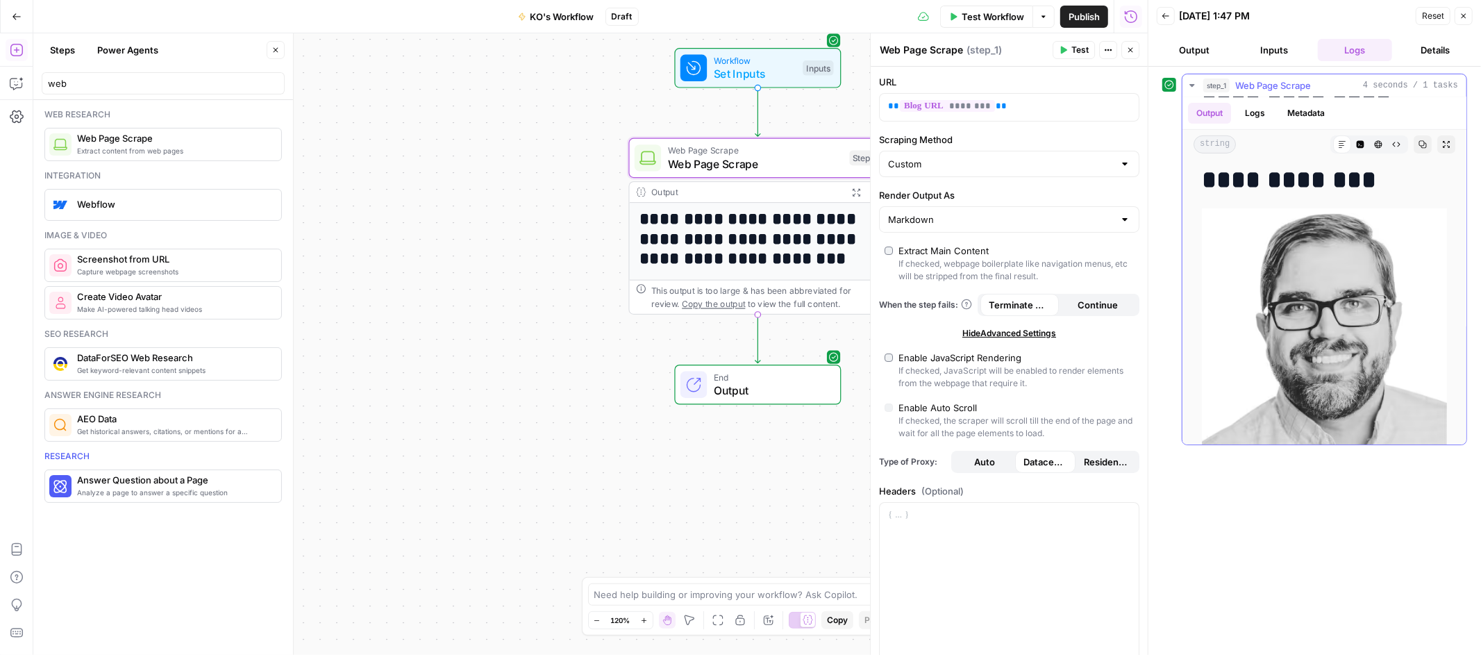
scroll to position [1236, 0]
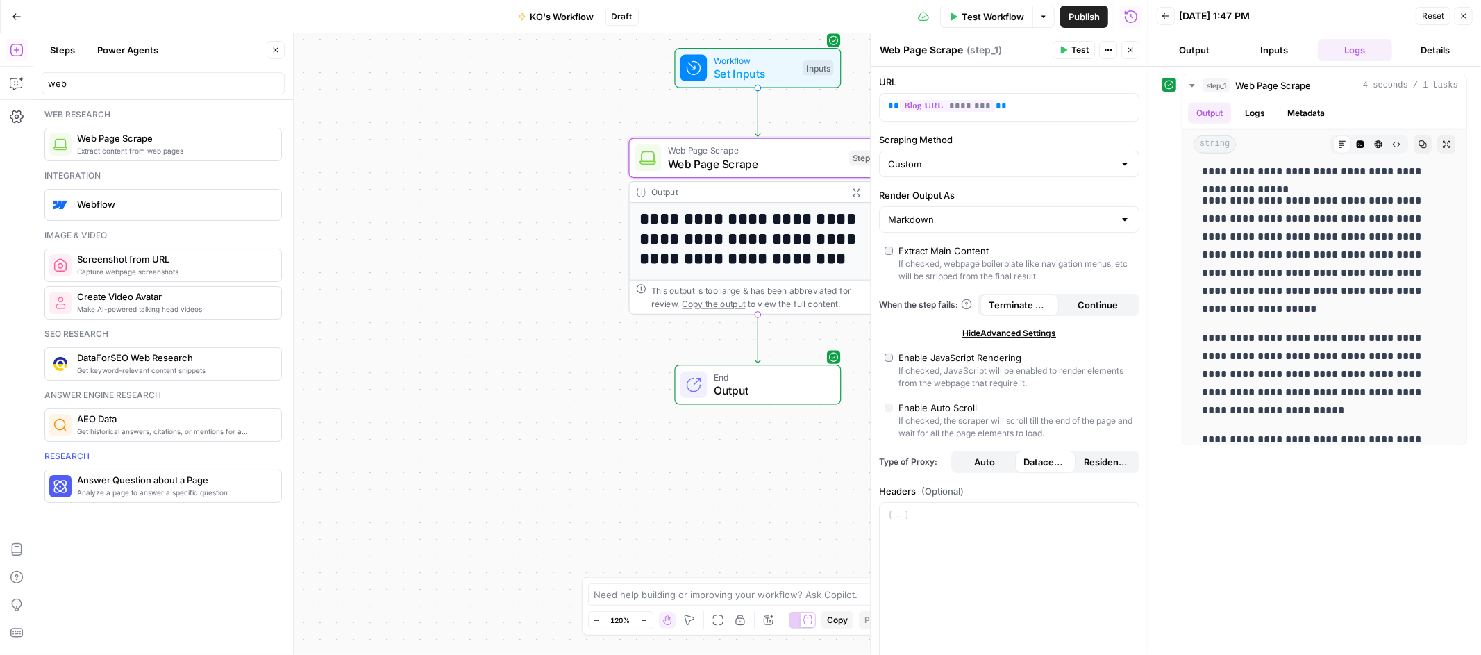
click at [1462, 19] on icon "button" at bounding box center [1463, 16] width 8 height 8
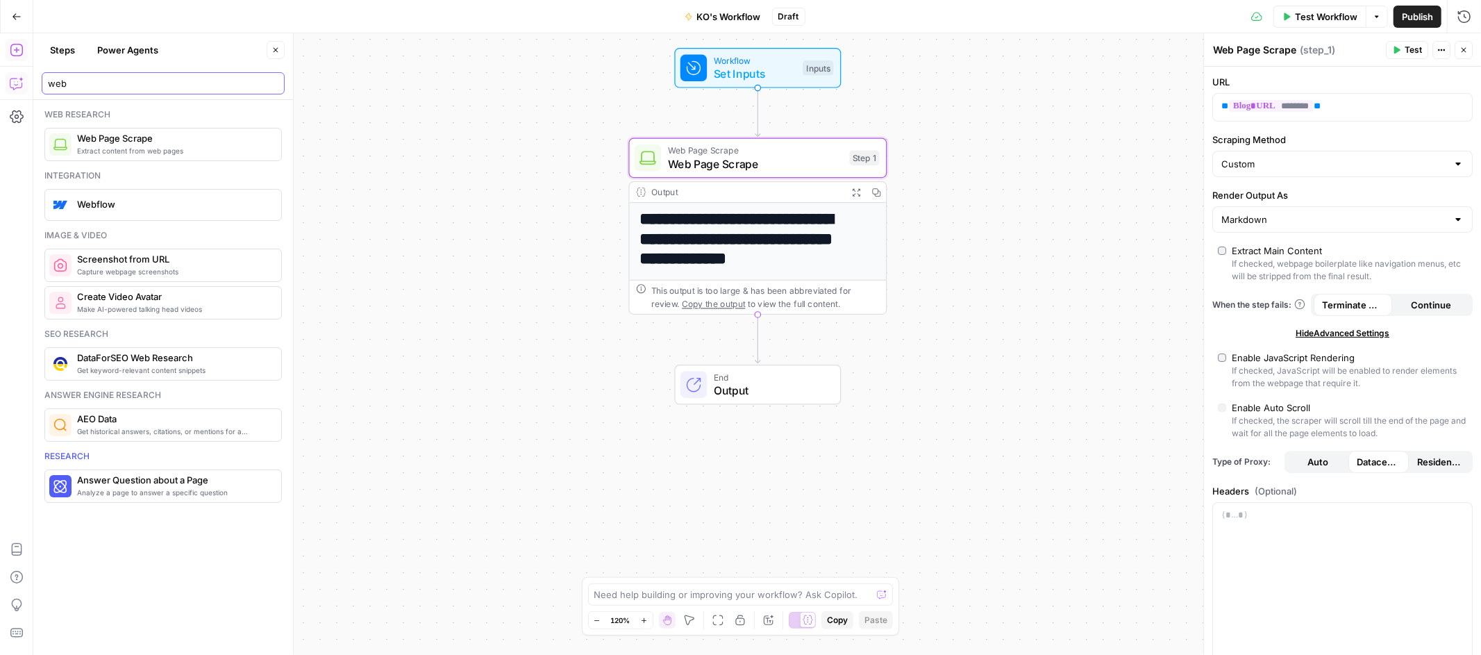
drag, startPoint x: 72, startPoint y: 82, endPoint x: 24, endPoint y: 83, distance: 47.9
click at [24, 83] on body "**********" at bounding box center [740, 327] width 1481 height 655
type input "w"
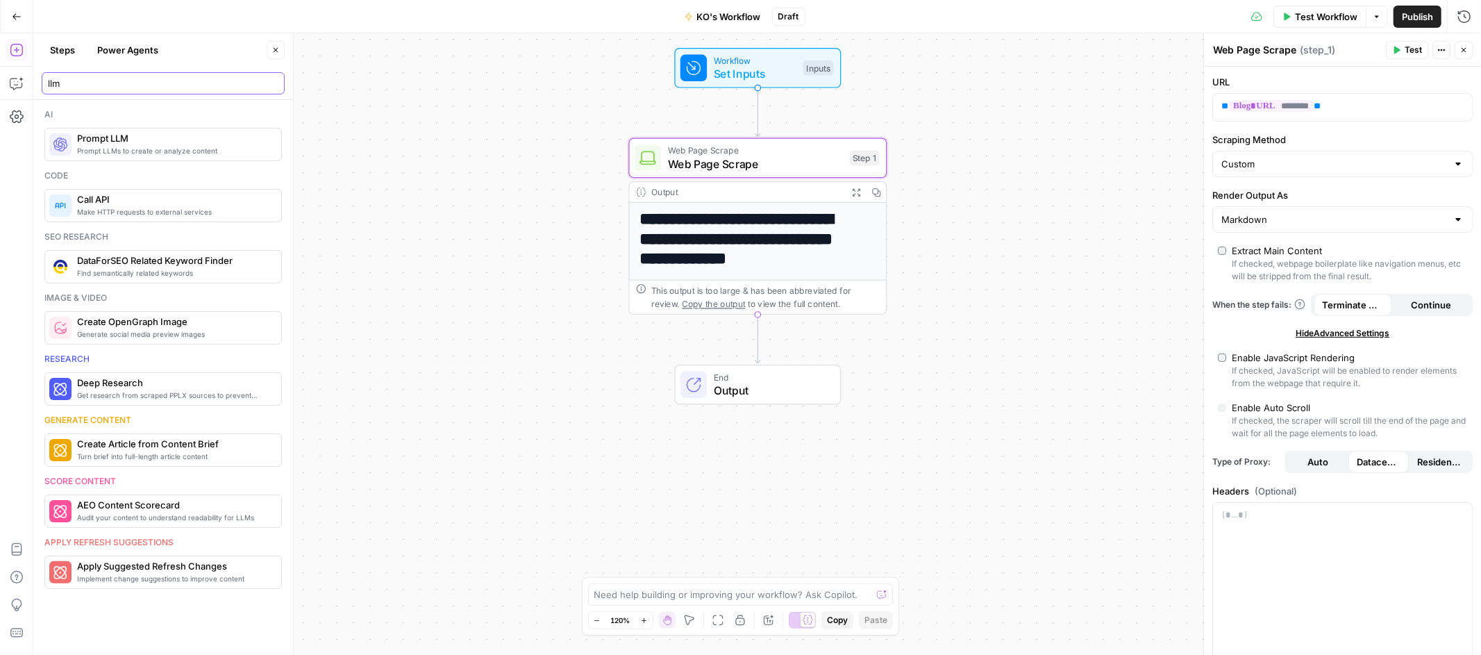
type input "llm"
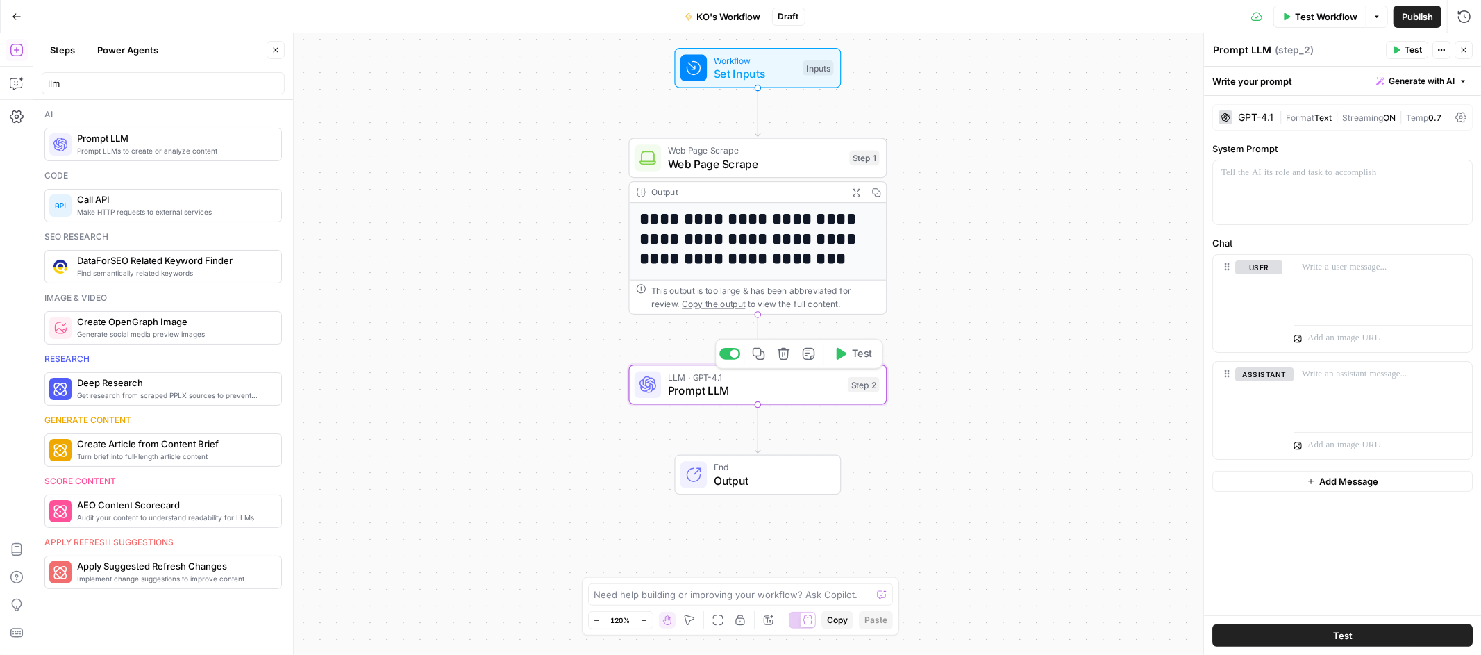
click at [775, 396] on span "Prompt LLM" at bounding box center [755, 390] width 174 height 17
click at [775, 394] on span "Prompt LLM" at bounding box center [755, 390] width 174 height 17
click at [787, 388] on span "Prompt LLM" at bounding box center [755, 390] width 174 height 17
click at [772, 385] on span "Prompt LLM" at bounding box center [755, 390] width 174 height 17
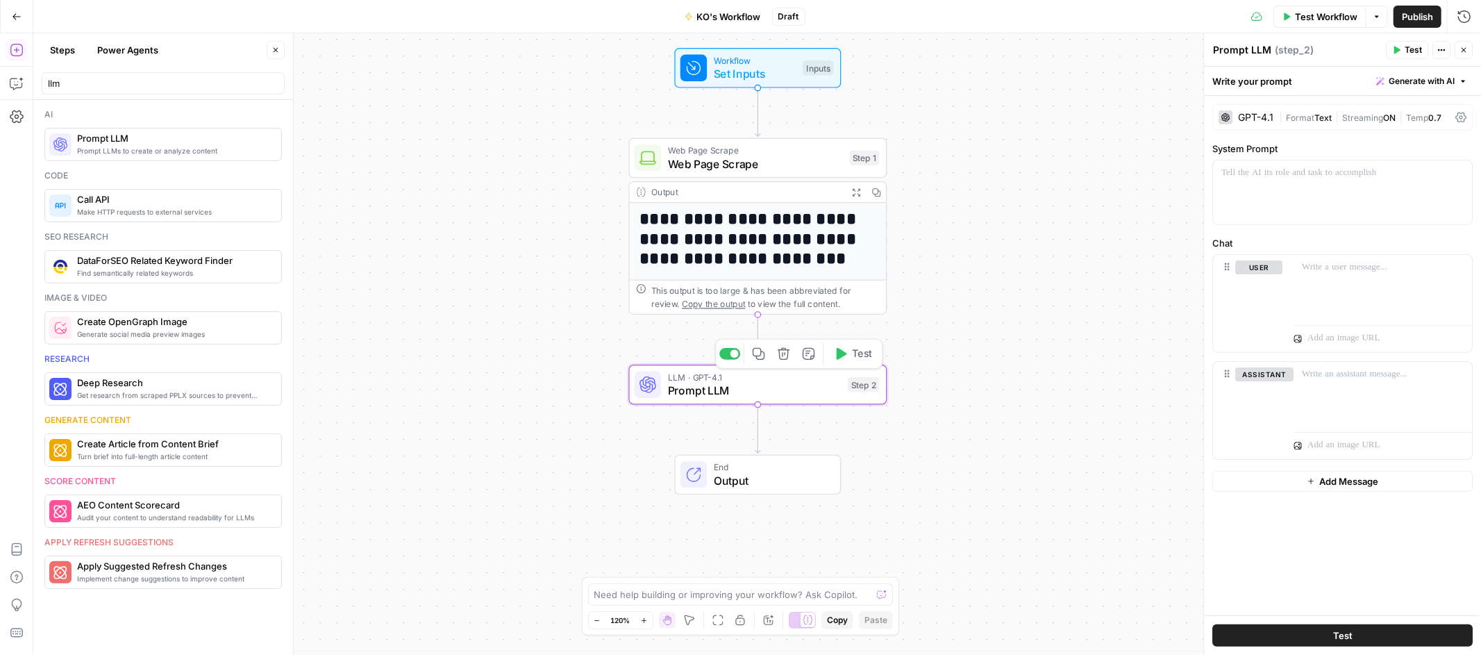
click at [771, 384] on span "Prompt LLM" at bounding box center [755, 390] width 174 height 17
click at [566, 355] on div "**********" at bounding box center [757, 343] width 1448 height 621
click at [777, 382] on span "Prompt LLM" at bounding box center [755, 390] width 174 height 17
click at [776, 382] on span "Prompt LLM" at bounding box center [755, 390] width 174 height 17
click at [1441, 50] on icon "button" at bounding box center [1442, 50] width 2 height 2
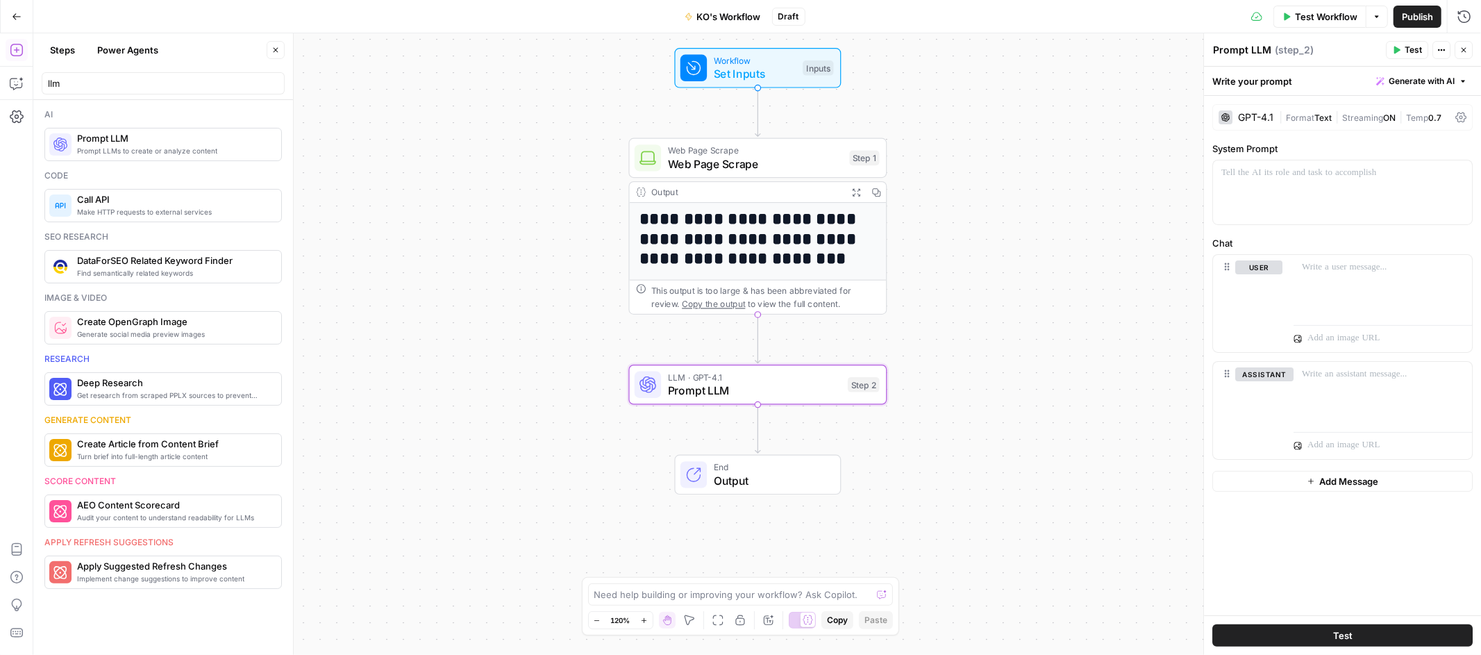
click at [1441, 50] on icon "button" at bounding box center [1442, 50] width 2 height 2
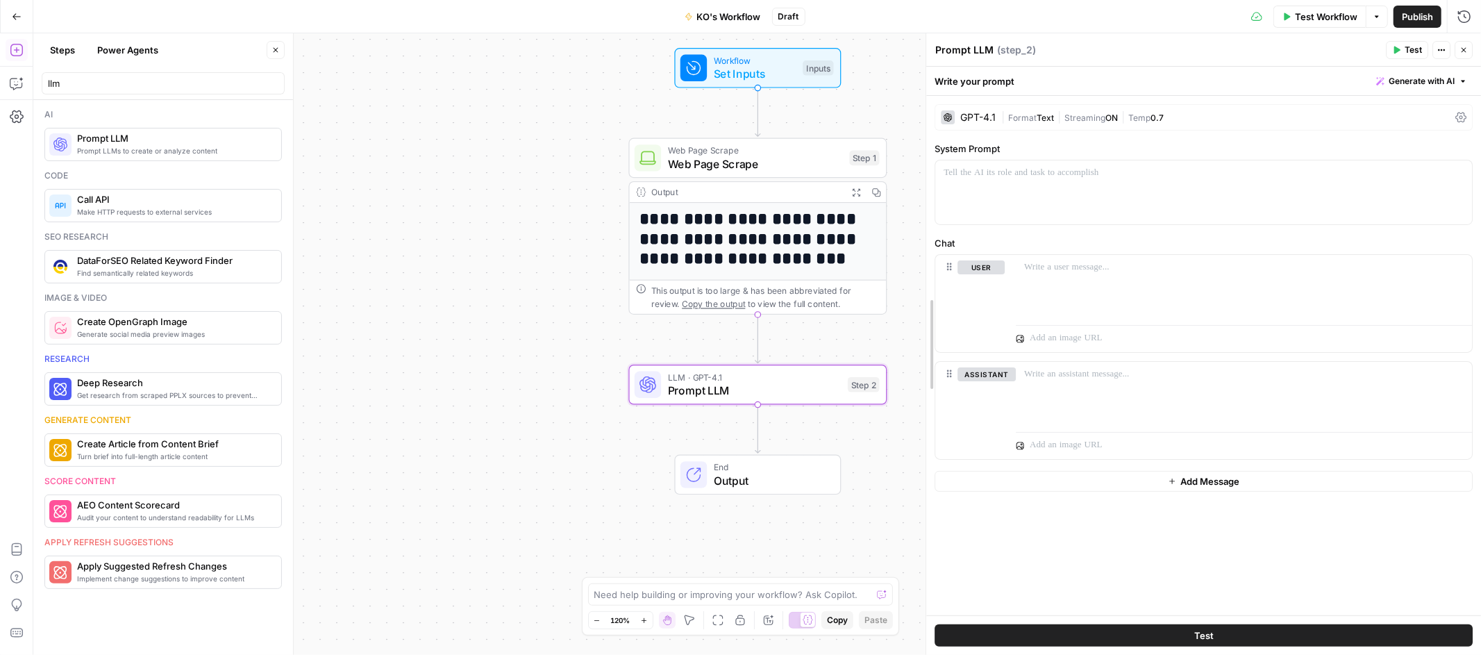
drag, startPoint x: 1205, startPoint y: 111, endPoint x: 794, endPoint y: 124, distance: 411.9
click at [794, 124] on body "**********" at bounding box center [740, 327] width 1481 height 655
click at [978, 110] on div "GPT-4.1" at bounding box center [968, 117] width 55 height 14
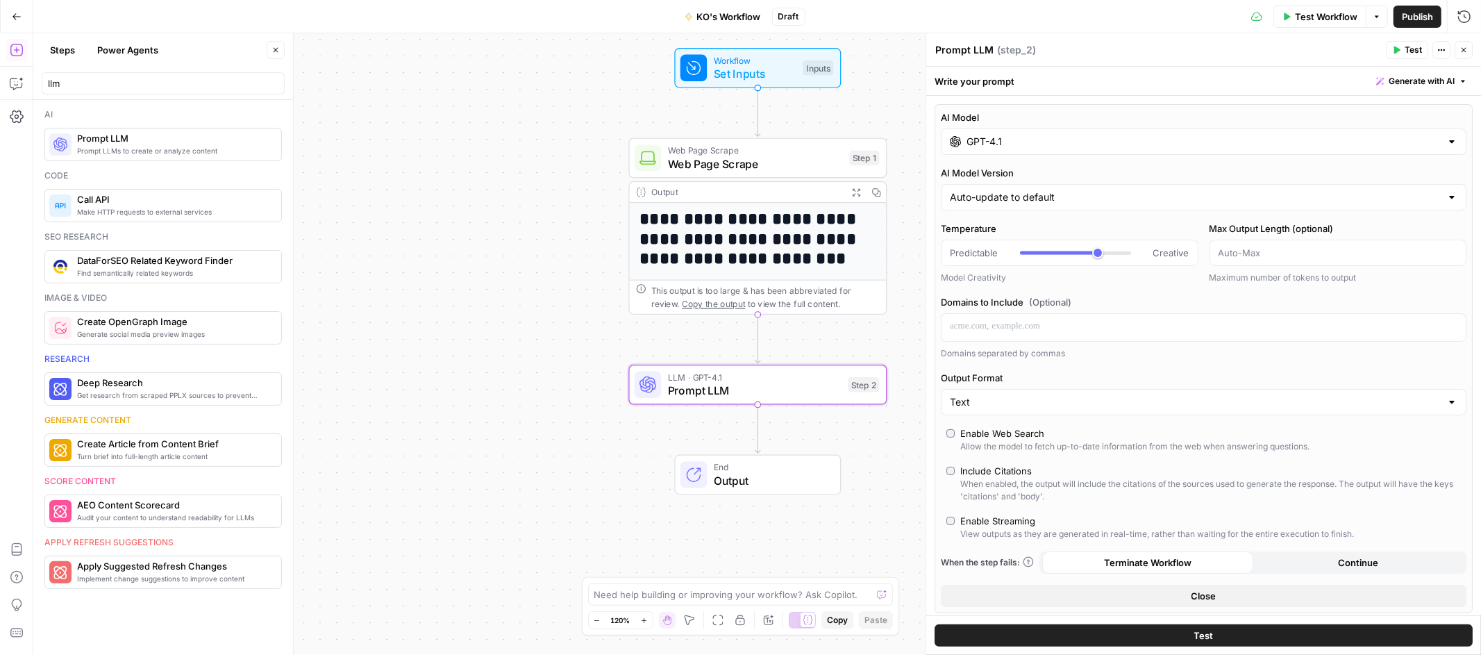
click at [1079, 143] on input "GPT-4.1" at bounding box center [1203, 142] width 474 height 14
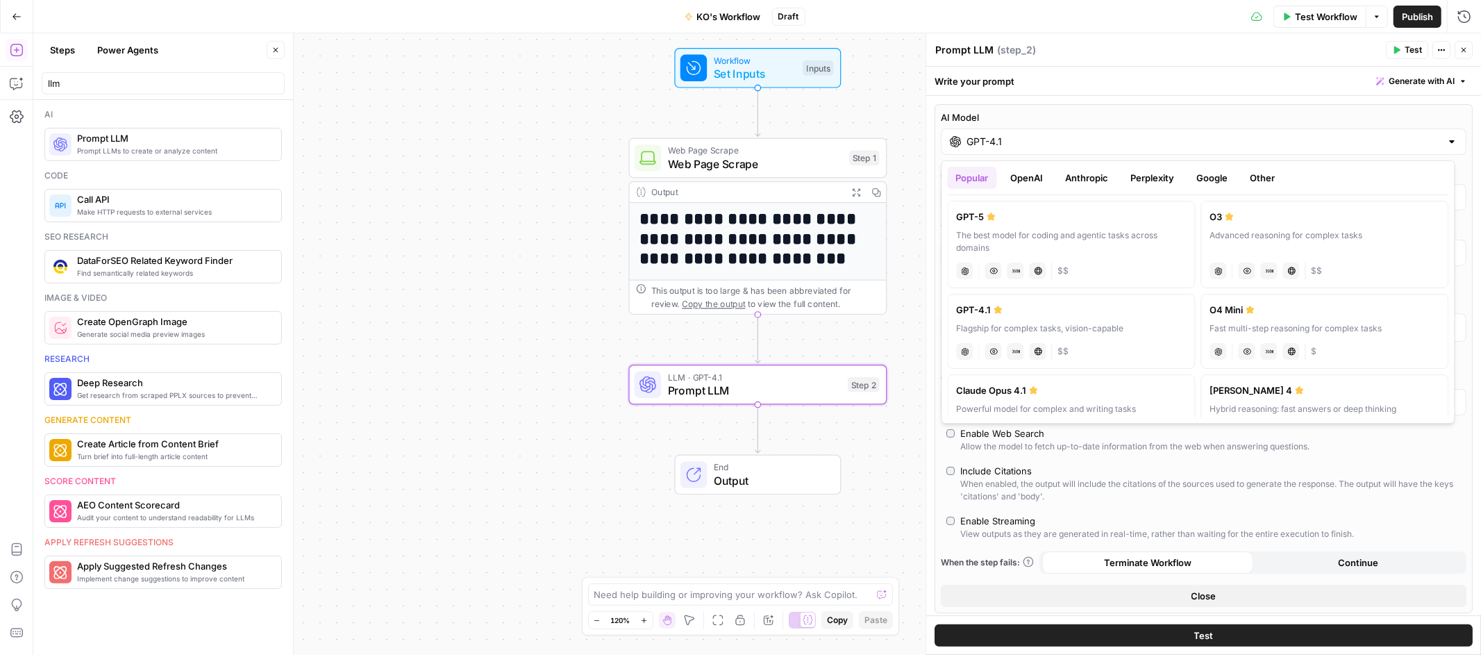
click at [1115, 325] on div "Flagship for complex tasks, vision-capable" at bounding box center [1072, 328] width 230 height 12
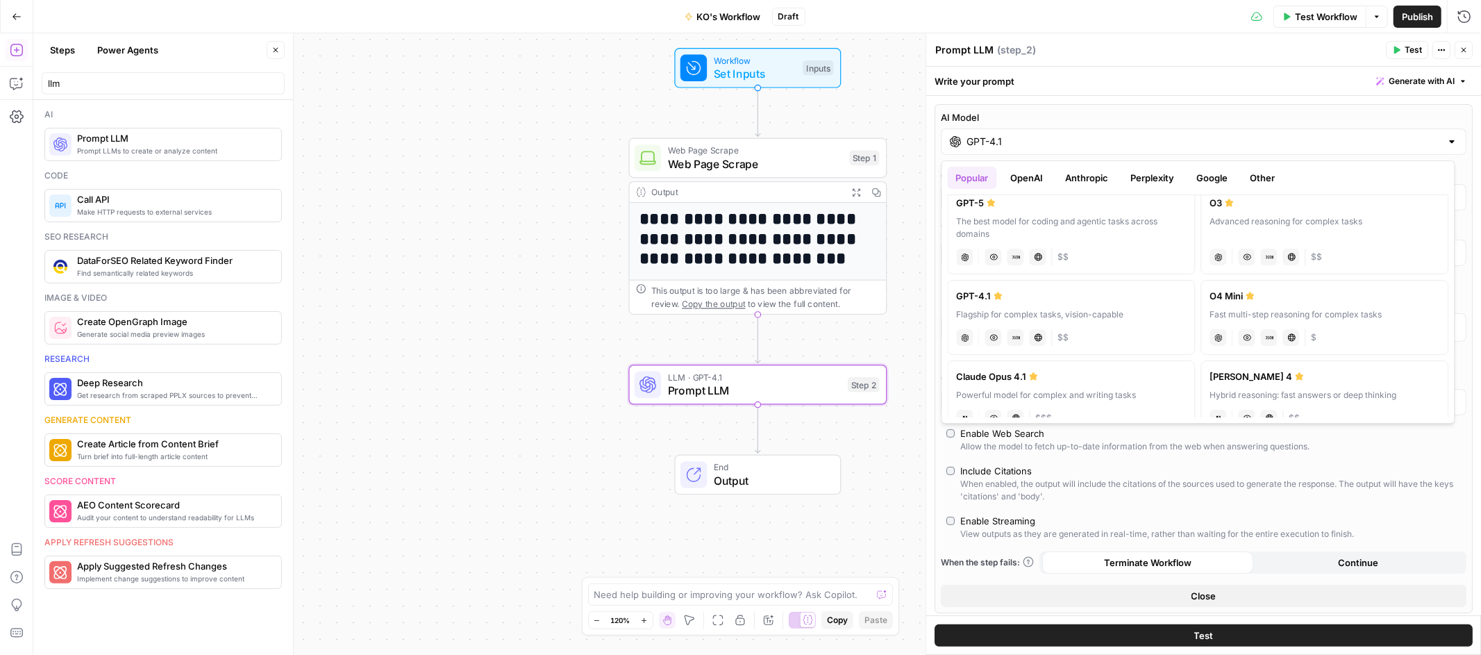
scroll to position [35, 0]
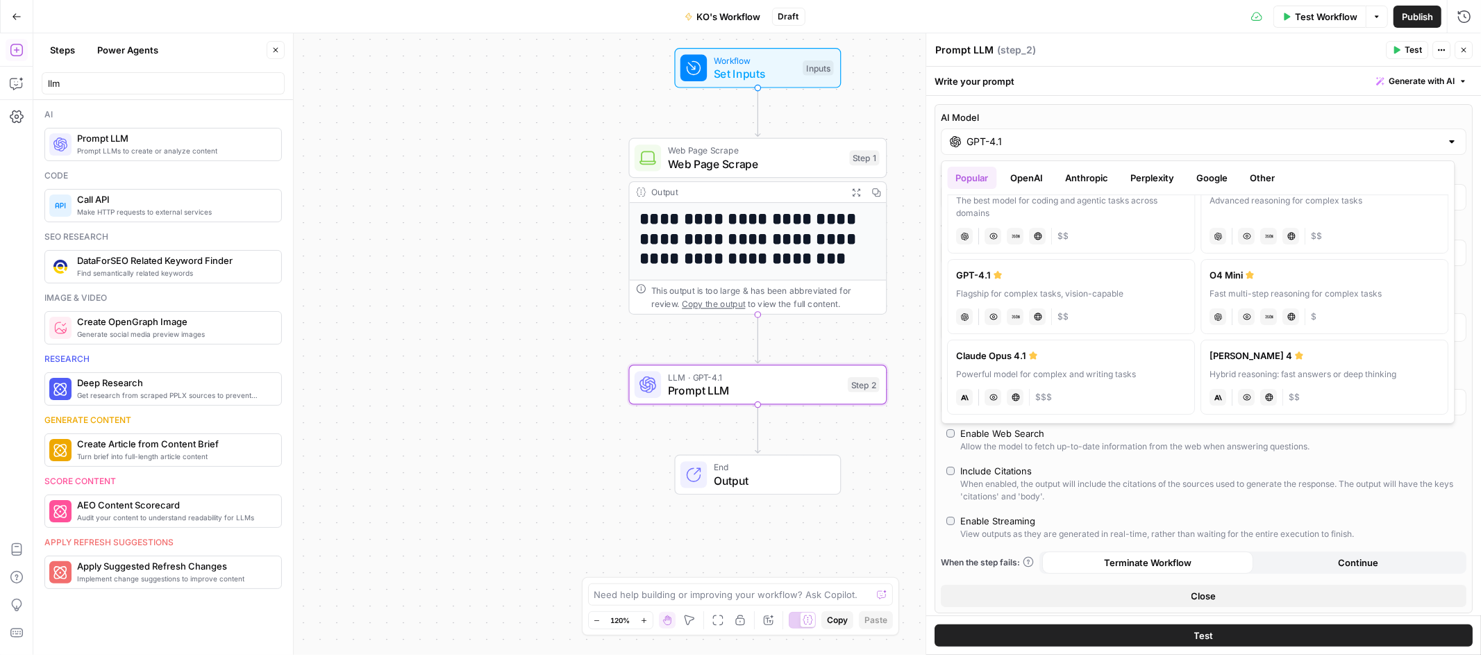
click at [1254, 358] on div "[PERSON_NAME] 4" at bounding box center [1325, 356] width 230 height 14
type input "[PERSON_NAME] 4"
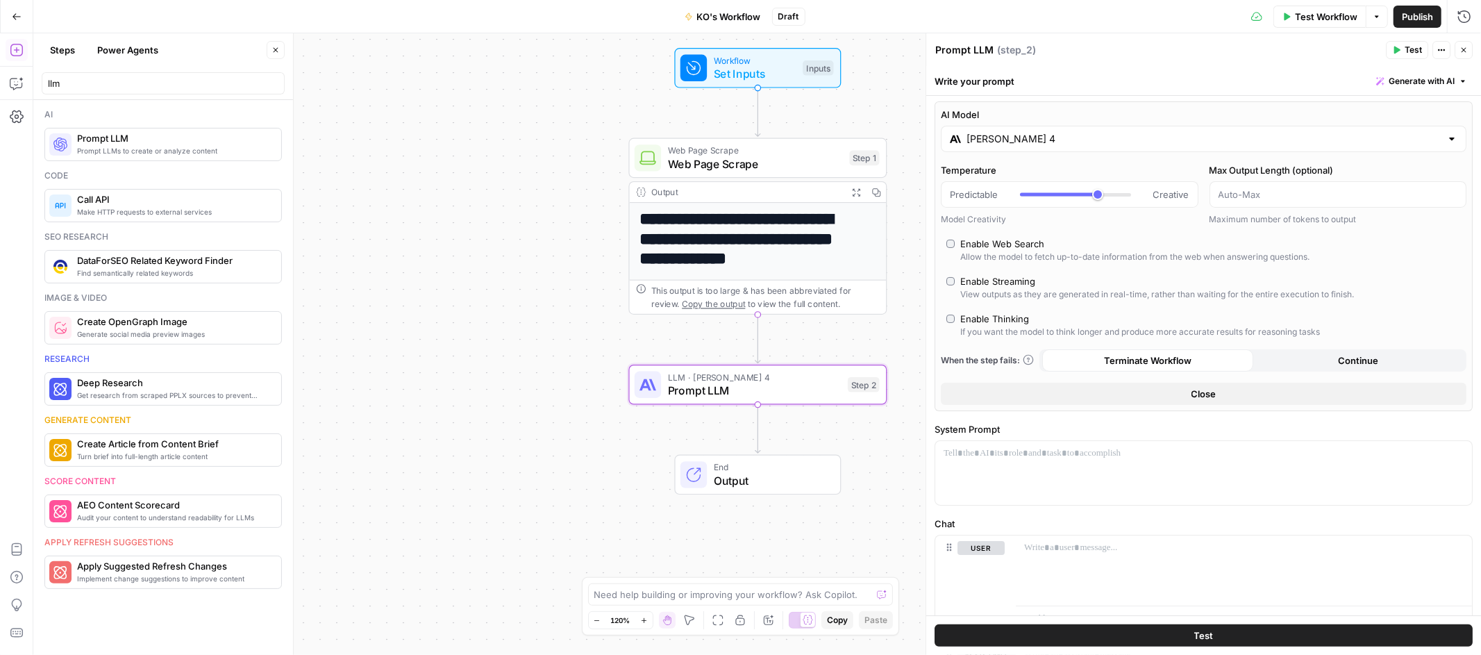
scroll to position [6, 0]
click at [1207, 394] on span "Close" at bounding box center [1203, 391] width 25 height 14
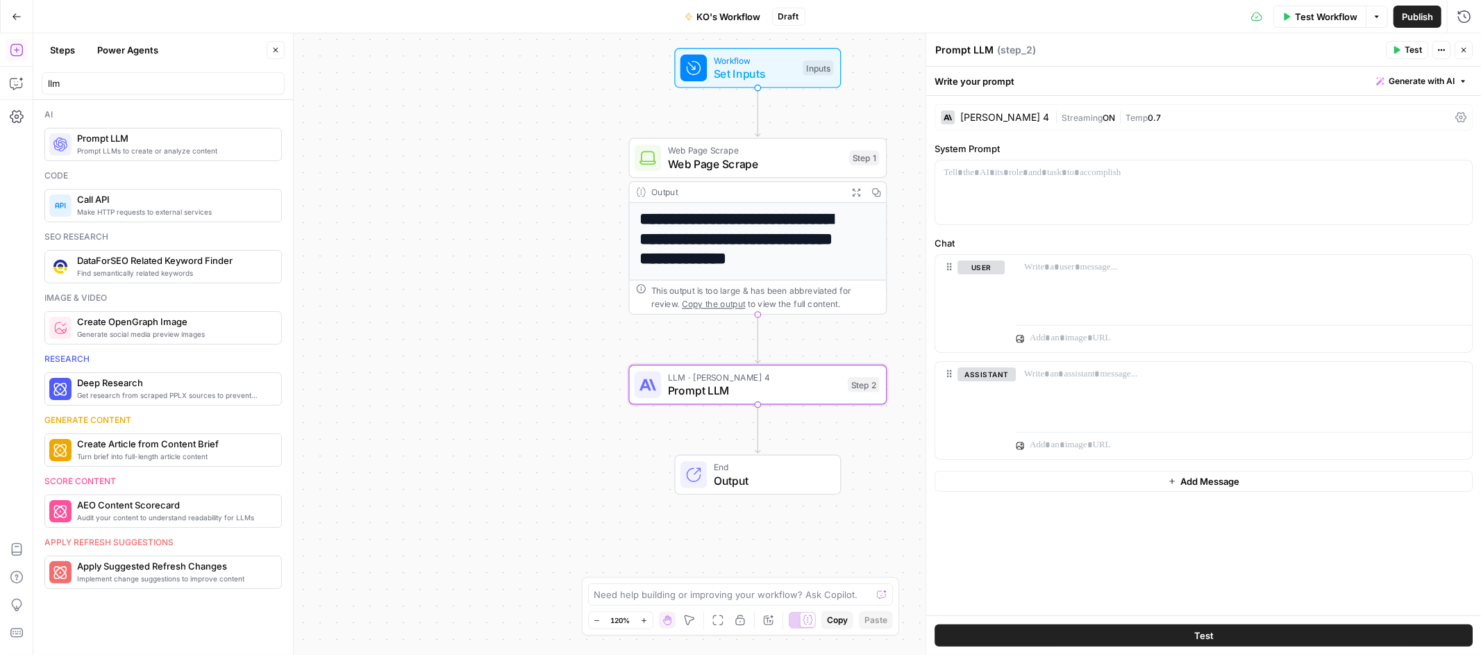
scroll to position [0, 0]
click at [1050, 191] on div at bounding box center [1203, 192] width 537 height 64
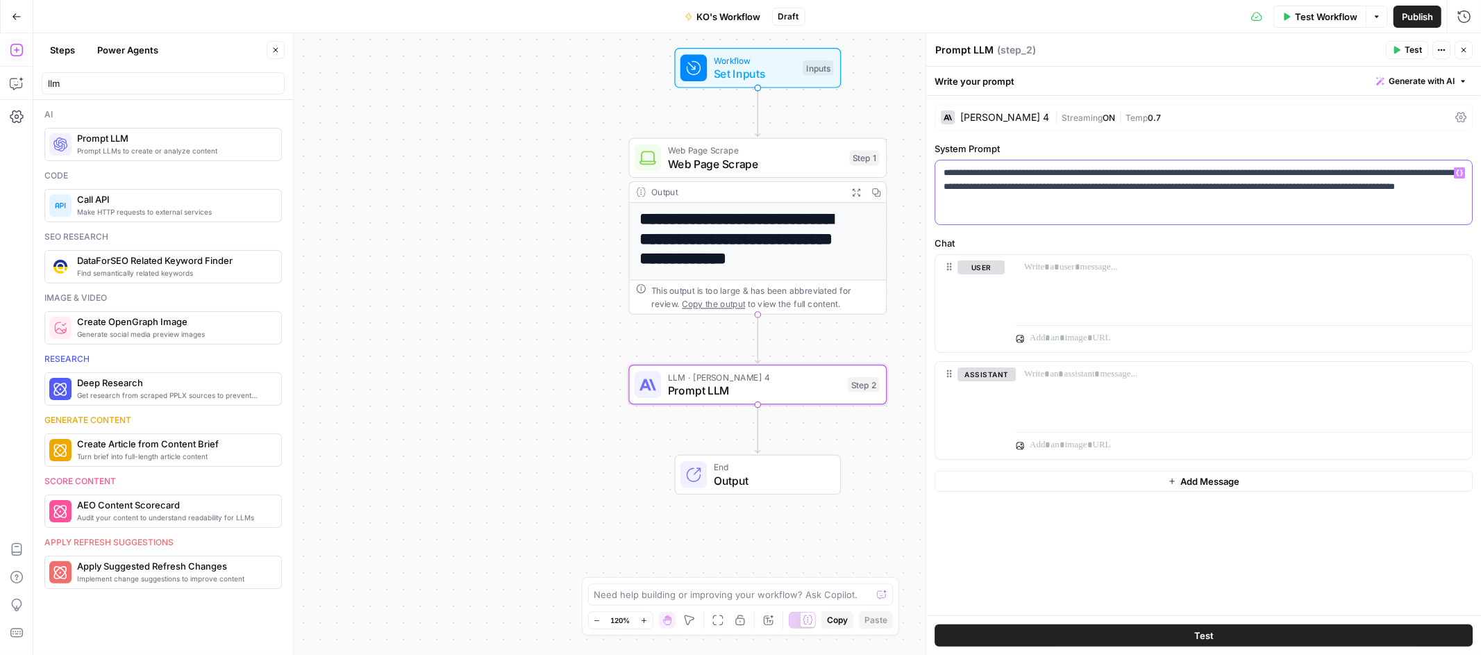
click at [1186, 174] on p "**********" at bounding box center [1203, 187] width 520 height 42
click at [1081, 280] on div at bounding box center [1244, 287] width 456 height 64
click at [1460, 267] on icon "button" at bounding box center [1459, 267] width 7 height 7
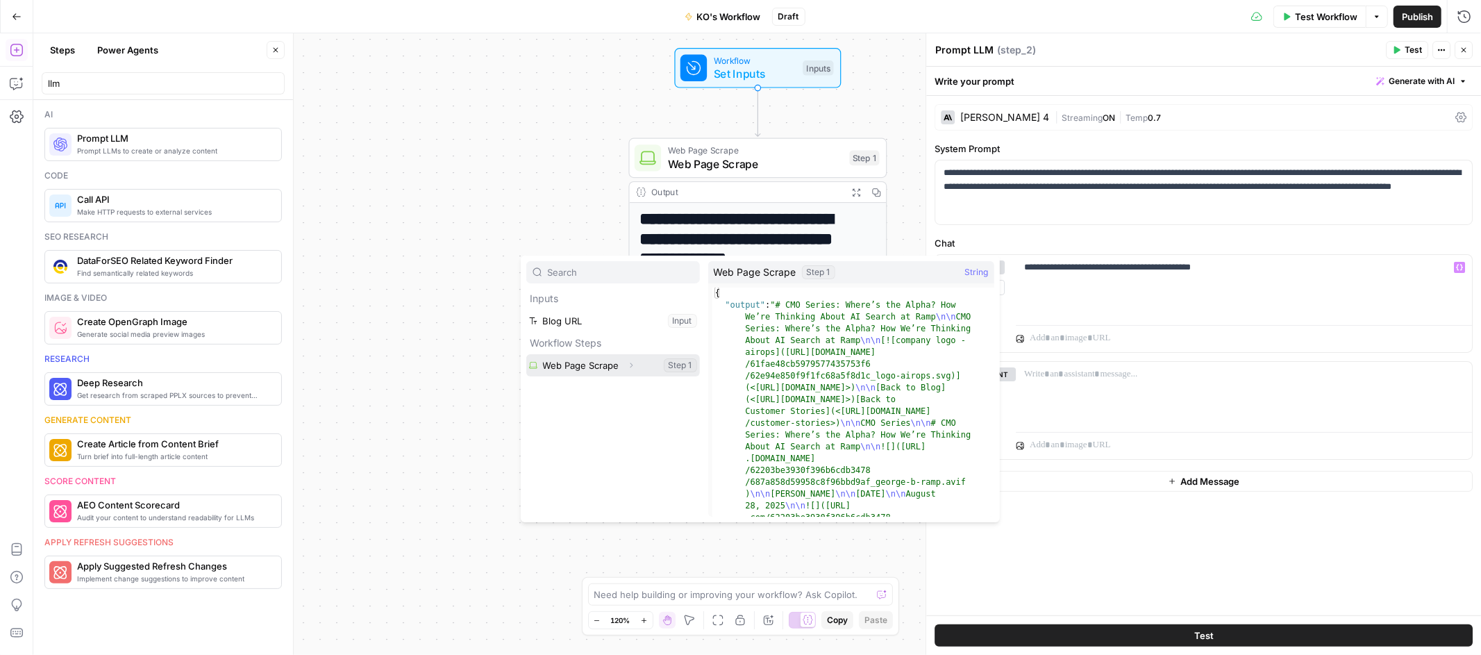
click at [571, 364] on button "Select variable Web Page Scrape" at bounding box center [613, 365] width 174 height 22
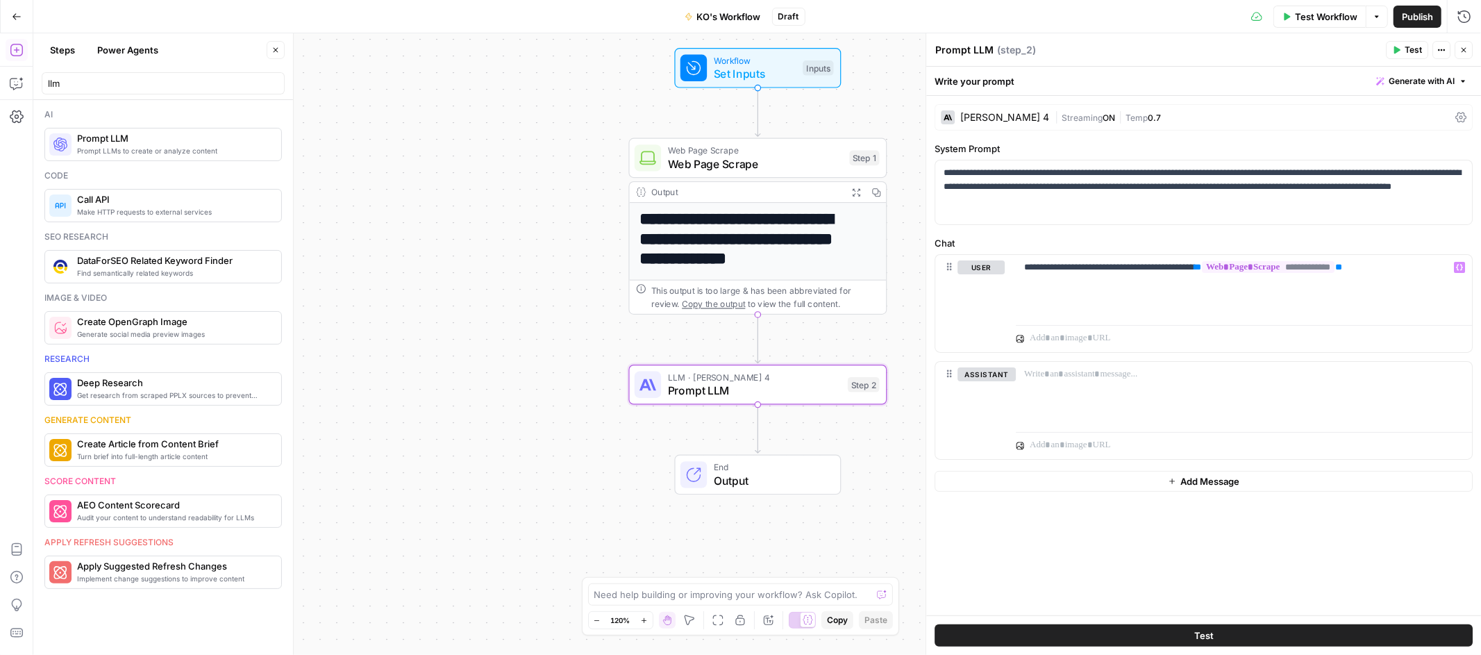
click at [1410, 49] on span "Test" at bounding box center [1412, 50] width 17 height 12
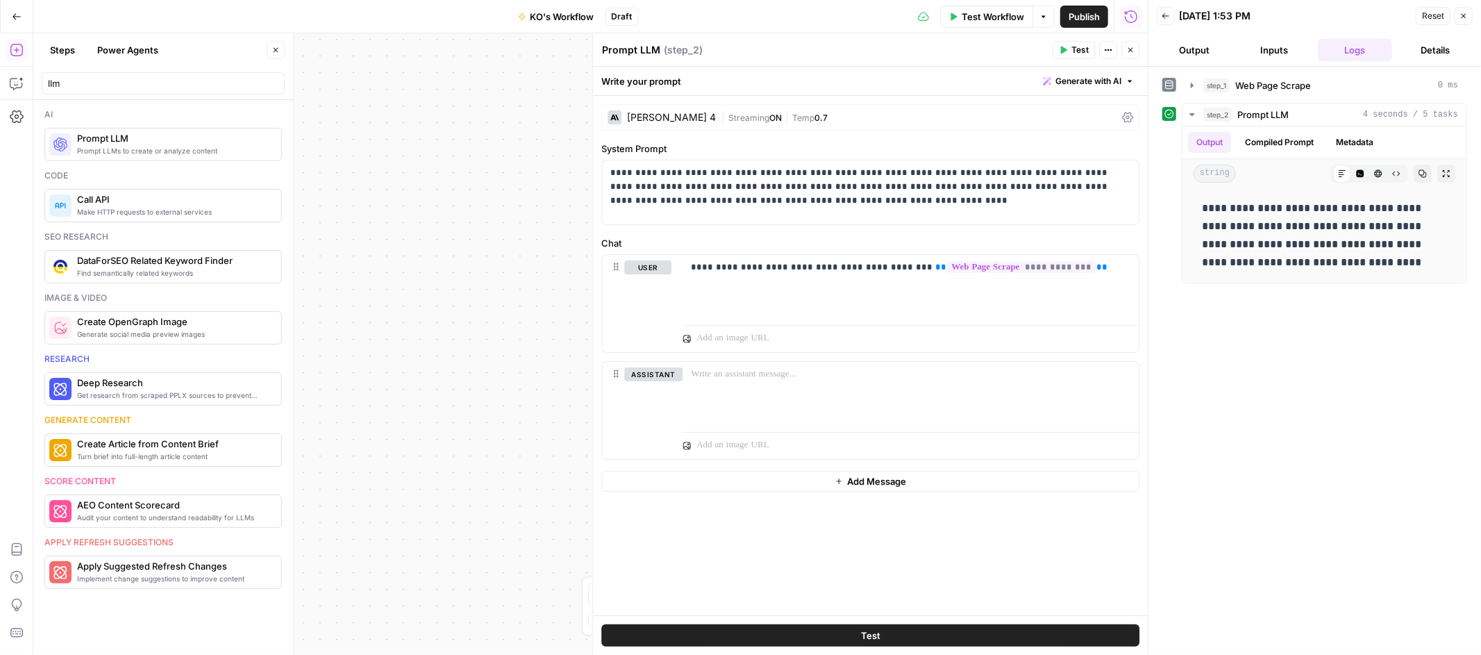
click at [1073, 45] on span "Test" at bounding box center [1079, 50] width 17 height 12
click at [1073, 53] on span "Test" at bounding box center [1079, 50] width 17 height 12
click at [1467, 14] on icon "button" at bounding box center [1463, 16] width 8 height 8
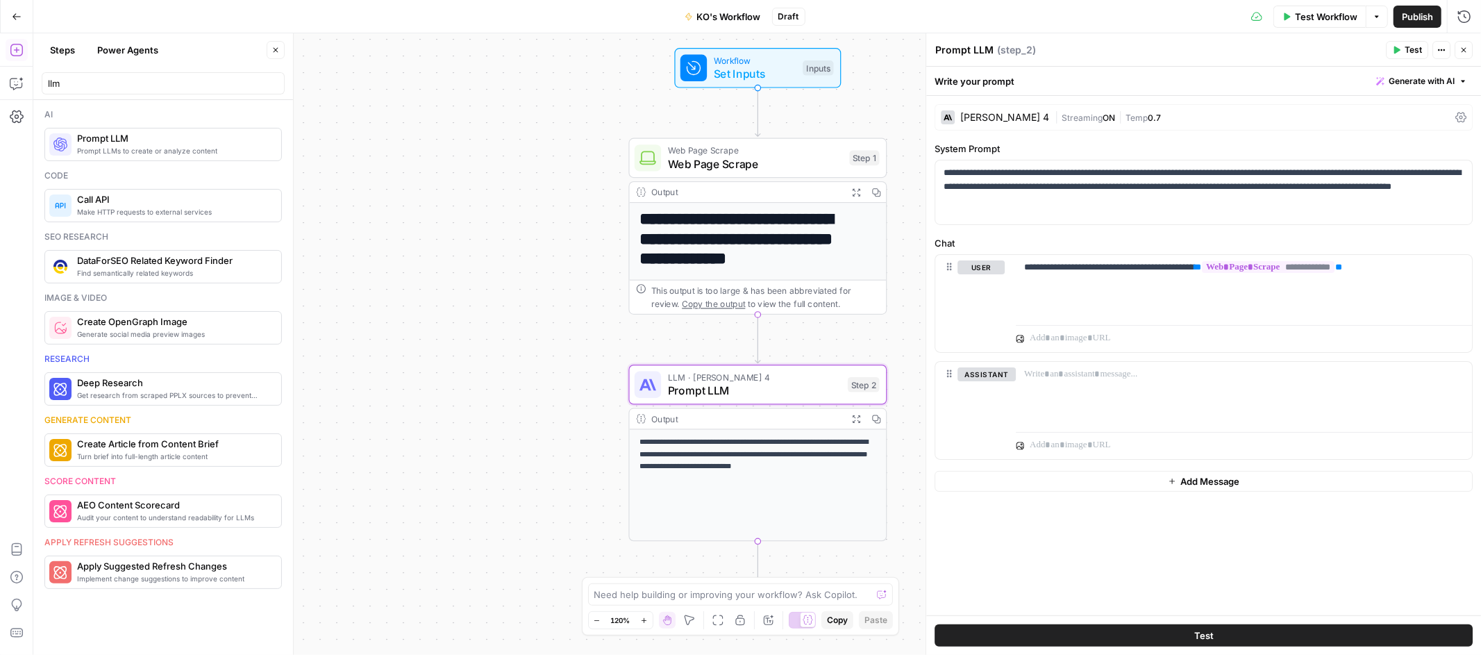
click at [1476, 49] on header "Prompt LLM Prompt LLM ( step_2 ) Test Actions Close" at bounding box center [1203, 49] width 555 height 33
click at [1466, 51] on icon "button" at bounding box center [1463, 50] width 8 height 8
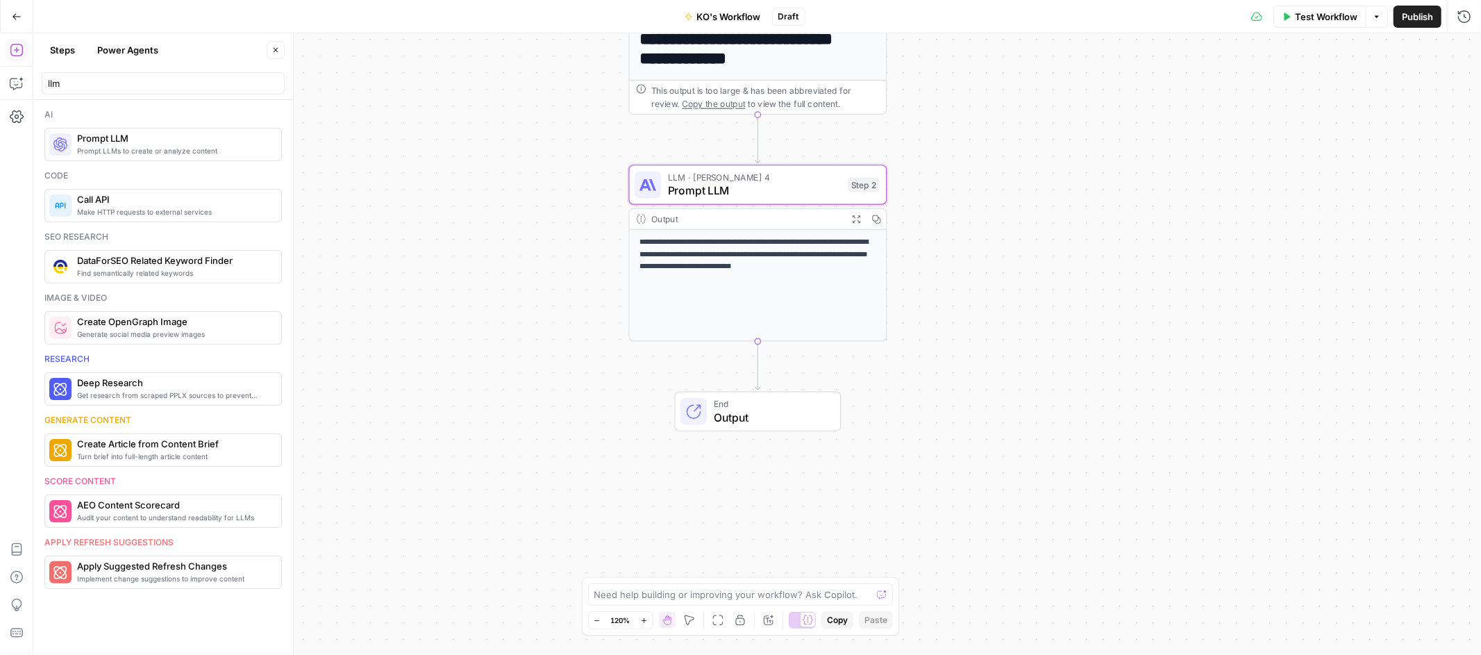
click at [1311, 28] on div "Test Workflow Options Publish Run History" at bounding box center [1143, 16] width 676 height 33
click at [1317, 19] on span "Test Workflow" at bounding box center [1326, 17] width 62 height 14
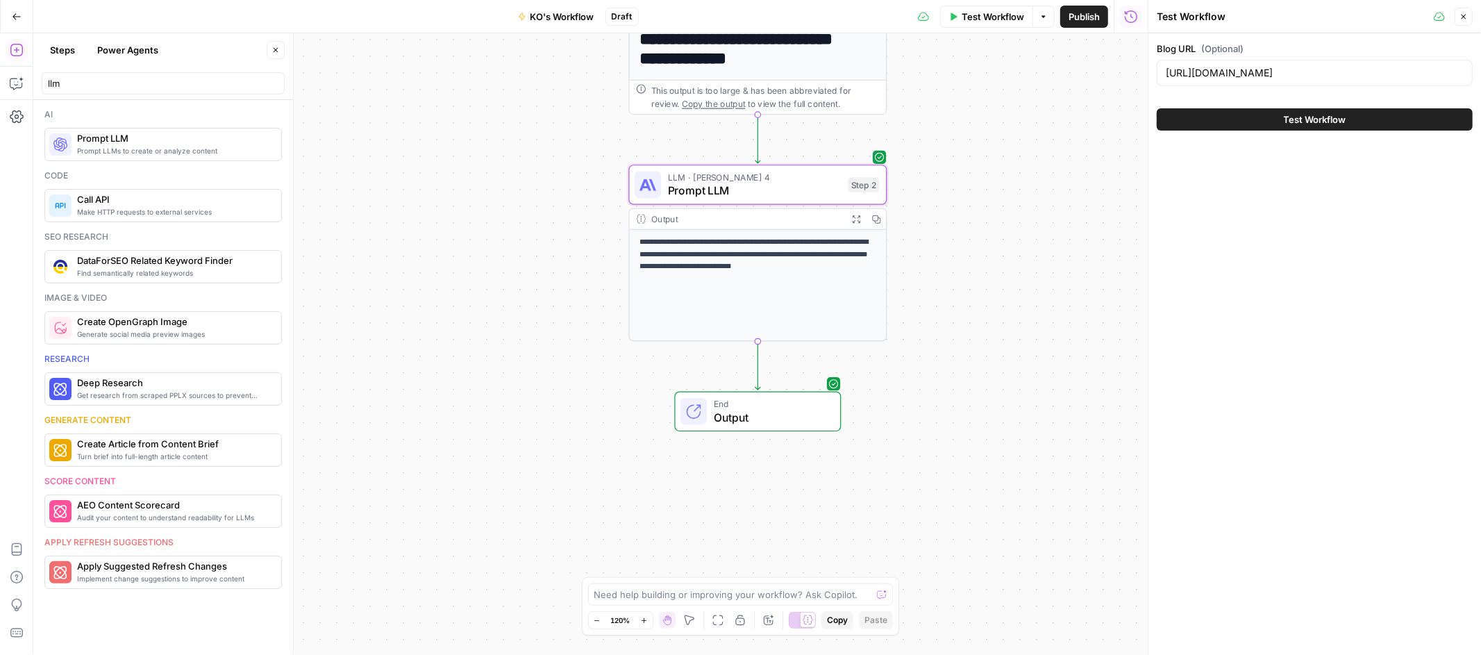
click at [1250, 123] on button "Test Workflow" at bounding box center [1315, 119] width 316 height 22
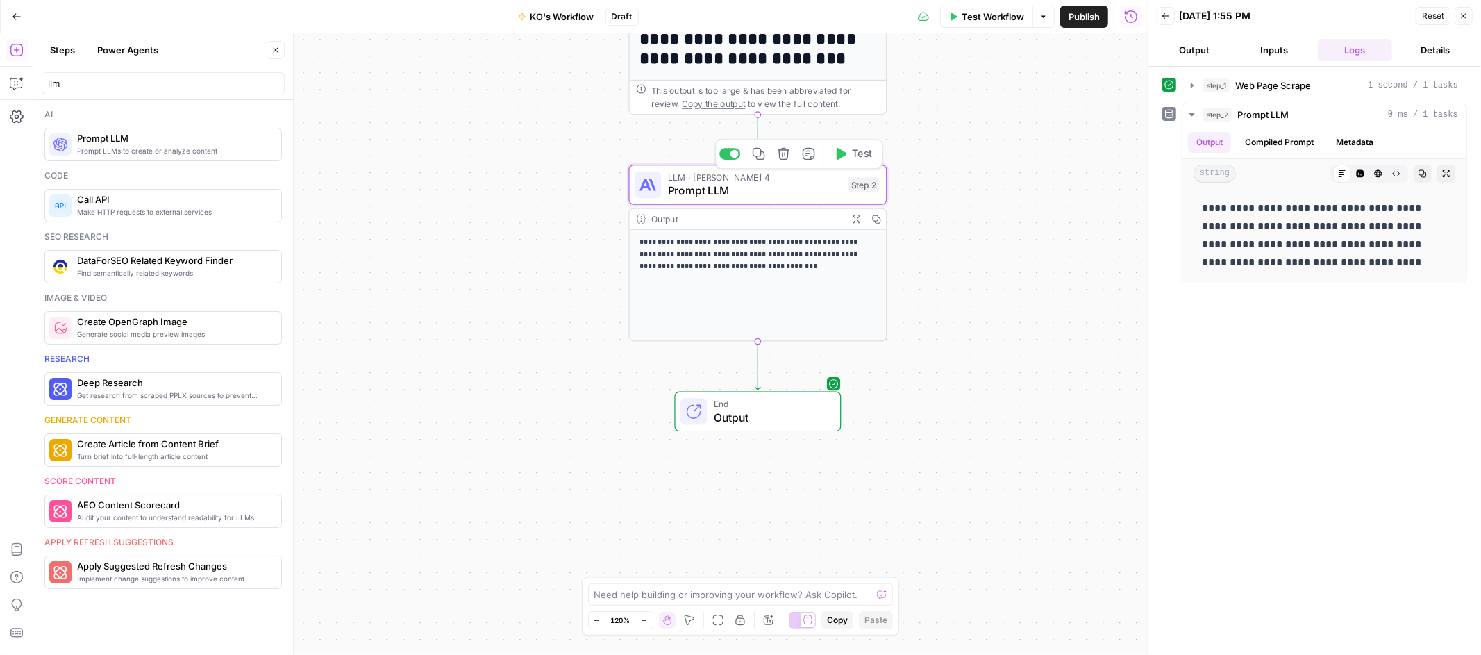
click at [791, 187] on span "Prompt LLM" at bounding box center [755, 190] width 174 height 17
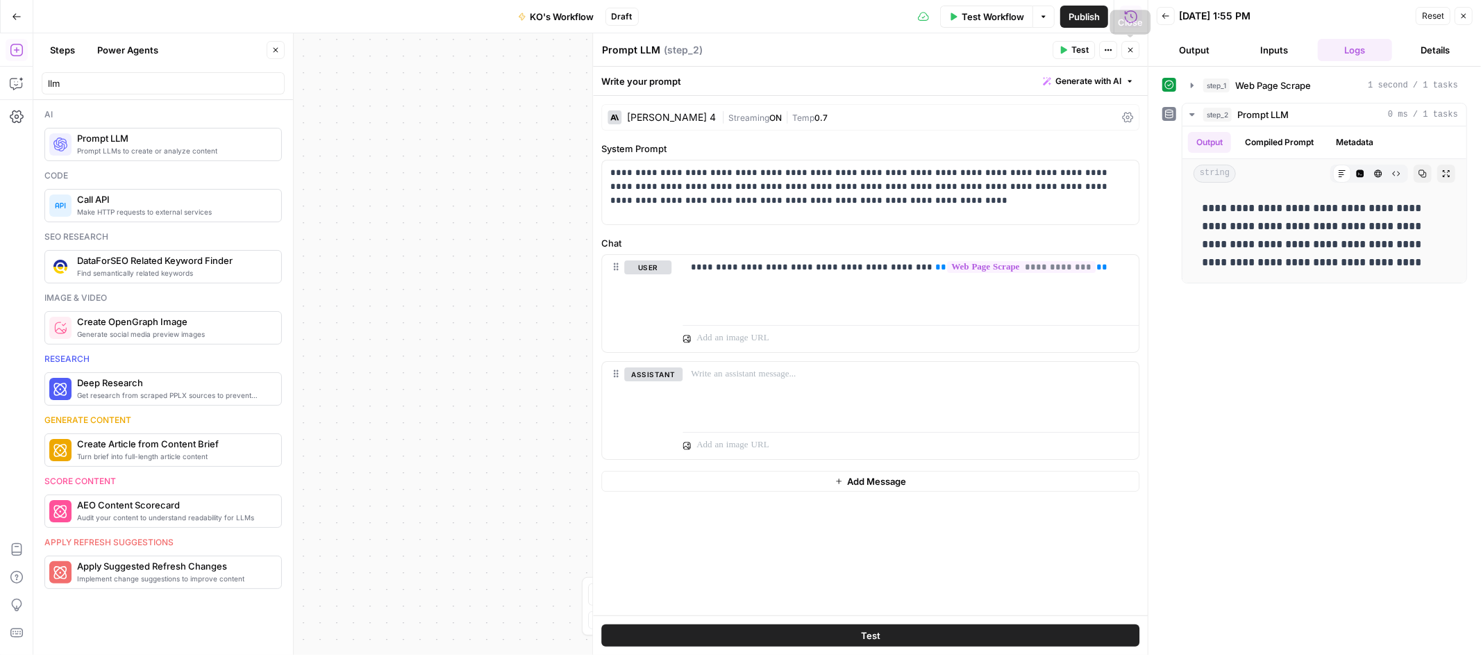
click at [1132, 44] on button "Close" at bounding box center [1130, 50] width 18 height 18
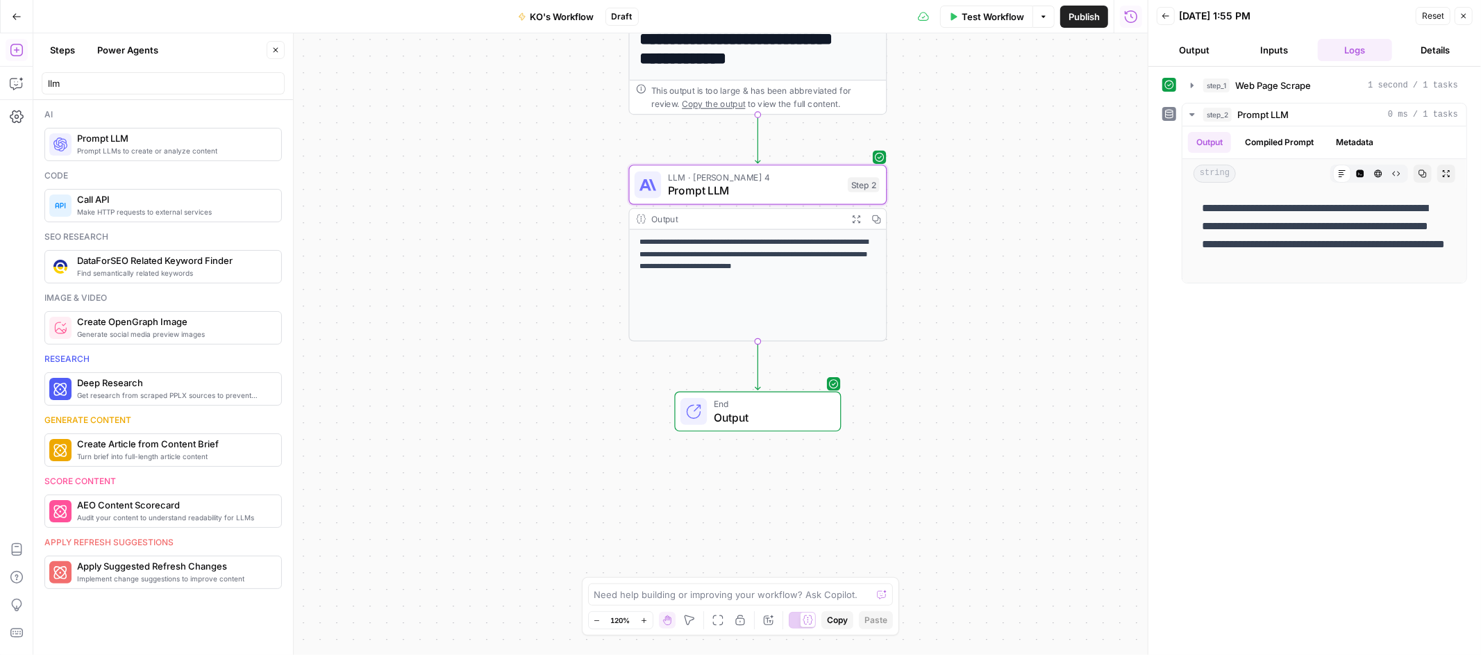
click at [997, 17] on span "Test Workflow" at bounding box center [993, 17] width 62 height 14
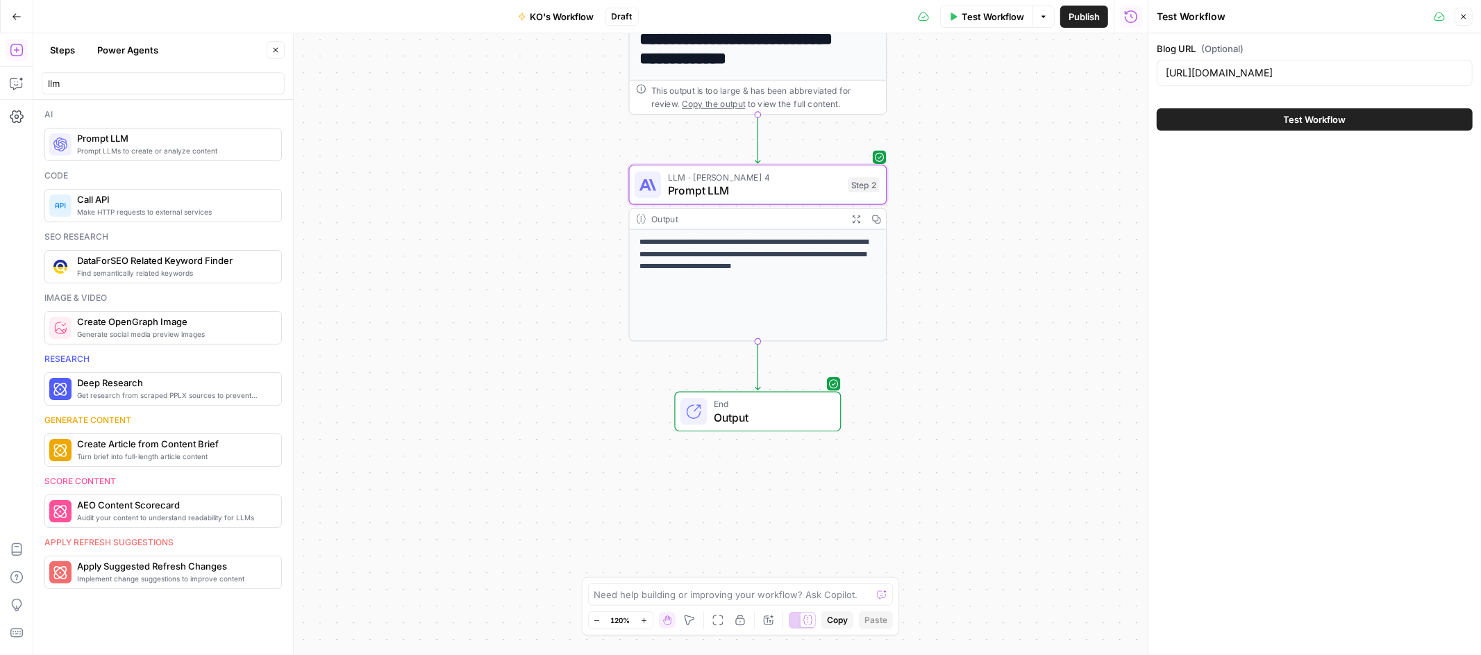
click at [1242, 119] on button "Test Workflow" at bounding box center [1315, 119] width 316 height 22
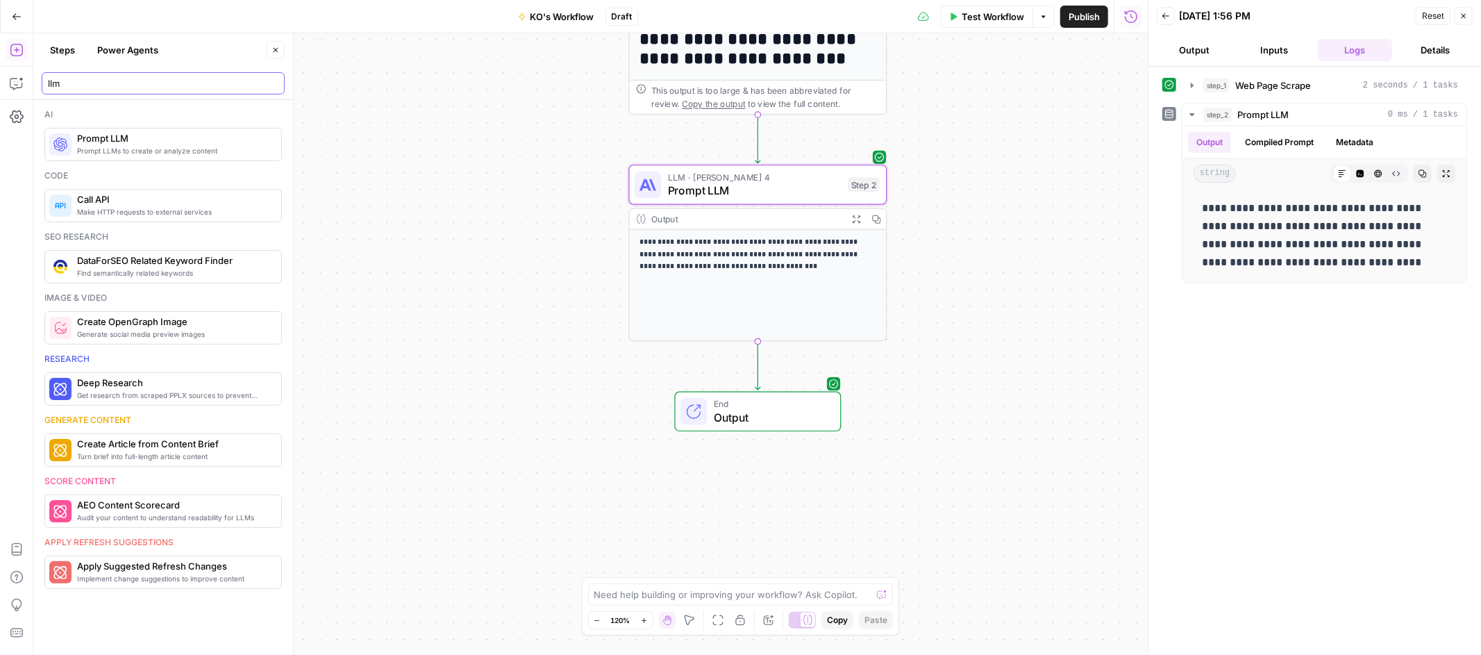
click at [73, 85] on input "llm" at bounding box center [163, 83] width 230 height 14
type input "l"
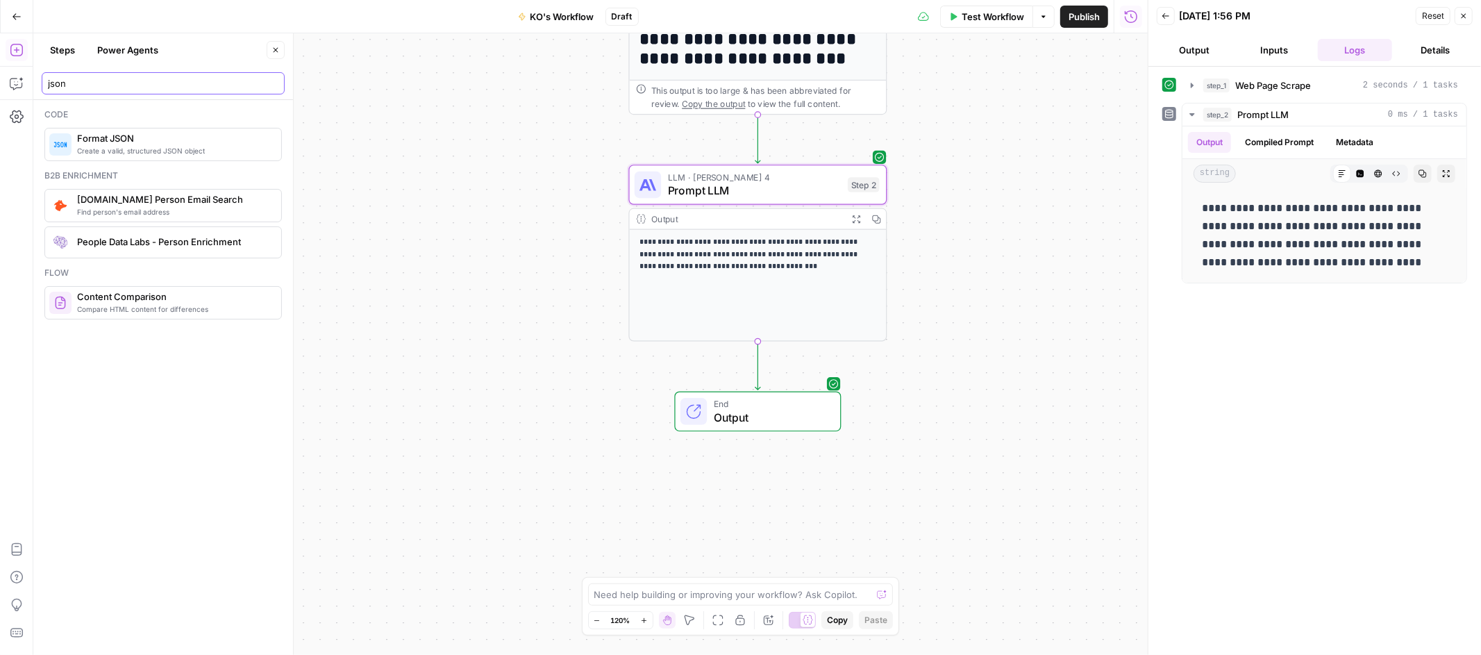
type input "json"
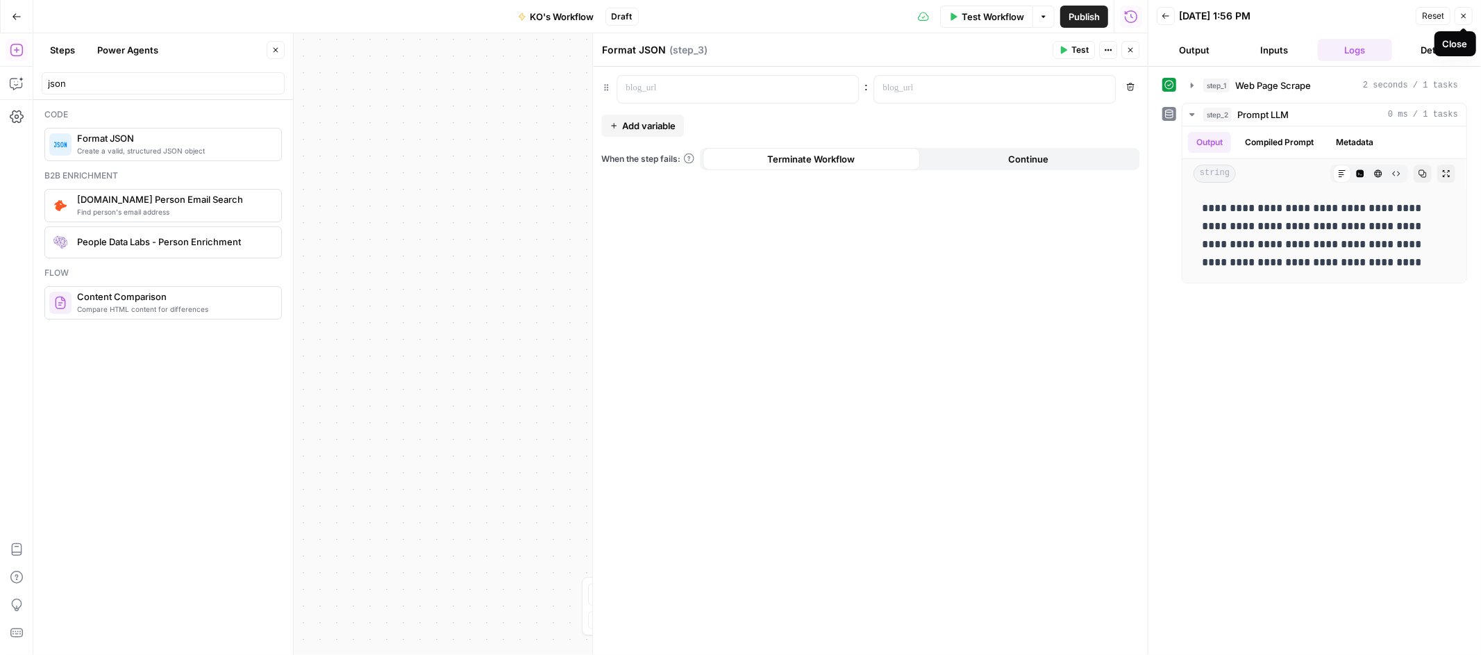
click at [1468, 18] on button "Close" at bounding box center [1463, 16] width 18 height 18
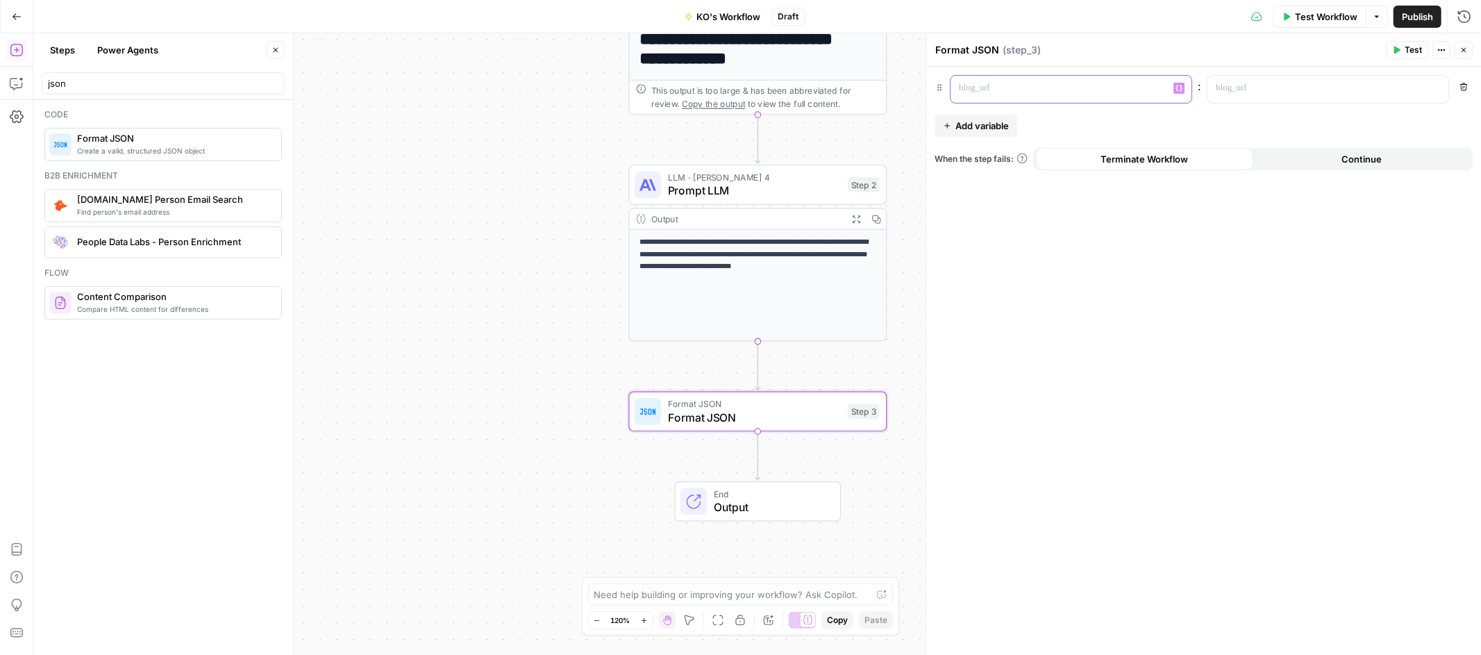
click at [1111, 92] on p at bounding box center [1060, 88] width 202 height 14
click at [1291, 87] on p at bounding box center [1317, 88] width 202 height 14
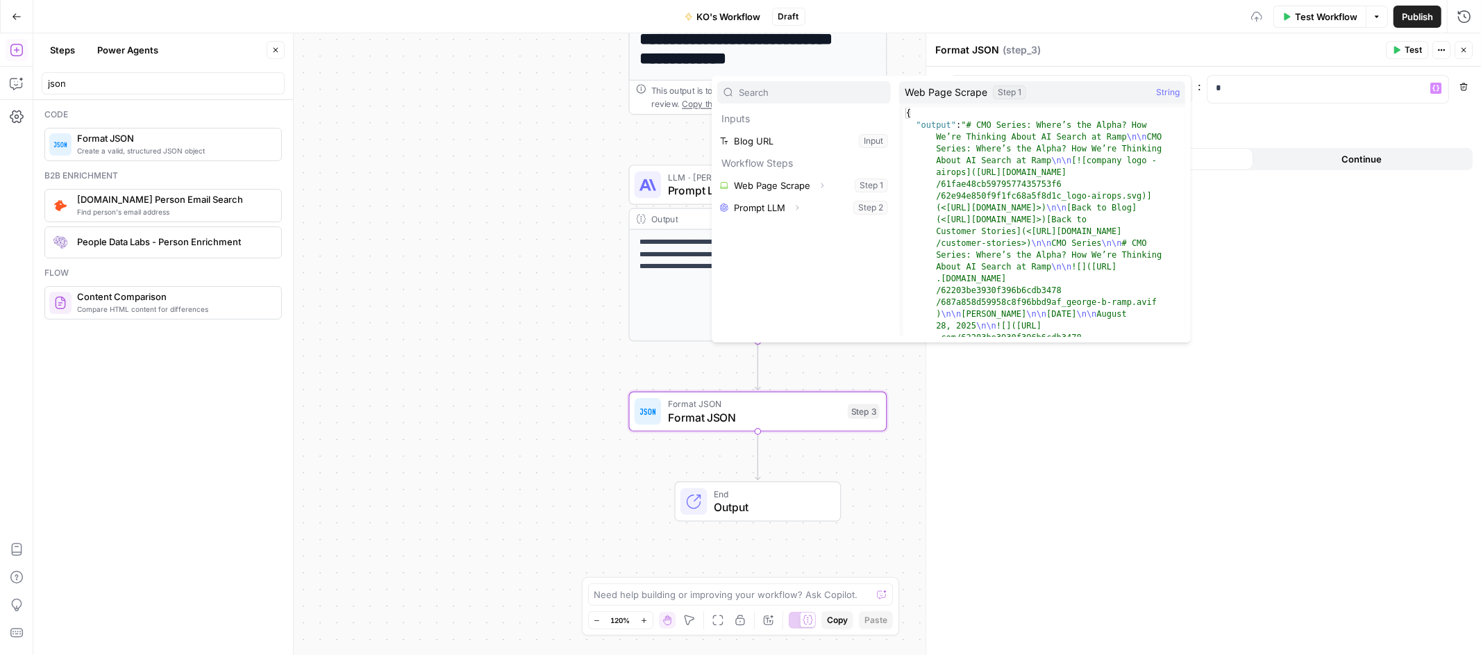
click at [805, 147] on div "Expand" at bounding box center [822, 157] width 48 height 25
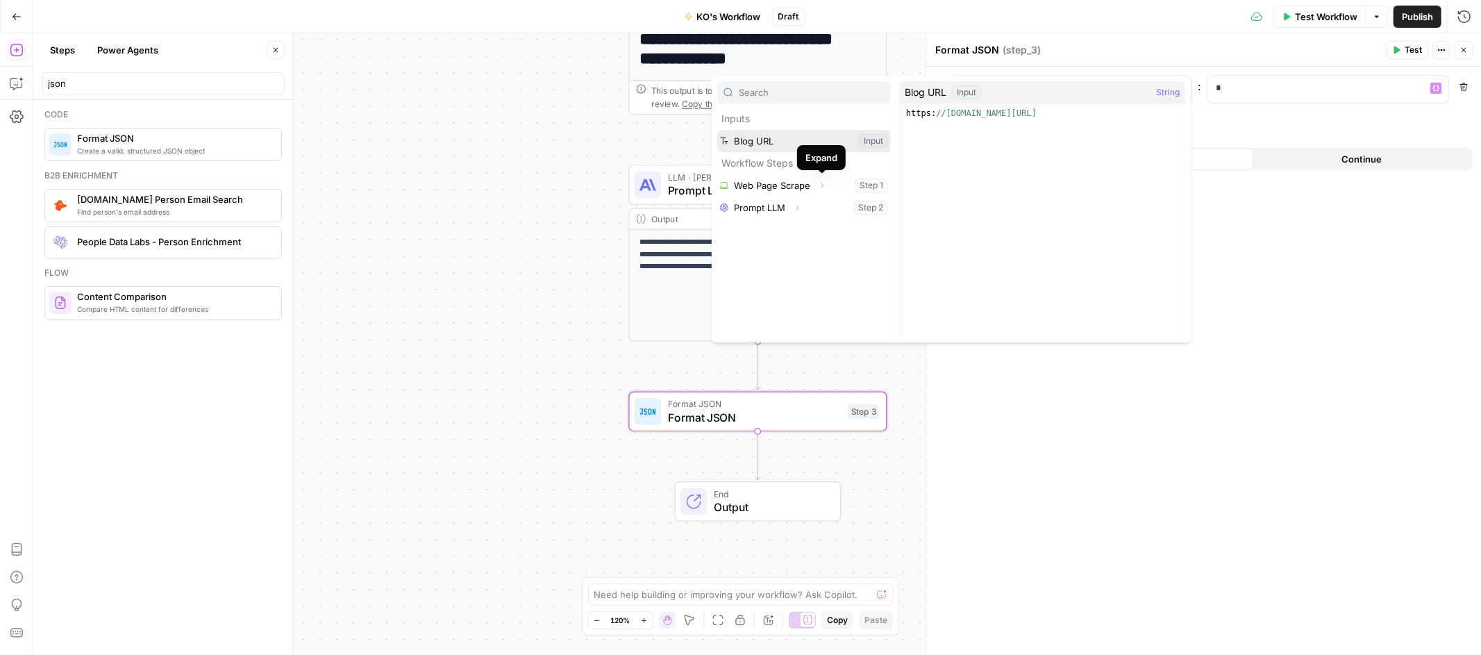
click at [753, 145] on button "Select variable Blog URL" at bounding box center [804, 141] width 174 height 22
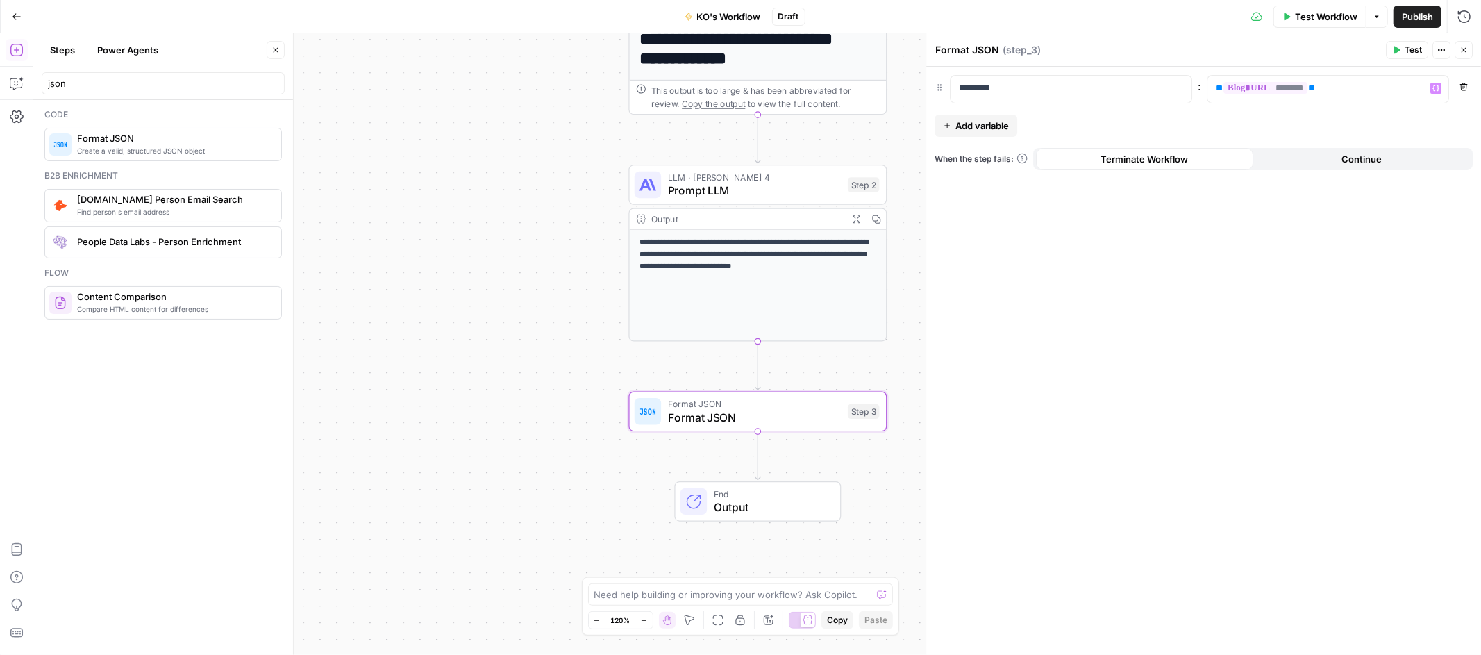
click at [991, 132] on span "Add variable" at bounding box center [981, 126] width 53 height 14
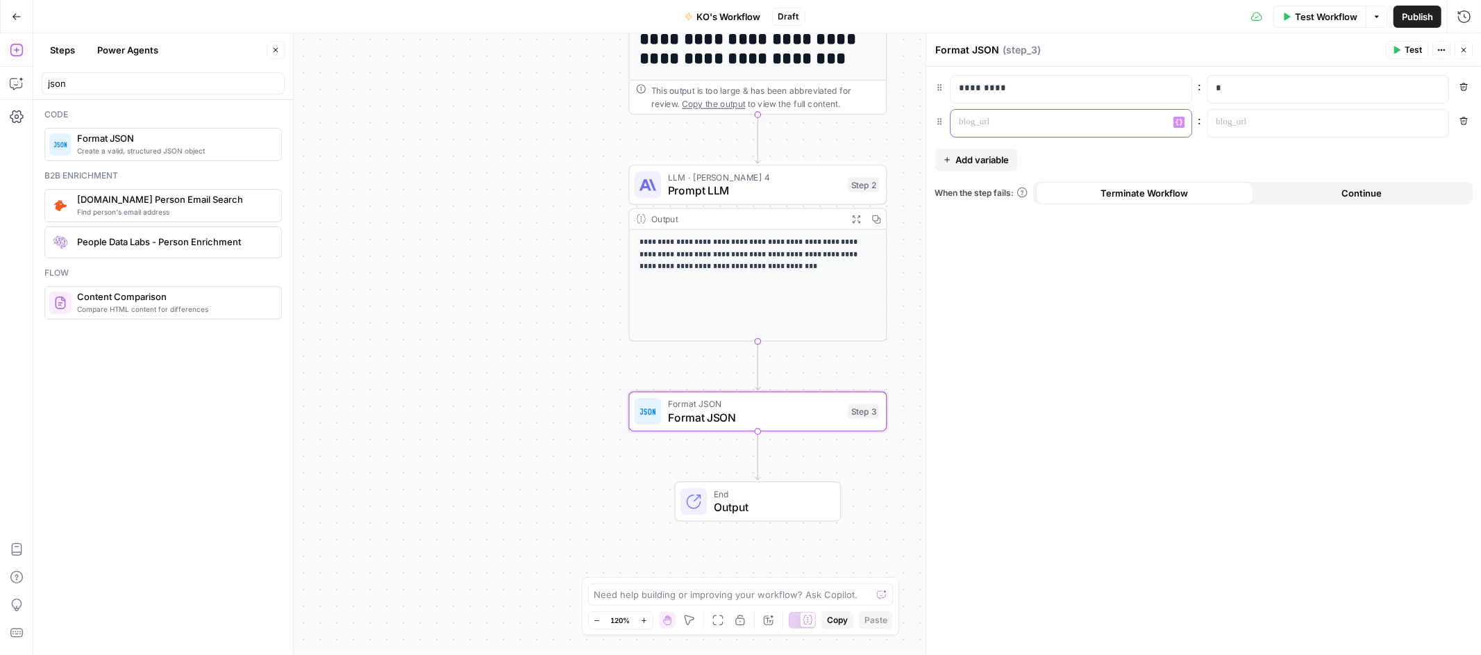
click at [991, 127] on p at bounding box center [1060, 122] width 202 height 14
click at [1251, 125] on p at bounding box center [1317, 122] width 202 height 14
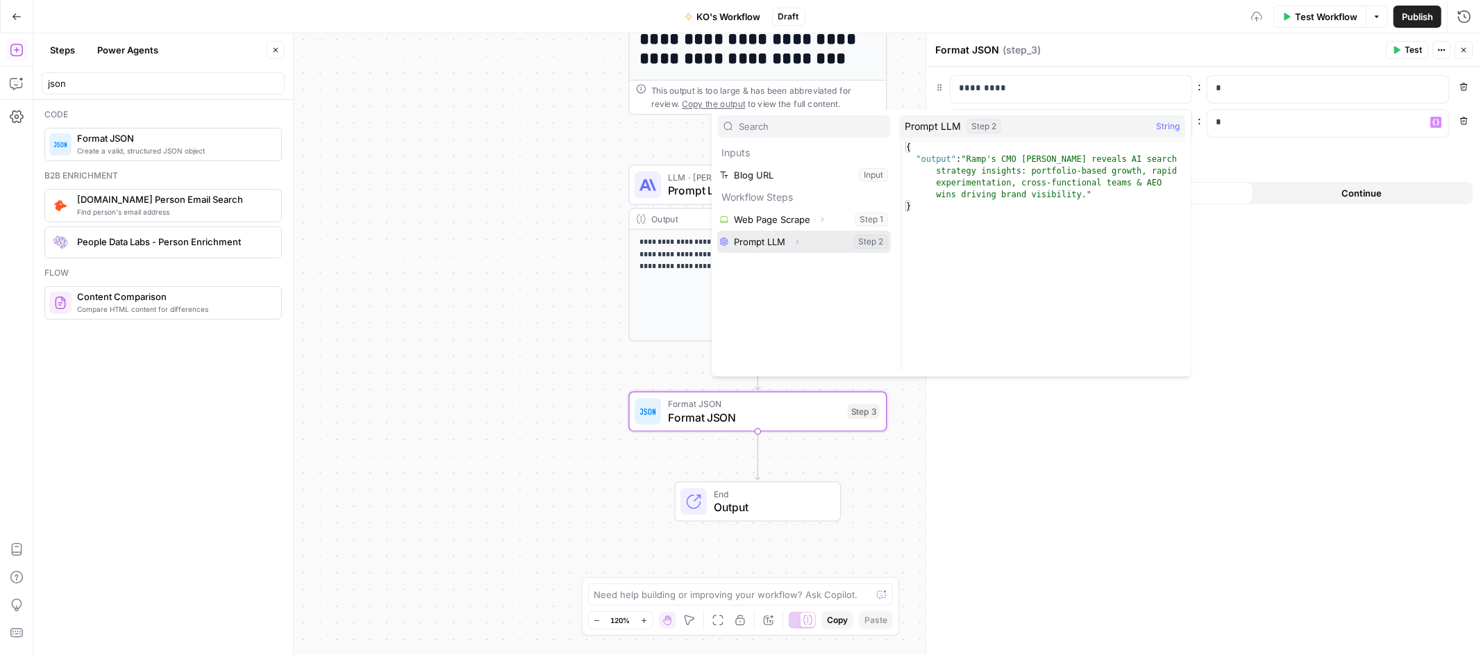
click at [777, 247] on button "Select variable Prompt LLM" at bounding box center [804, 241] width 174 height 22
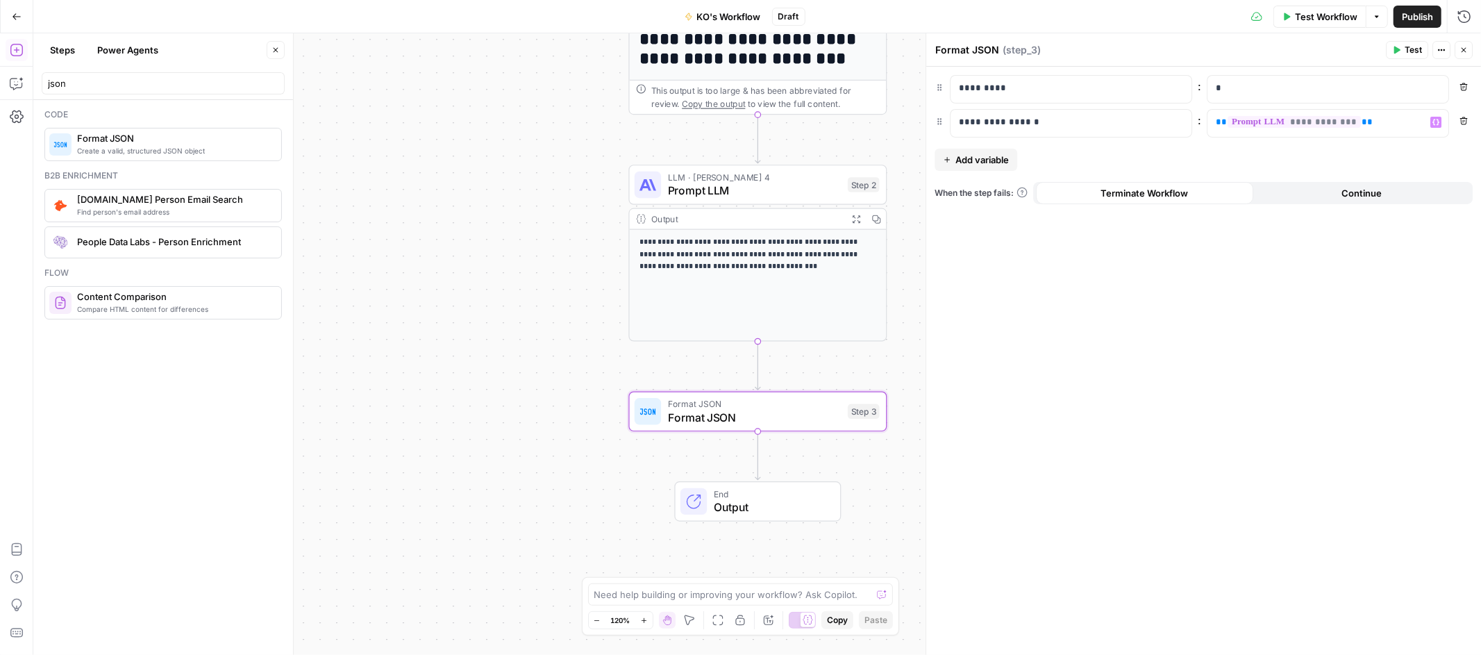
click at [790, 216] on div "Output" at bounding box center [746, 218] width 190 height 13
click at [793, 218] on div "Output" at bounding box center [746, 218] width 190 height 13
click at [1461, 51] on icon "button" at bounding box center [1463, 50] width 8 height 8
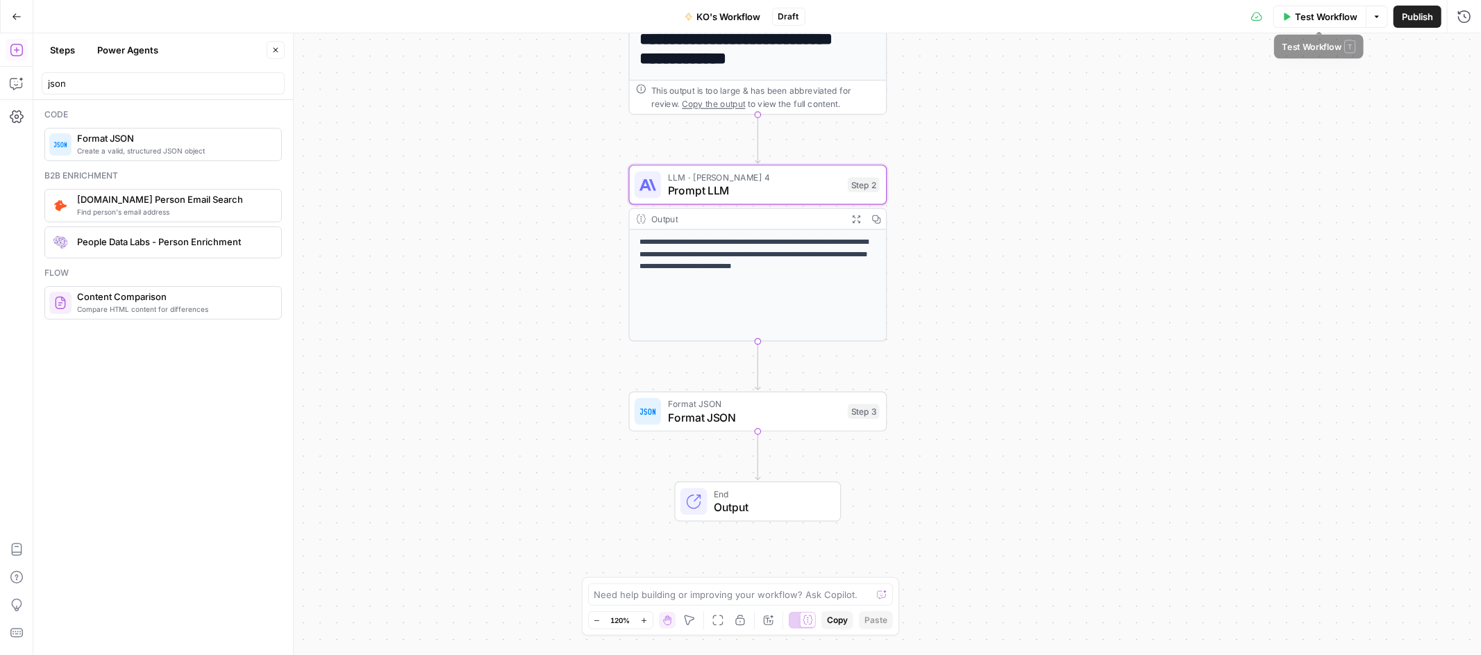
click at [1345, 13] on span "Test Workflow" at bounding box center [1326, 17] width 62 height 14
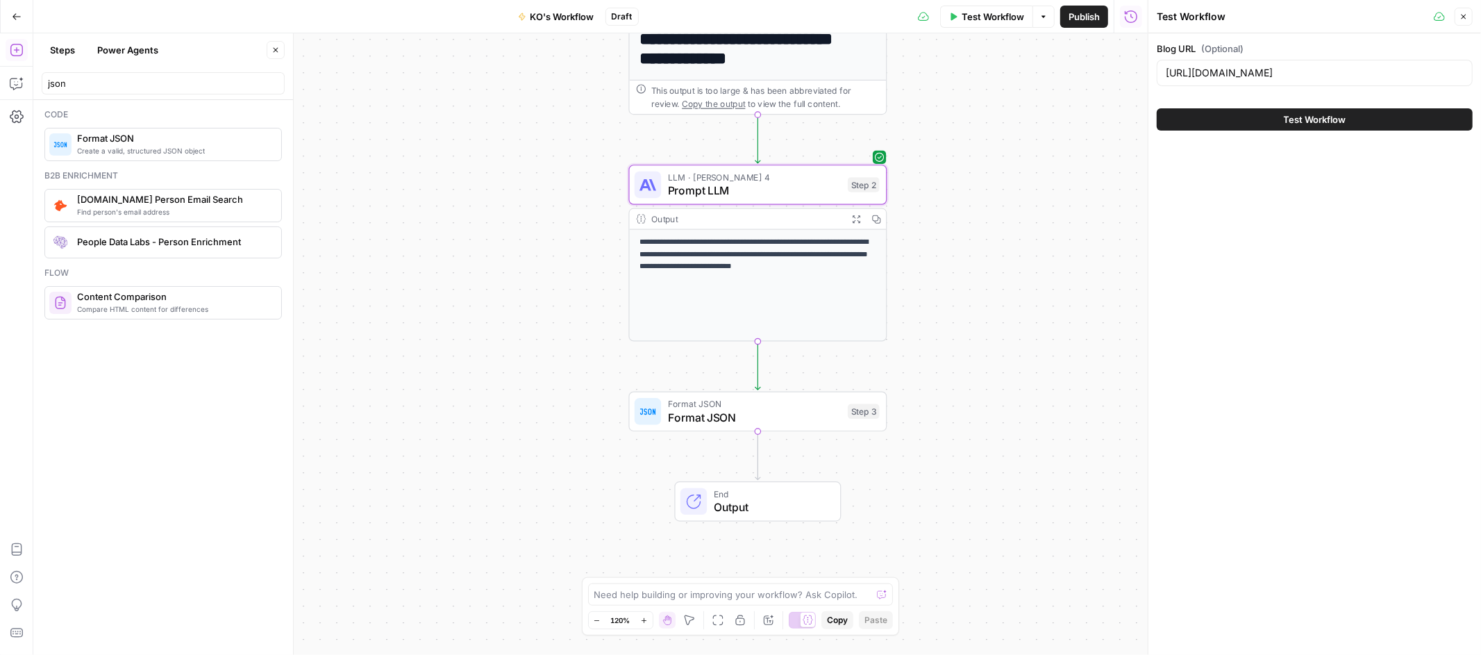
click at [1296, 119] on span "Test Workflow" at bounding box center [1315, 119] width 62 height 14
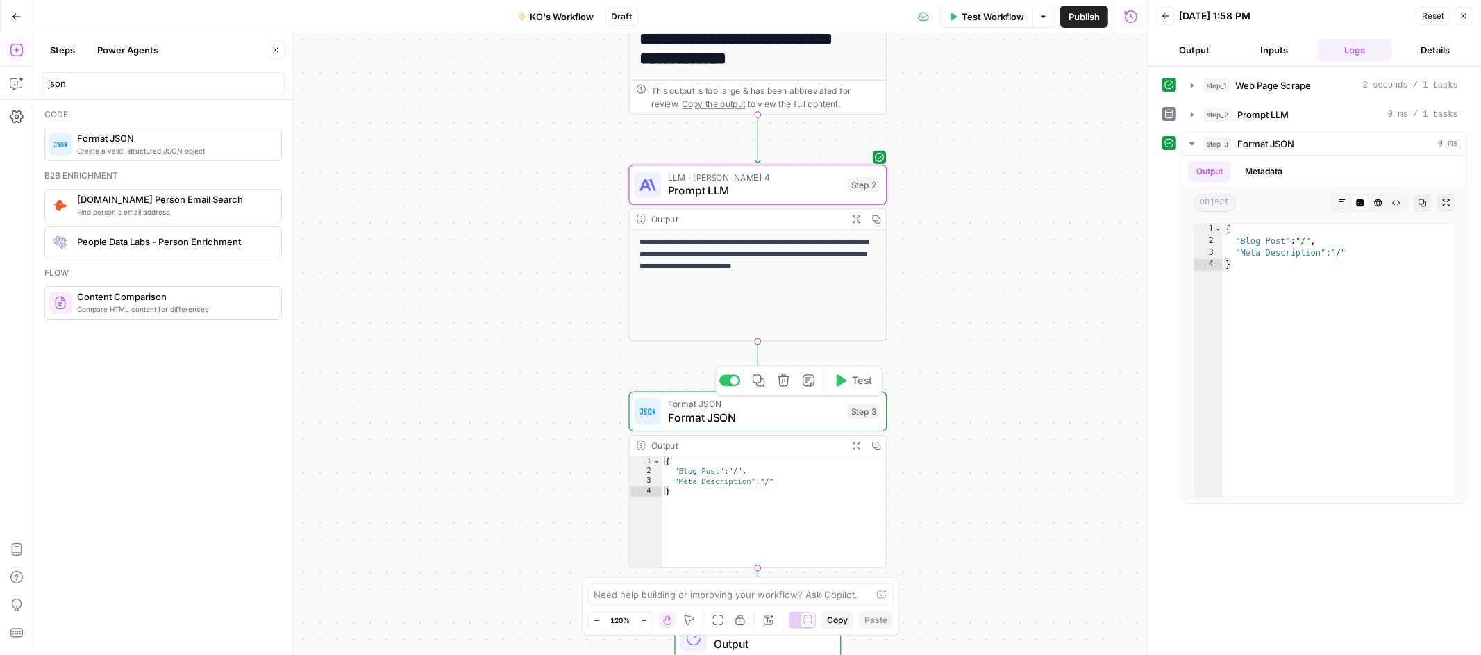
click at [813, 420] on span "Format JSON" at bounding box center [755, 417] width 174 height 17
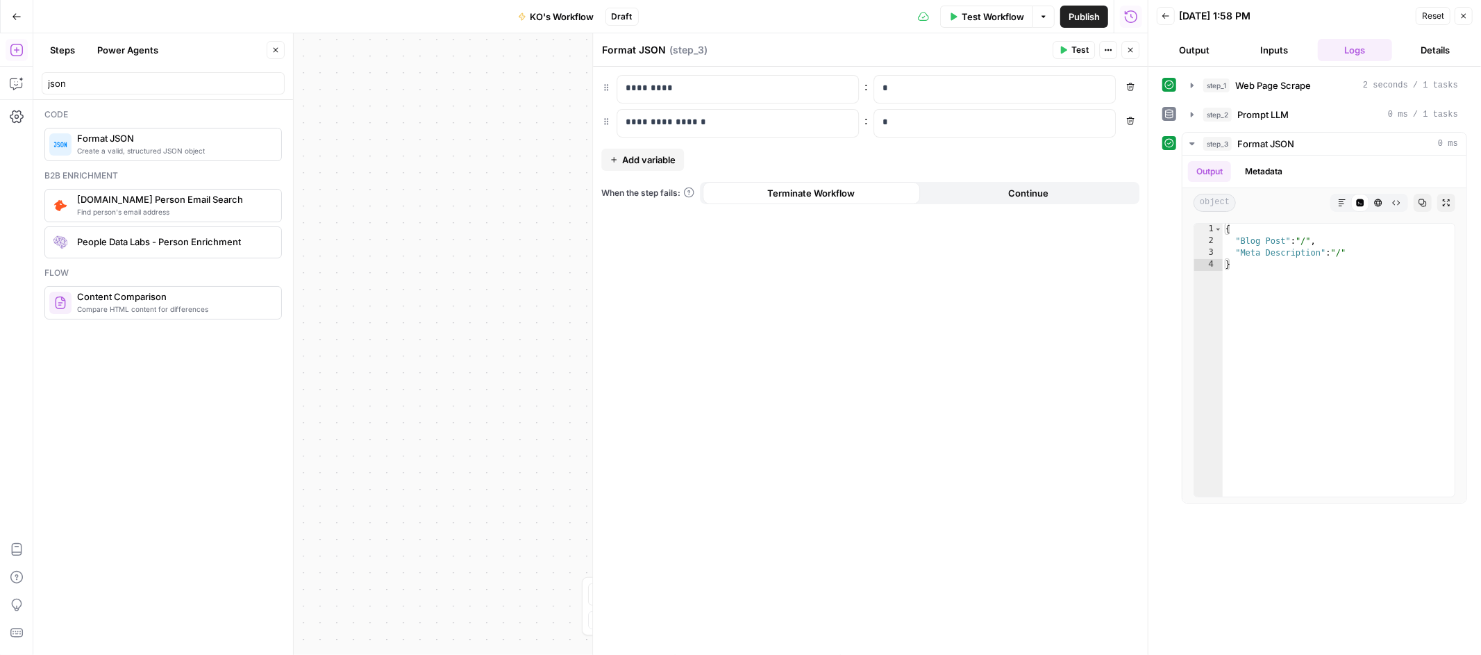
click at [1464, 19] on icon "button" at bounding box center [1463, 16] width 8 height 8
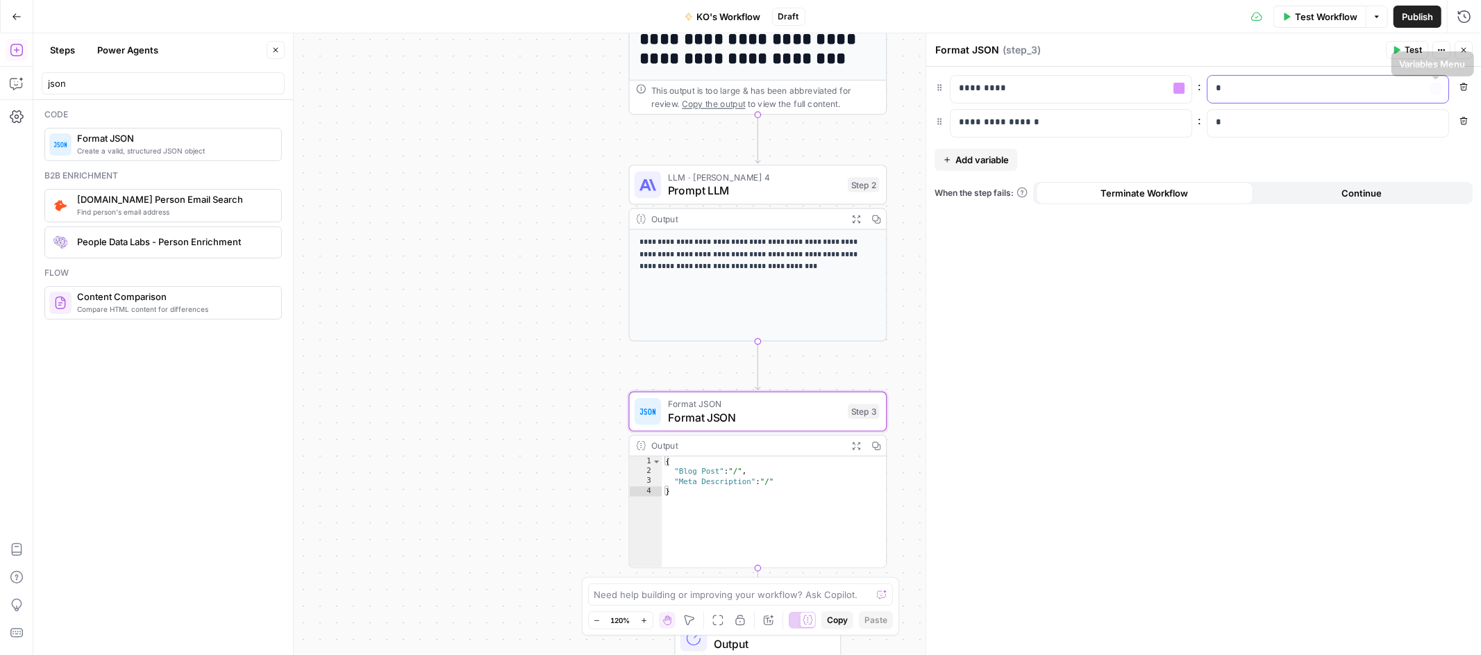
click at [1306, 81] on p "*" at bounding box center [1328, 88] width 224 height 14
click at [1440, 95] on div "“/” to reference Variables Menu" at bounding box center [1327, 89] width 241 height 27
click at [1438, 86] on icon "button" at bounding box center [1435, 88] width 7 height 7
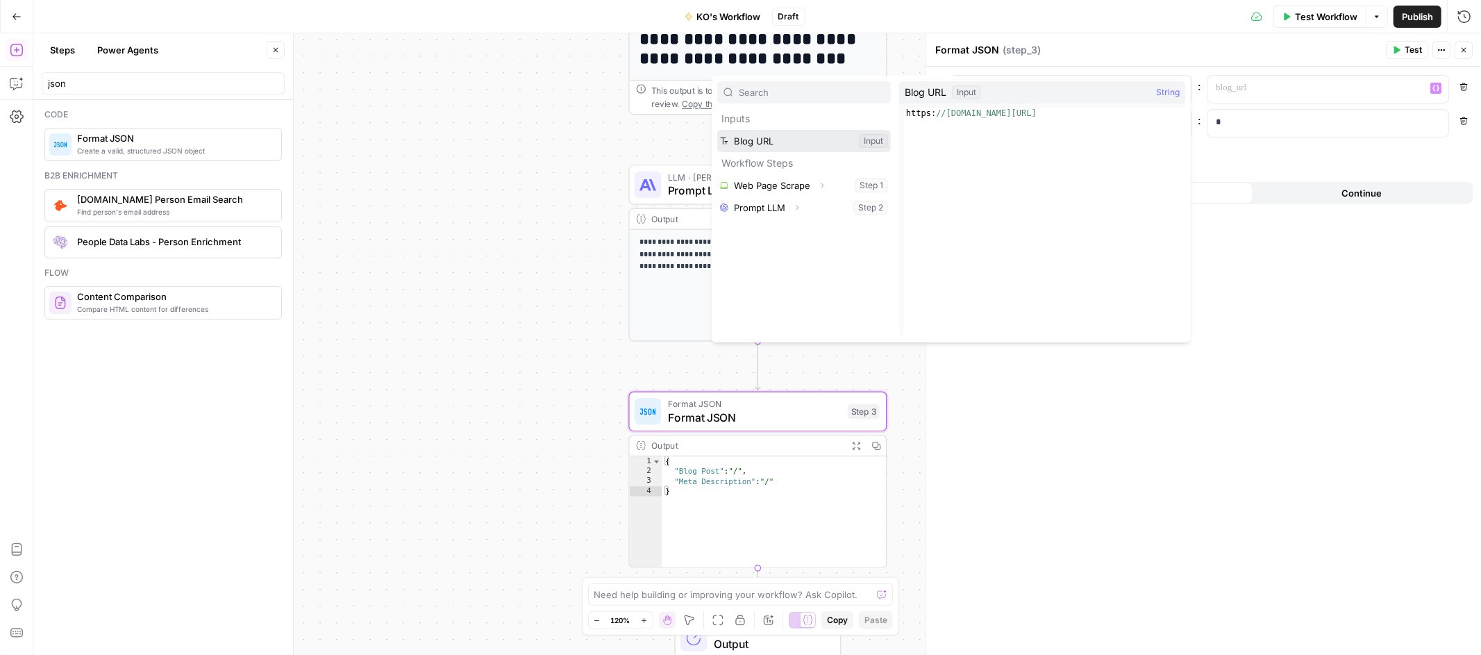
click at [777, 146] on button "Select variable Blog URL" at bounding box center [804, 141] width 174 height 22
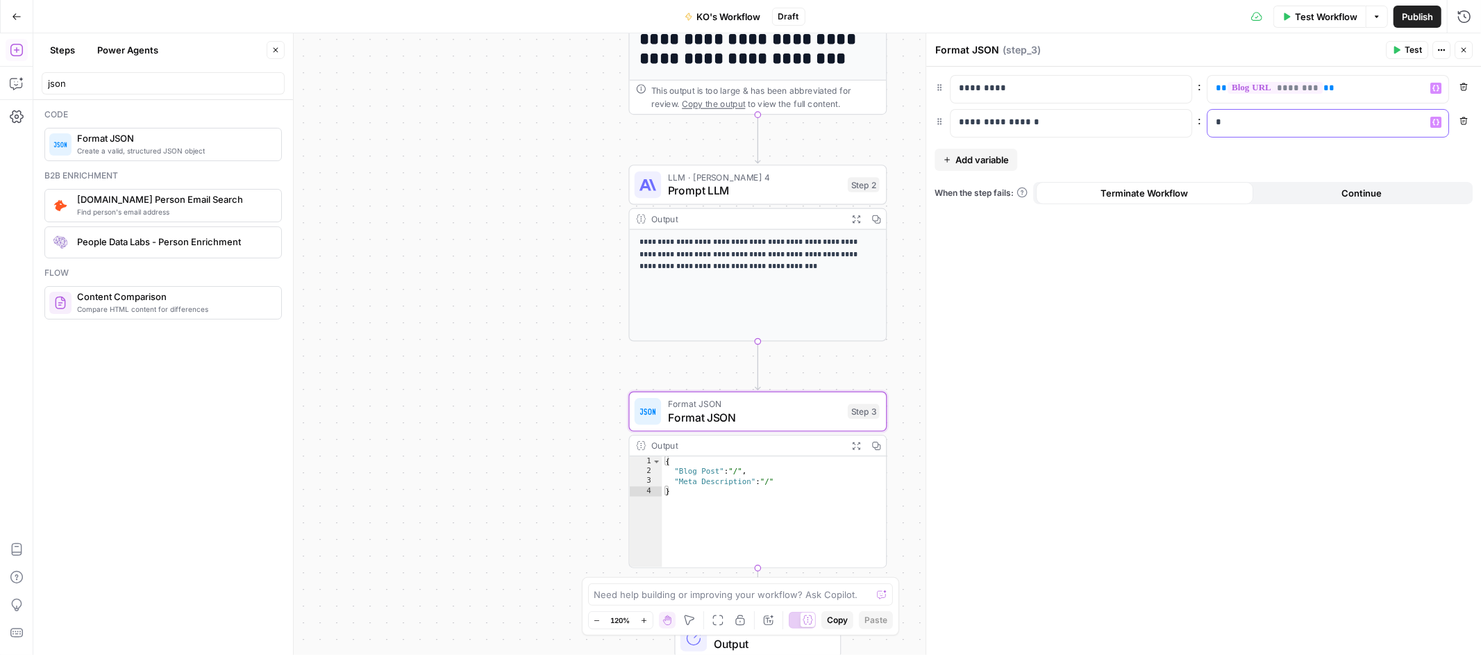
click at [1339, 130] on div "*" at bounding box center [1316, 123] width 219 height 27
click at [1433, 125] on icon "button" at bounding box center [1435, 122] width 7 height 7
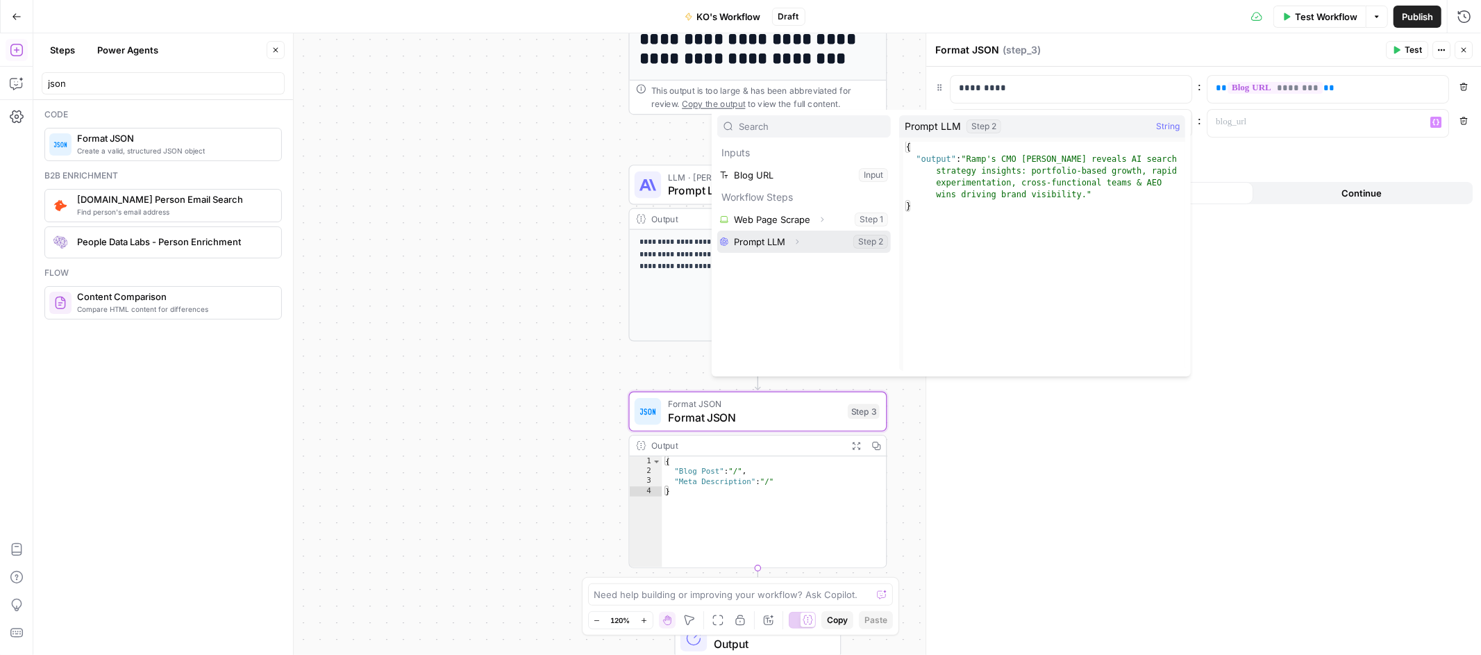
click at [795, 245] on icon "button" at bounding box center [797, 241] width 8 height 8
click at [765, 245] on button "Select variable Prompt LLM" at bounding box center [804, 241] width 174 height 22
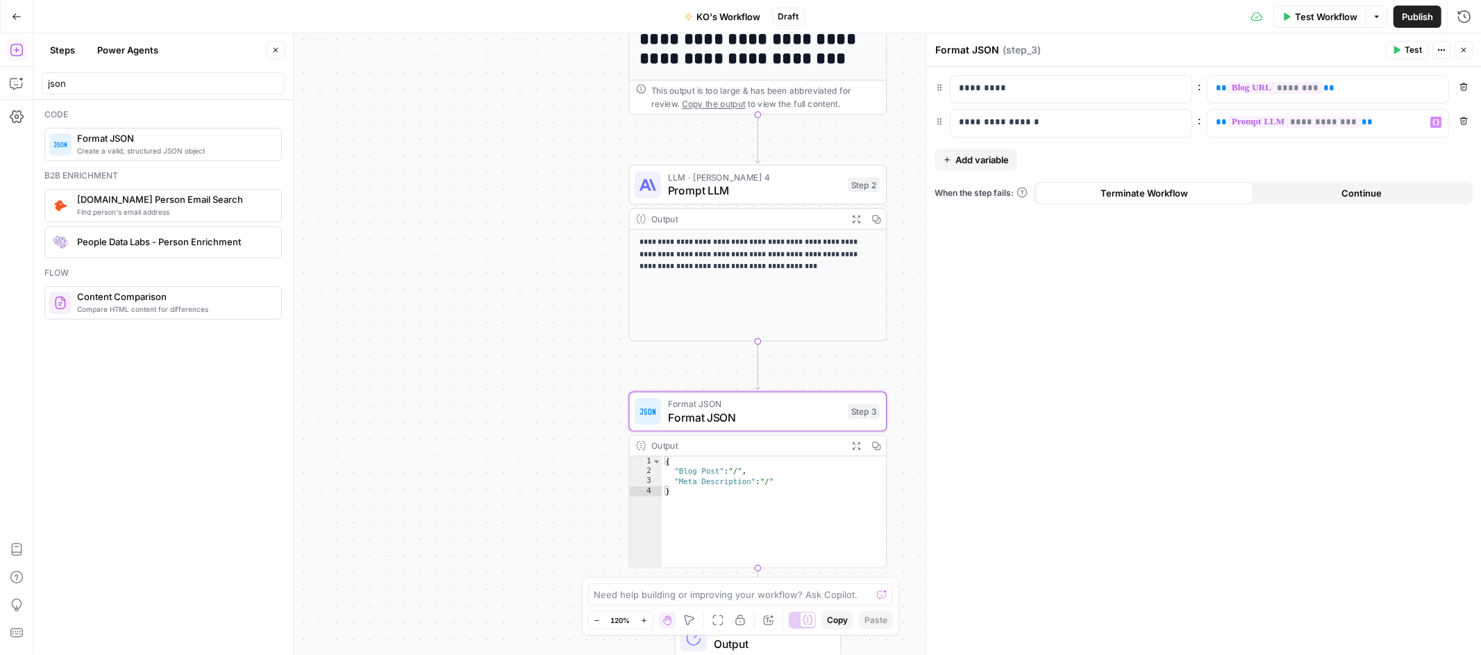
click at [1311, 164] on div "**********" at bounding box center [1203, 361] width 555 height 588
click at [1468, 50] on icon "button" at bounding box center [1463, 50] width 8 height 8
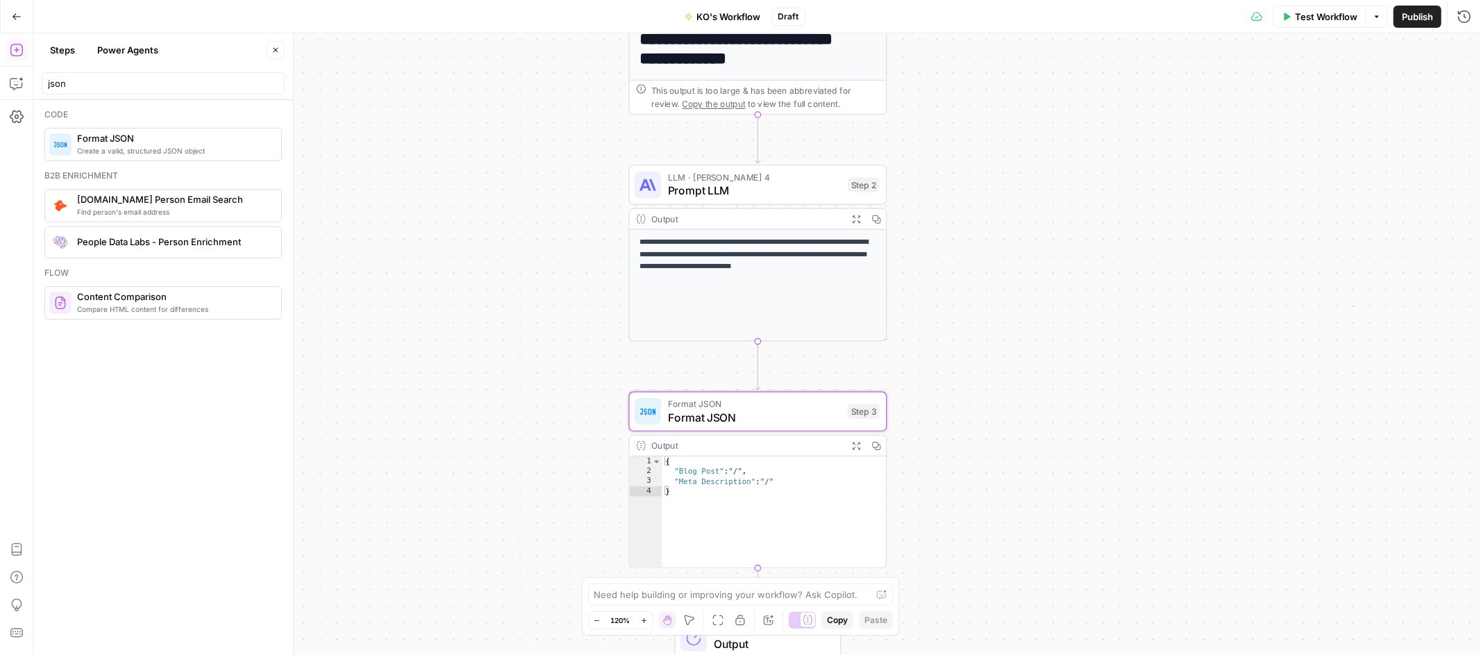
click at [1308, 20] on span "Test Workflow" at bounding box center [1326, 17] width 62 height 14
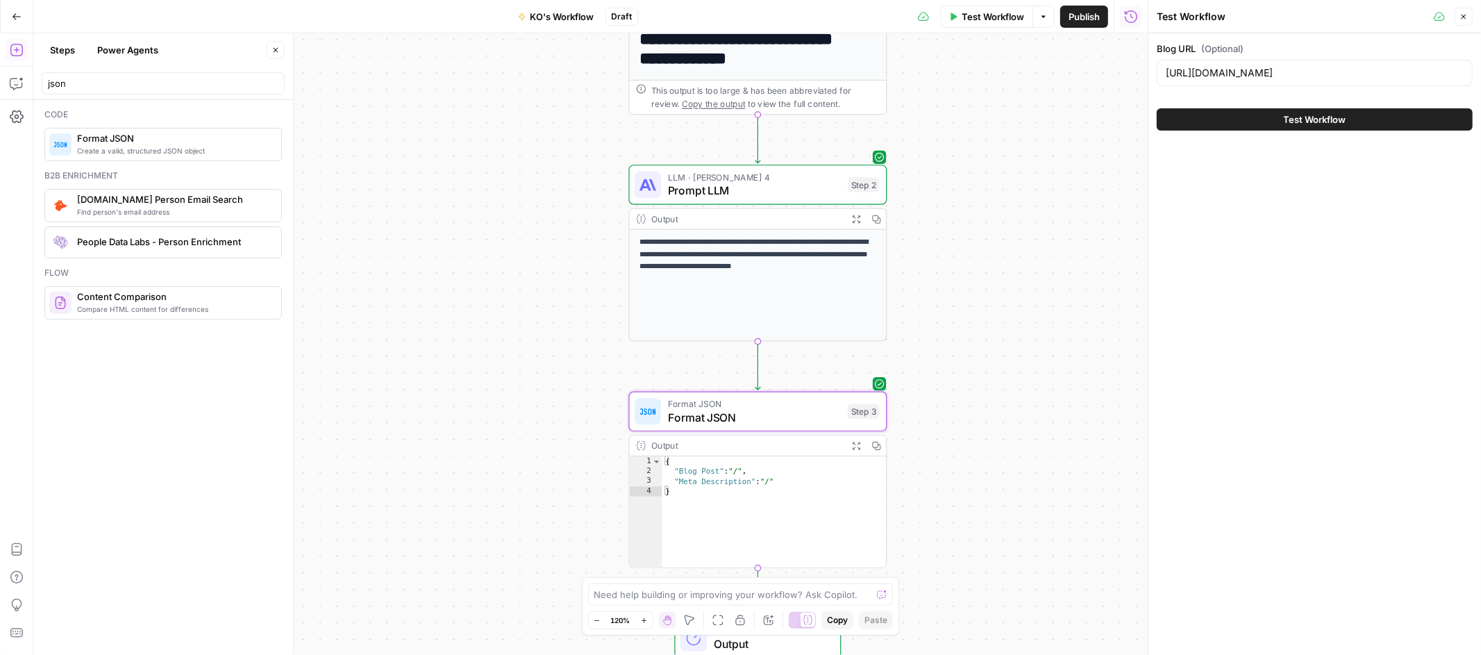
click at [1297, 124] on span "Test Workflow" at bounding box center [1315, 119] width 62 height 14
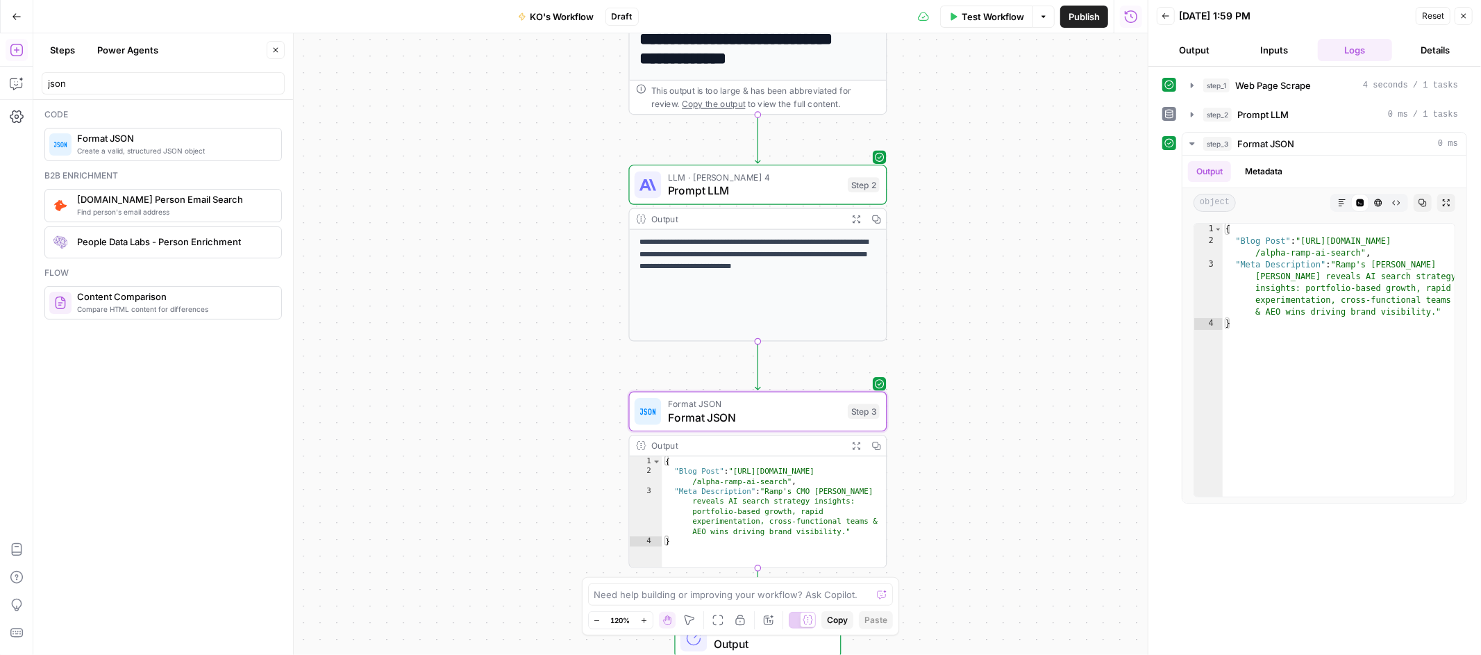
click at [1475, 19] on header "Back [DATE] 1:59 PM Reset Close Output Inputs Logs Details" at bounding box center [1314, 33] width 333 height 67
click at [1470, 19] on button "Close" at bounding box center [1463, 16] width 18 height 18
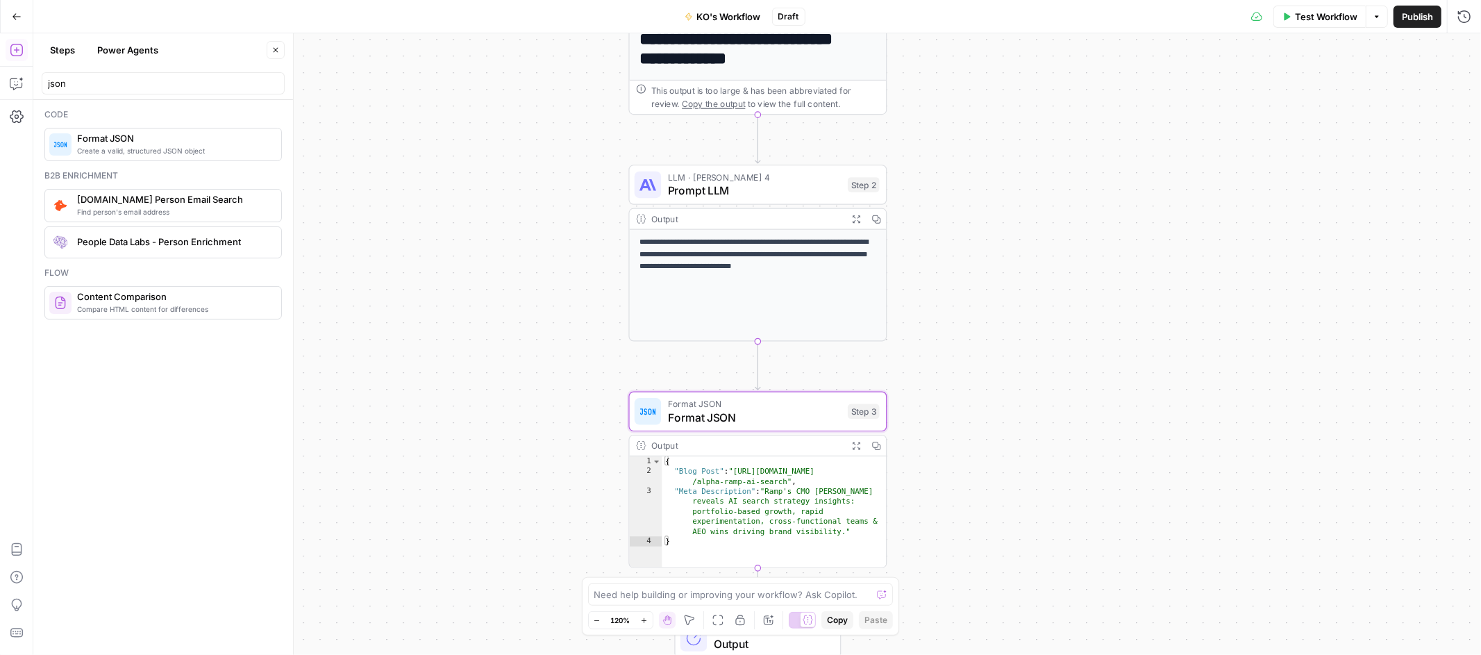
click at [1419, 19] on span "Publish" at bounding box center [1417, 17] width 31 height 14
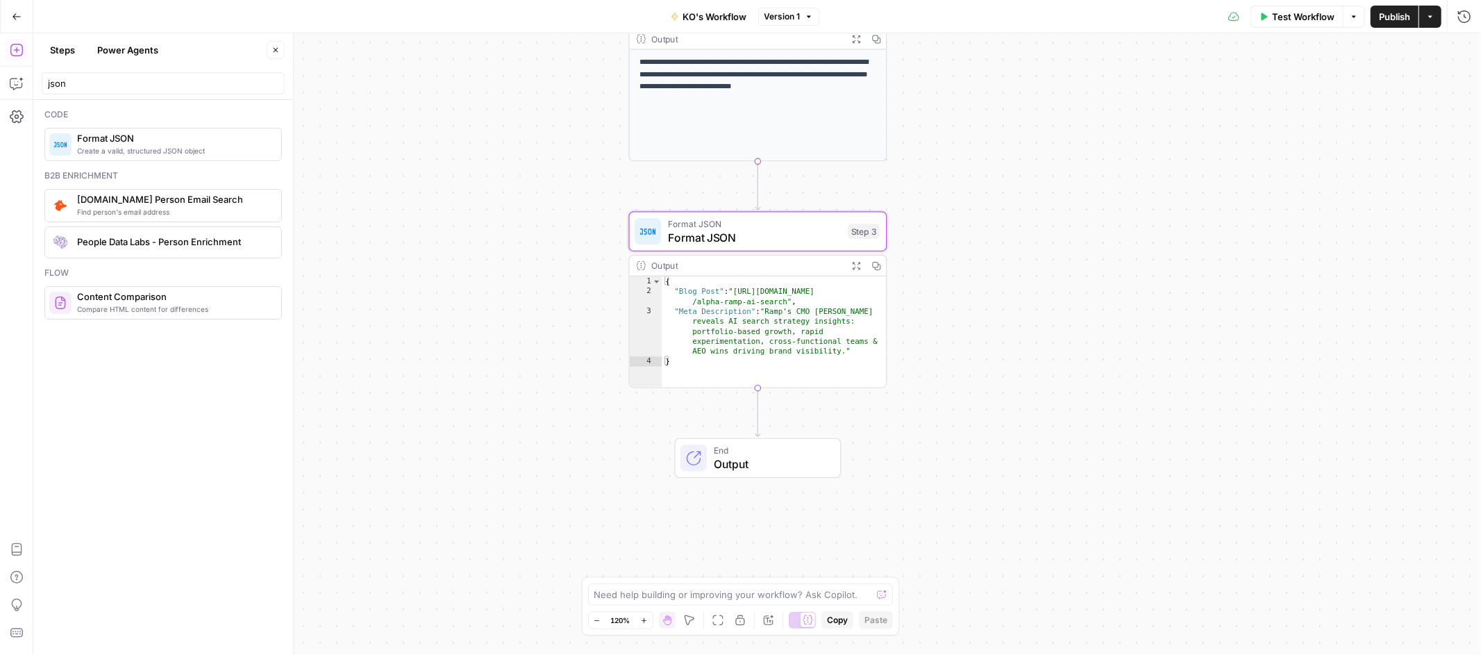
click at [810, 456] on span "Output" at bounding box center [770, 463] width 113 height 17
click at [1302, 20] on span "Test Workflow" at bounding box center [1303, 17] width 62 height 14
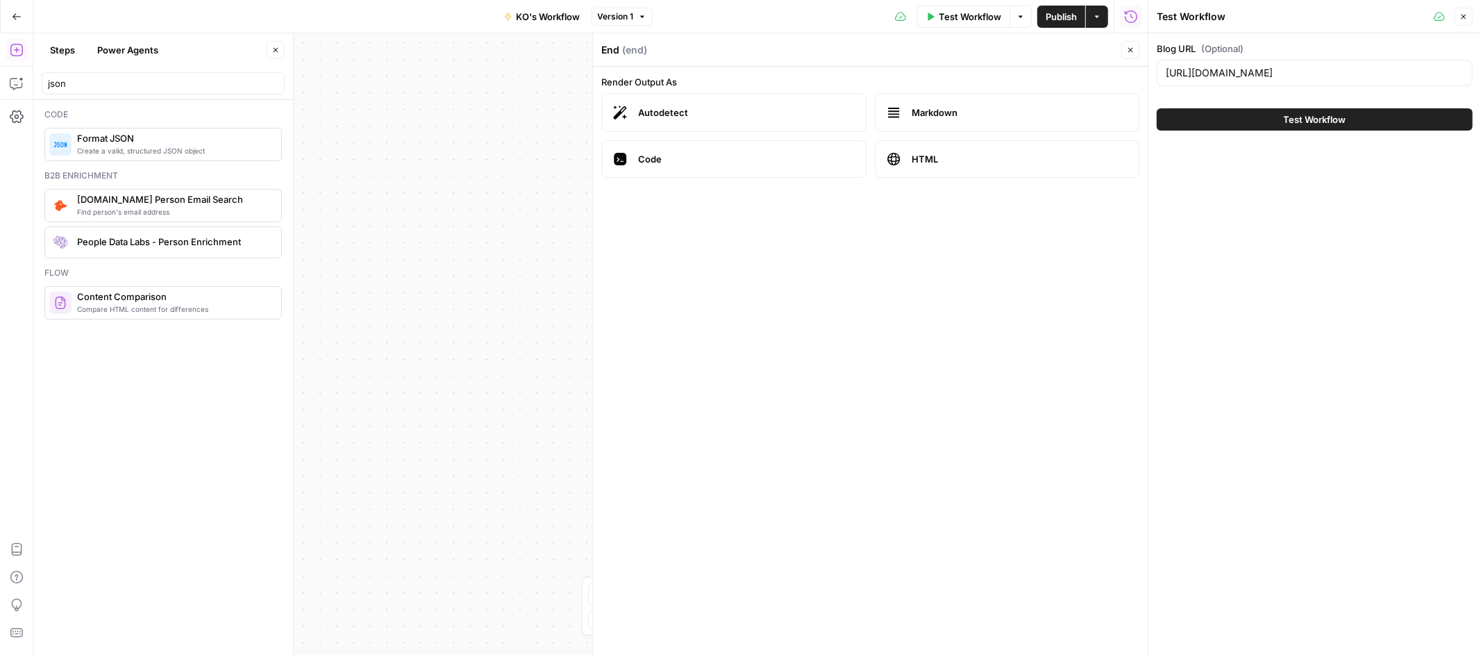
click at [1289, 116] on span "Test Workflow" at bounding box center [1315, 119] width 62 height 14
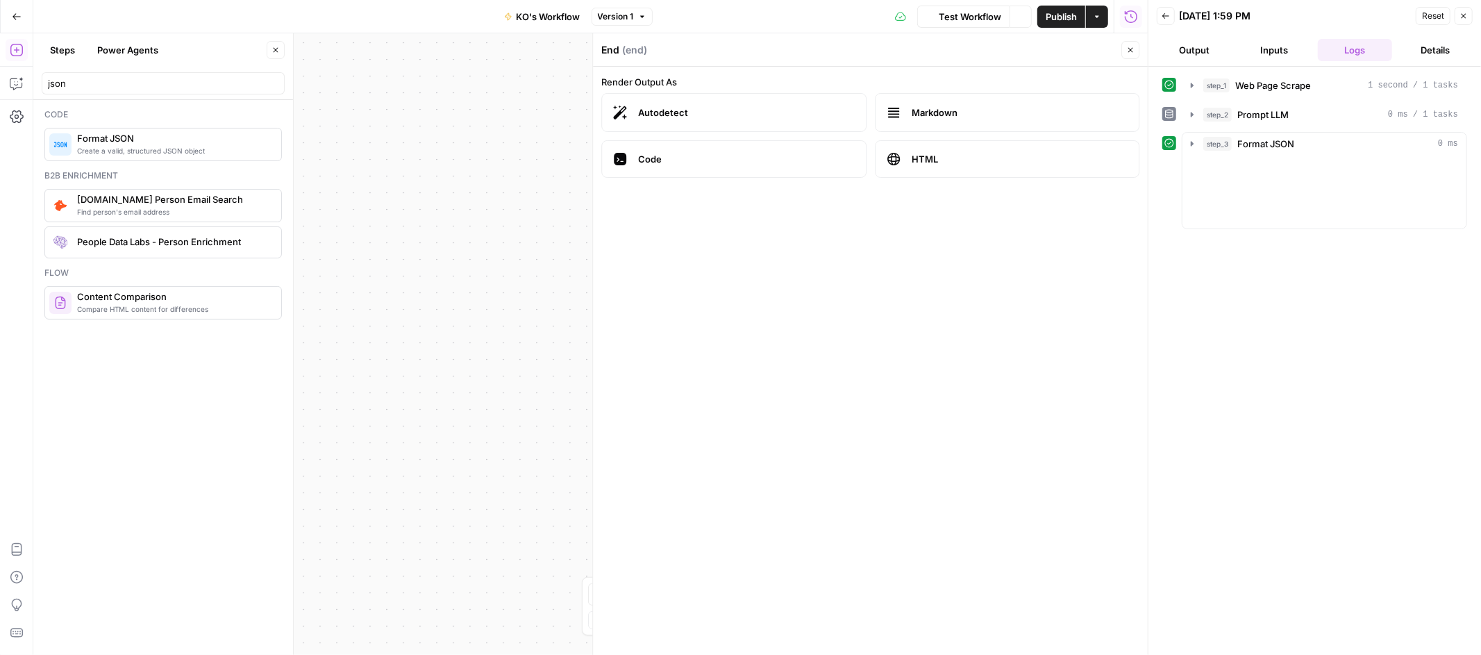
click at [1136, 48] on button "Close" at bounding box center [1130, 50] width 18 height 18
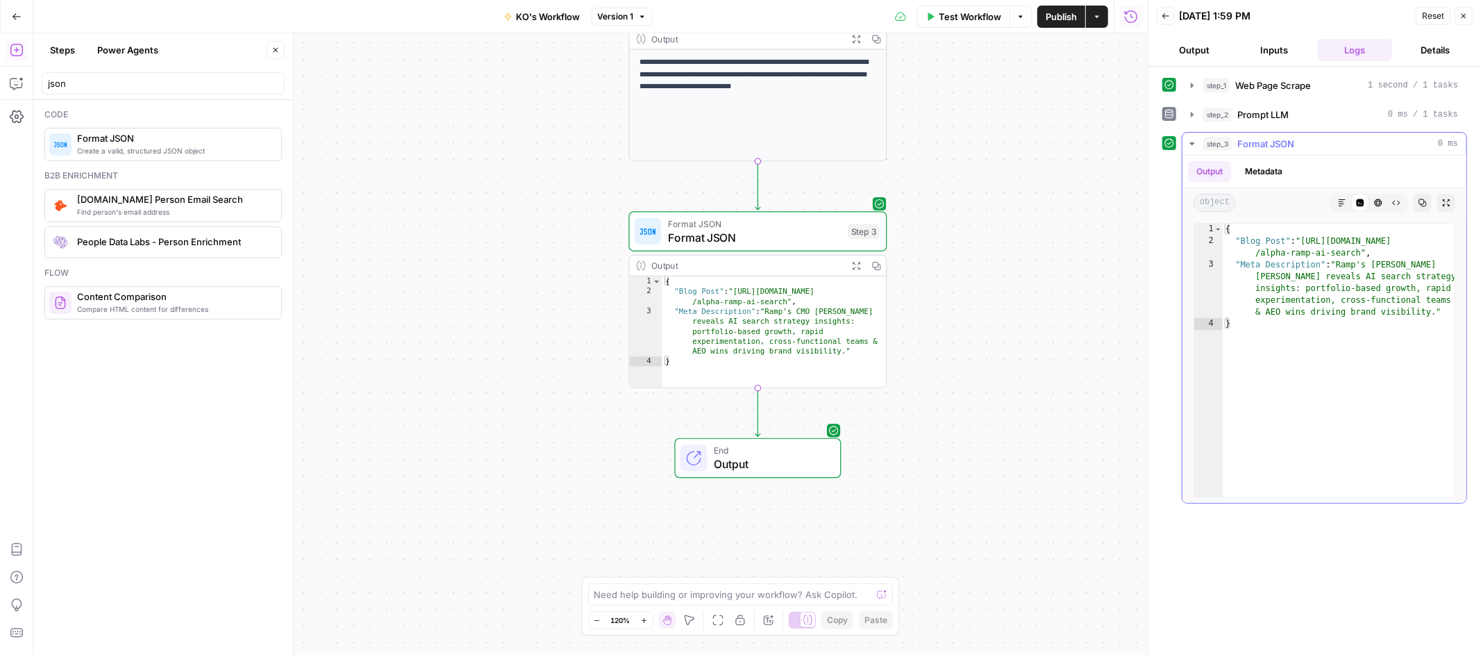
click at [1257, 144] on span "Format JSON" at bounding box center [1265, 144] width 57 height 14
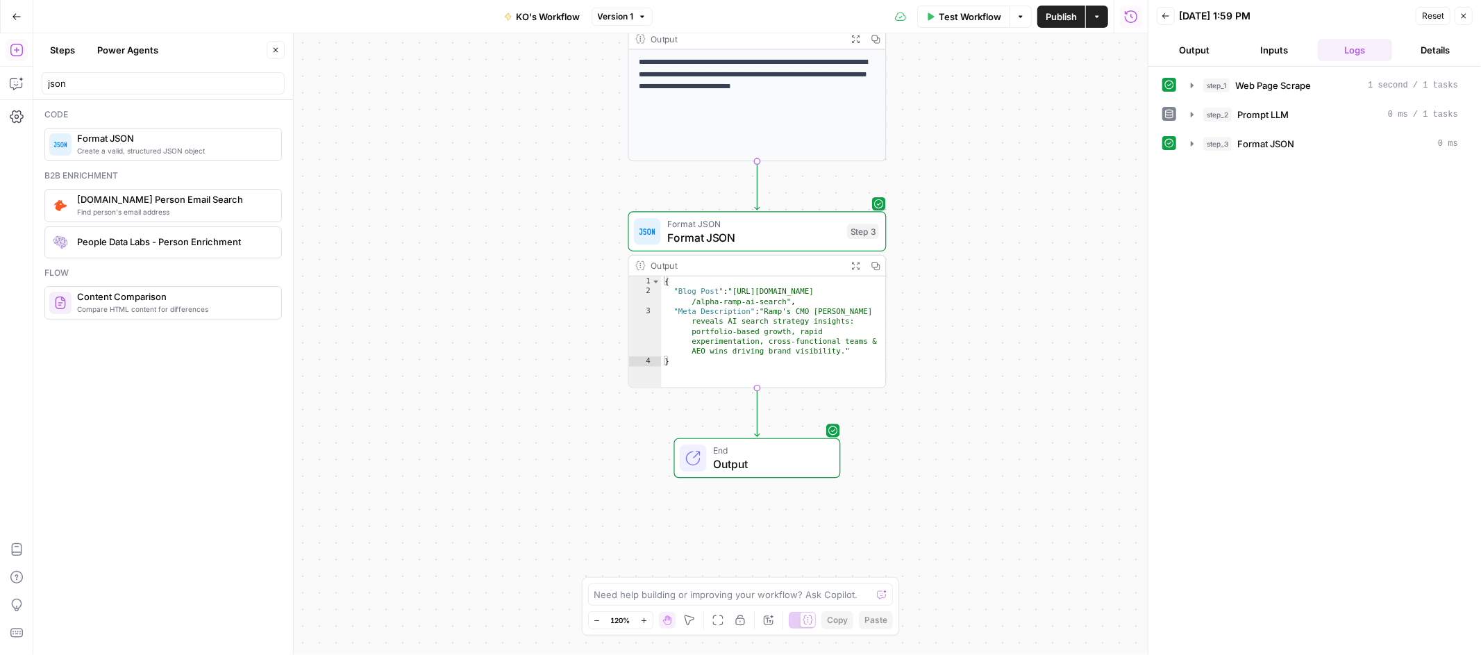
click at [789, 461] on span "Output" at bounding box center [769, 463] width 113 height 17
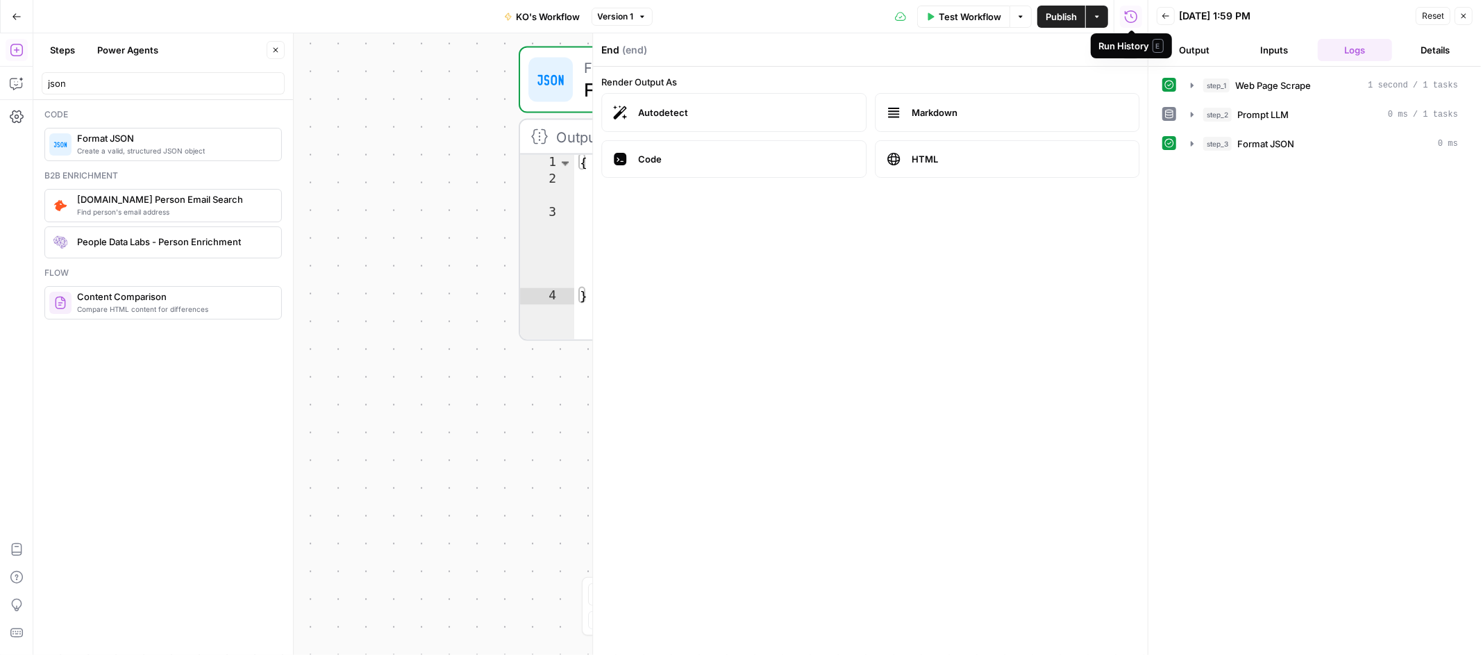
click at [522, 442] on div "End Output" at bounding box center [734, 457] width 430 height 67
click at [1131, 60] on header "End ( end ) Close" at bounding box center [870, 49] width 555 height 33
click at [1130, 51] on icon "button" at bounding box center [1130, 50] width 8 height 8
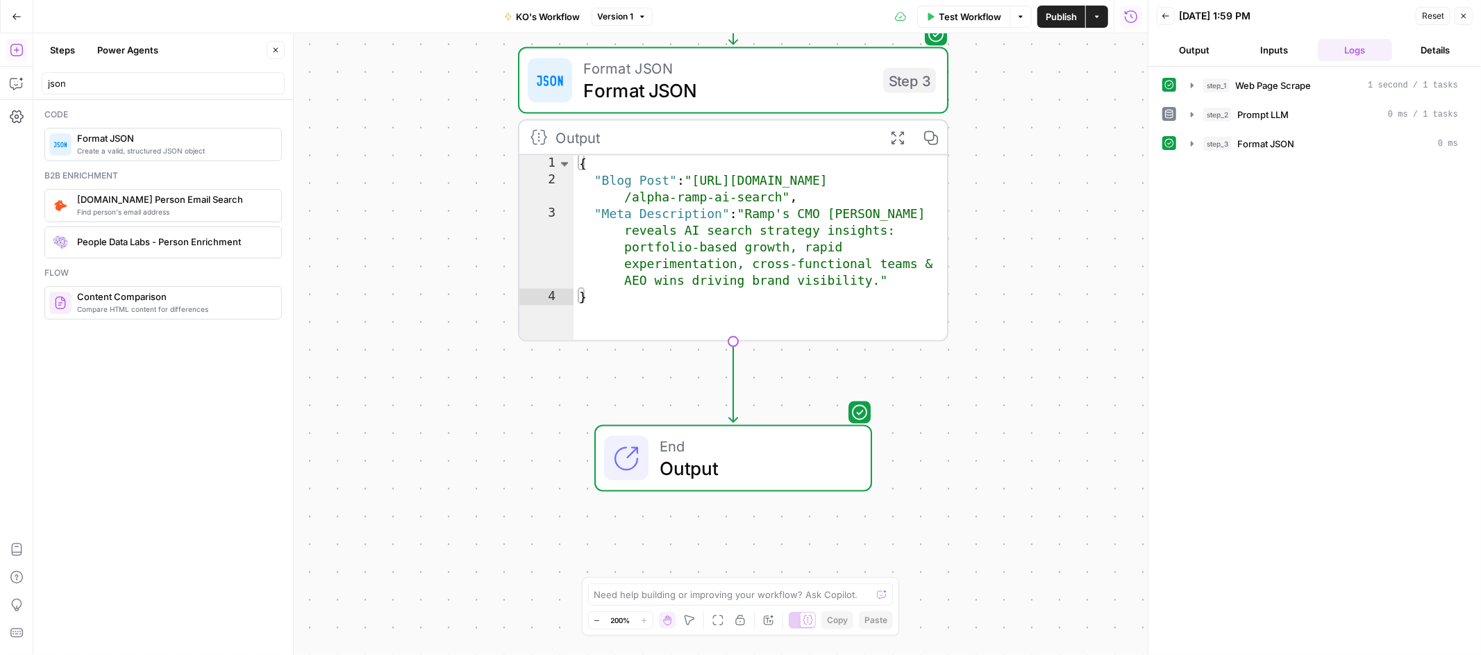
click at [1463, 16] on icon "button" at bounding box center [1463, 16] width 5 height 5
